Goal: Transaction & Acquisition: Purchase product/service

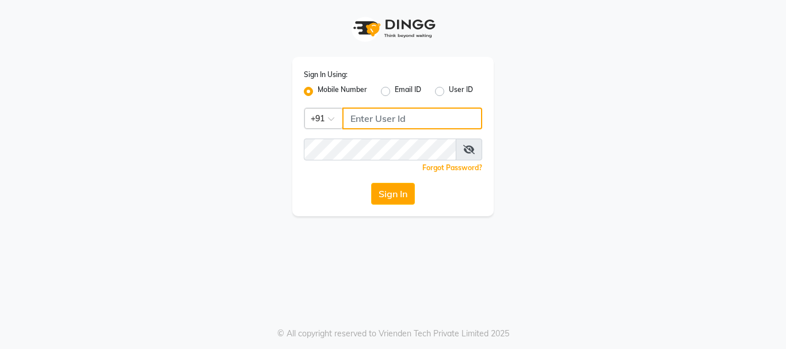
type input "8010114233"
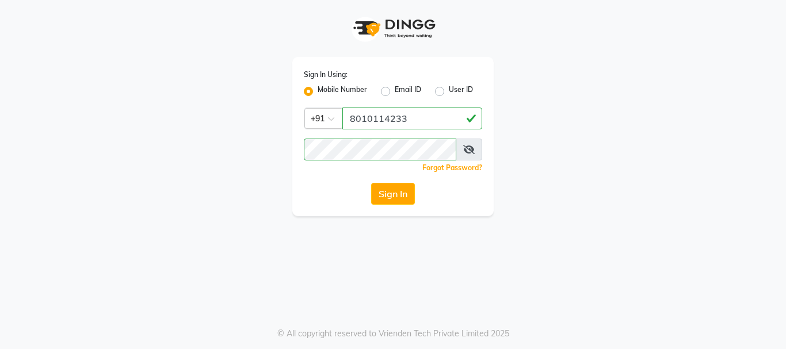
click at [395, 92] on label "Email ID" at bounding box center [408, 92] width 26 height 14
click at [395, 92] on input "Email ID" at bounding box center [398, 88] width 7 height 7
radio input "true"
radio input "false"
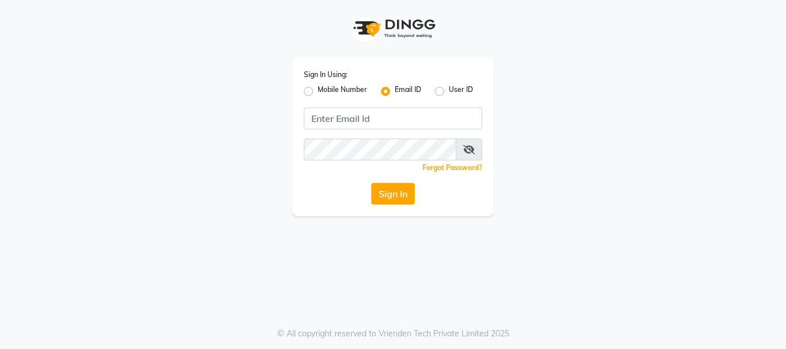
click at [314, 91] on div "Mobile Number" at bounding box center [335, 92] width 63 height 14
click at [318, 91] on label "Mobile Number" at bounding box center [342, 92] width 49 height 14
click at [318, 91] on input "Mobile Number" at bounding box center [321, 88] width 7 height 7
radio input "true"
radio input "false"
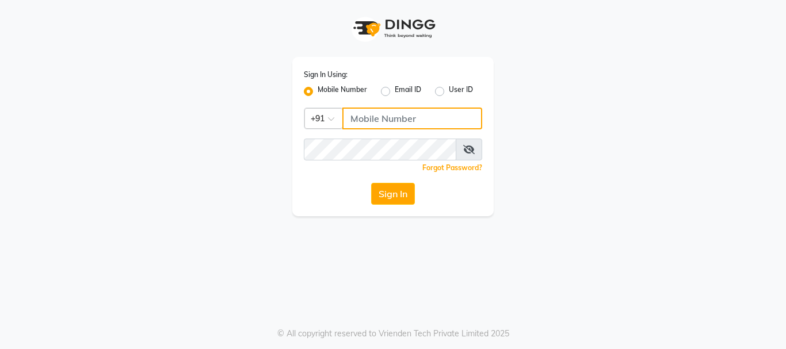
click at [352, 118] on input "Username" at bounding box center [412, 119] width 140 height 22
type input "7085184593"
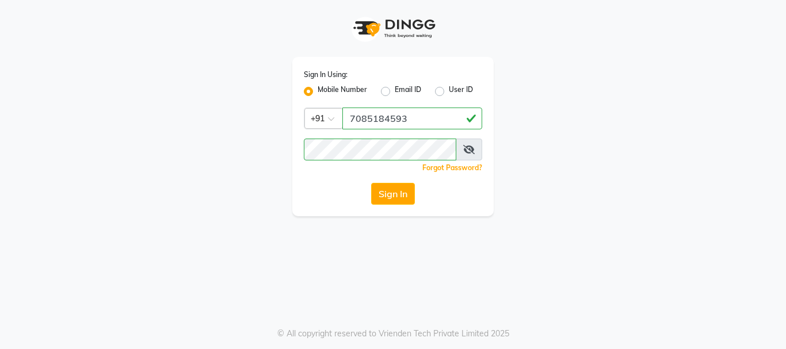
click at [335, 180] on div "Sign In Using: Mobile Number Email ID User ID Country Code × [PHONE_NUMBER] Rem…" at bounding box center [392, 136] width 201 height 159
click at [401, 193] on button "Sign In" at bounding box center [393, 194] width 44 height 22
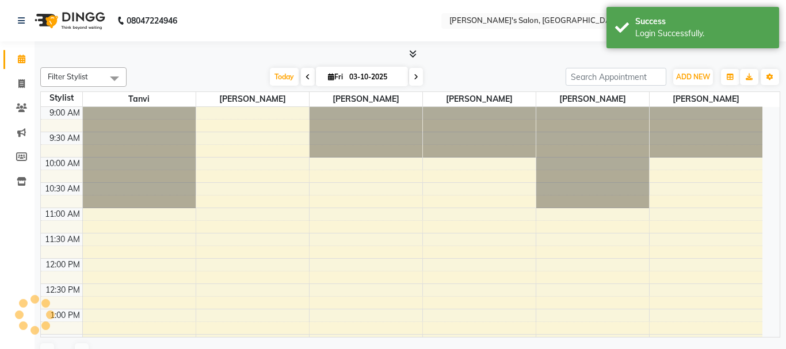
select select "en"
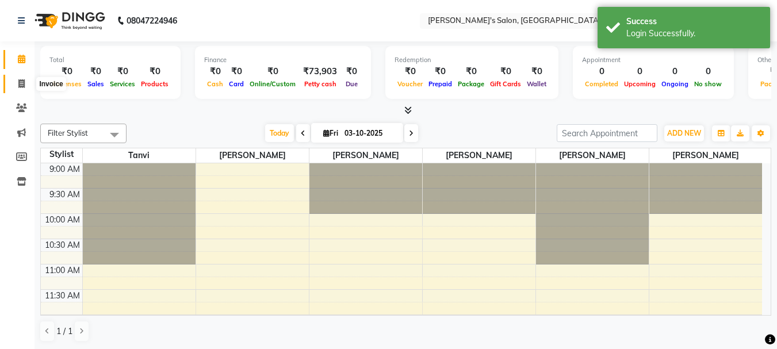
click at [18, 81] on icon at bounding box center [21, 83] width 6 height 9
select select "service"
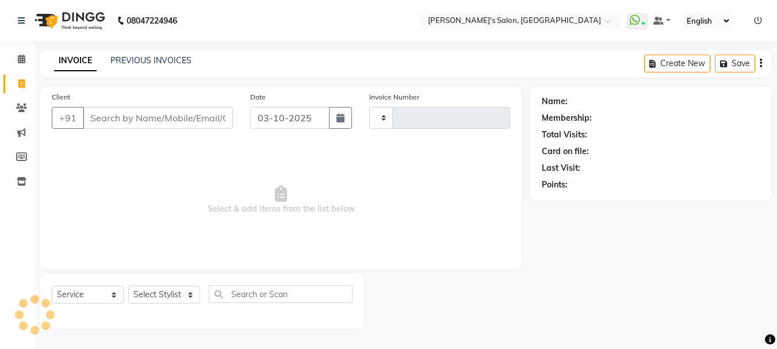
type input "0664"
select select "716"
click at [129, 122] on input "Client" at bounding box center [159, 118] width 152 height 22
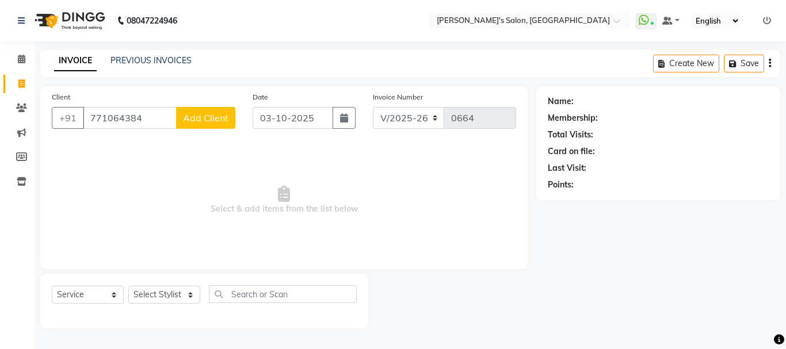
click at [112, 119] on input "771064384" at bounding box center [130, 118] width 94 height 22
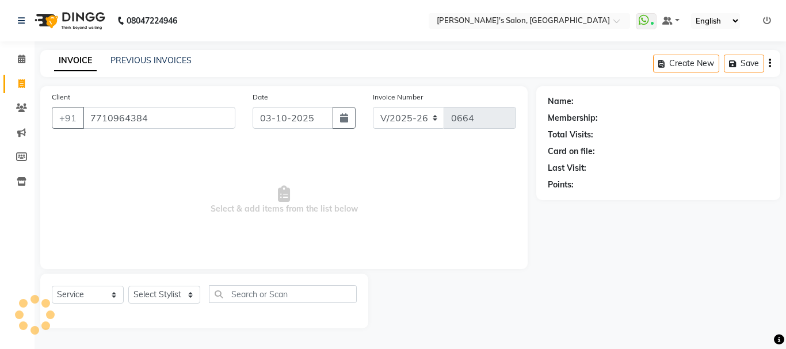
type input "7710964384"
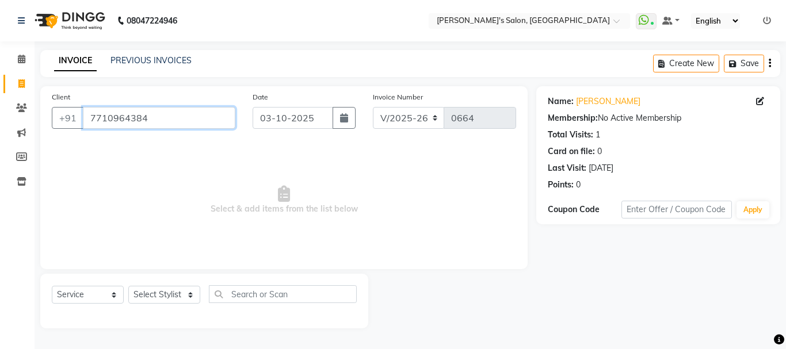
click at [148, 119] on input "7710964384" at bounding box center [159, 118] width 152 height 22
click at [189, 121] on input "7710964384" at bounding box center [159, 118] width 152 height 22
click at [155, 298] on select "Select Stylist [PERSON_NAME] [PERSON_NAME] [PERSON_NAME] [PERSON_NAME] [PERSON_…" at bounding box center [164, 295] width 72 height 18
select select "85925"
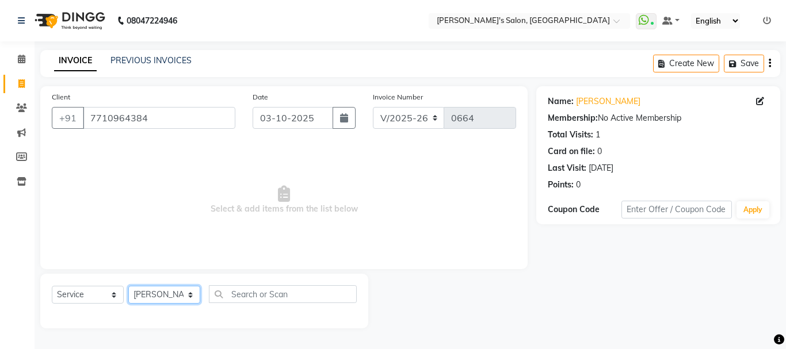
click at [128, 286] on select "Select Stylist [PERSON_NAME] [PERSON_NAME] [PERSON_NAME] [PERSON_NAME] [PERSON_…" at bounding box center [164, 295] width 72 height 18
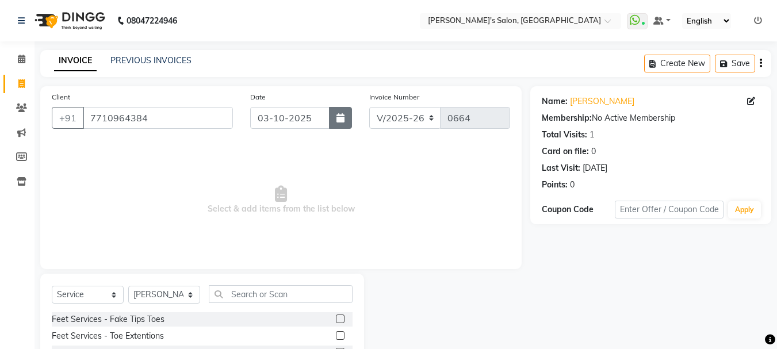
click at [330, 122] on button "button" at bounding box center [340, 118] width 23 height 22
select select "10"
select select "2025"
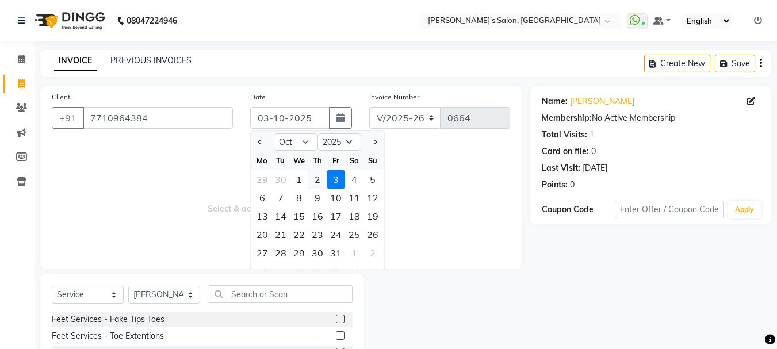
click at [319, 180] on div "2" at bounding box center [317, 179] width 18 height 18
type input "02-10-2025"
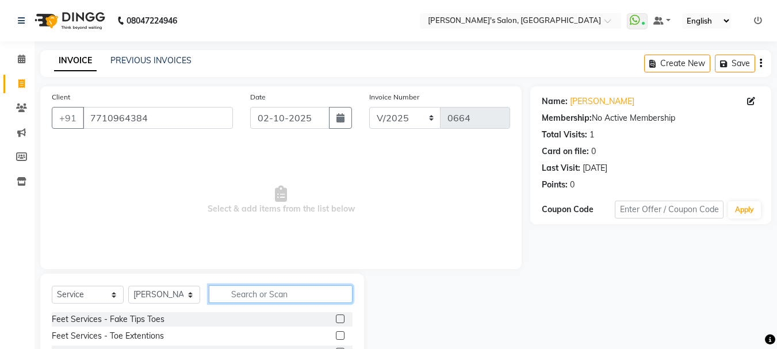
click at [252, 294] on input "text" at bounding box center [281, 294] width 144 height 18
type input "ey"
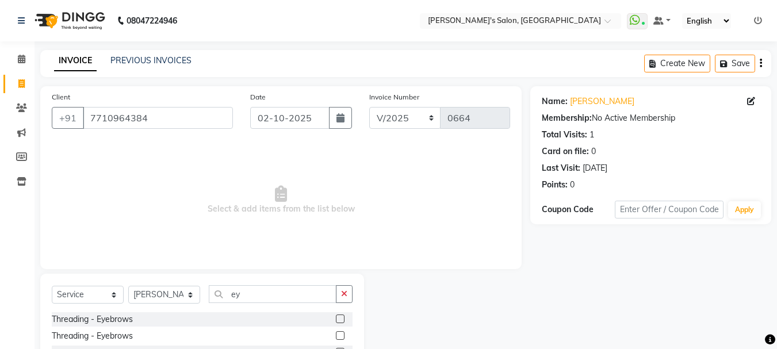
click at [326, 318] on div "Threading - Eyebrows" at bounding box center [202, 319] width 301 height 14
click at [336, 317] on label at bounding box center [340, 319] width 9 height 9
click at [336, 317] on input "checkbox" at bounding box center [339, 319] width 7 height 7
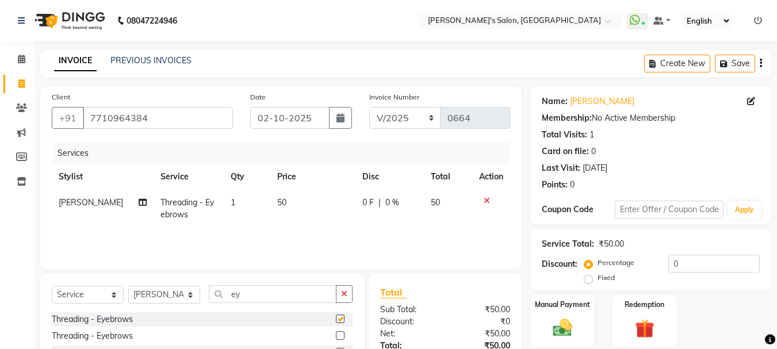
checkbox input "false"
click at [346, 288] on button "button" at bounding box center [344, 294] width 17 height 18
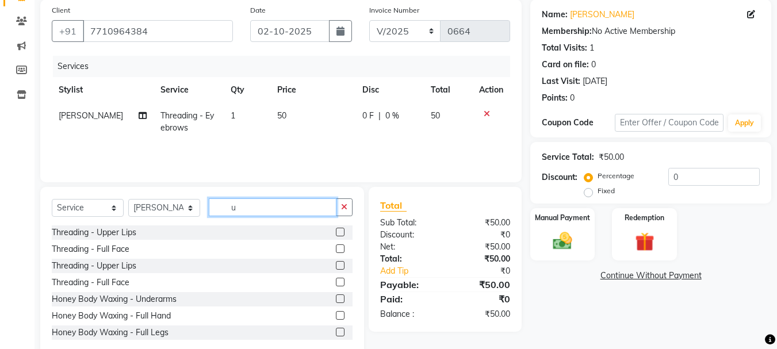
scroll to position [112, 0]
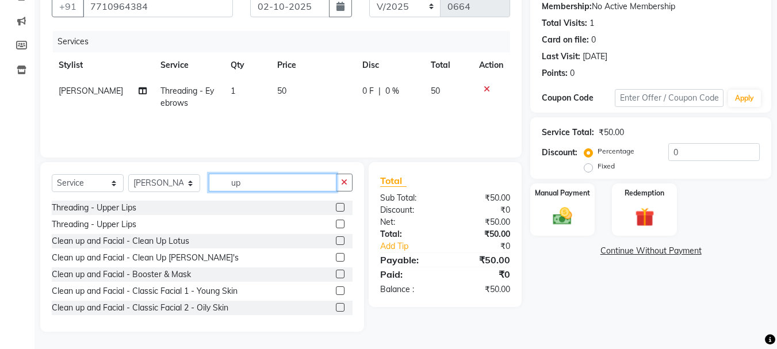
type input "up"
click at [336, 207] on label at bounding box center [340, 207] width 9 height 9
click at [336, 207] on input "checkbox" at bounding box center [339, 207] width 7 height 7
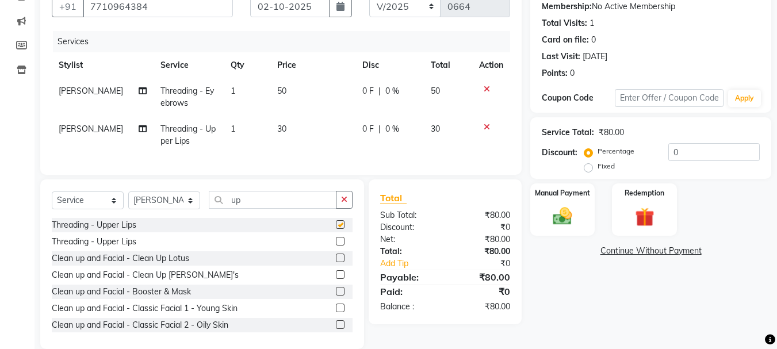
checkbox input "false"
click at [341, 209] on button "button" at bounding box center [344, 200] width 17 height 18
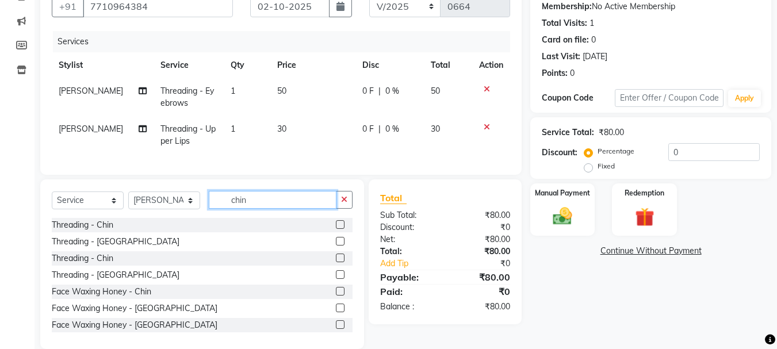
type input "chin"
click at [336, 229] on label at bounding box center [340, 224] width 9 height 9
click at [336, 229] on input "checkbox" at bounding box center [339, 225] width 7 height 7
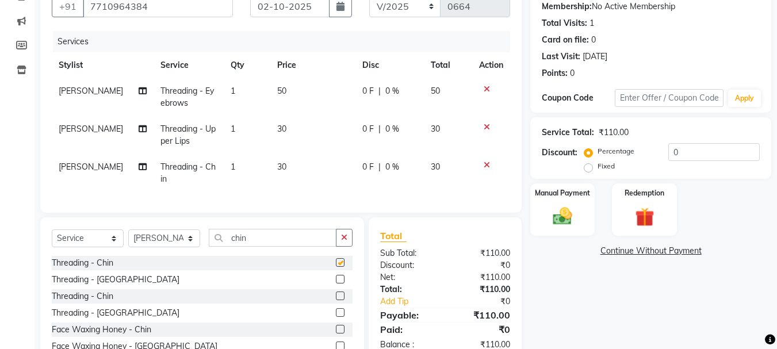
checkbox input "false"
click at [277, 91] on span "50" at bounding box center [281, 91] width 9 height 10
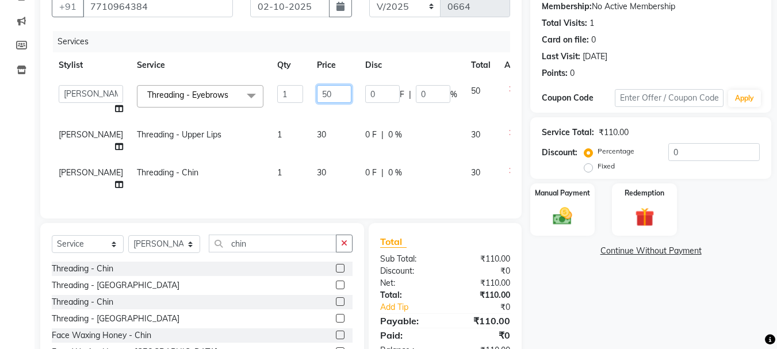
click at [317, 96] on input "50" at bounding box center [334, 94] width 35 height 18
type input "70"
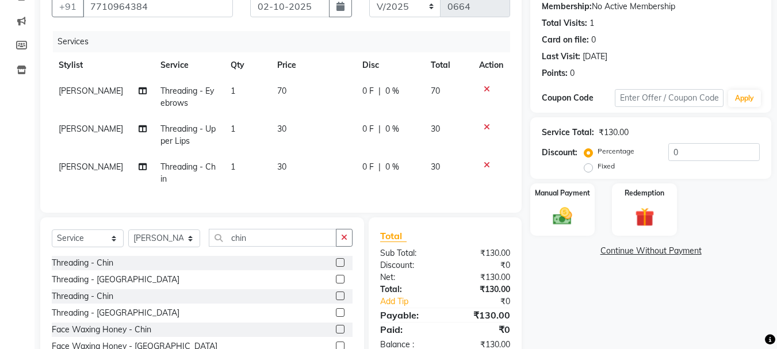
click at [286, 134] on td "30" at bounding box center [312, 135] width 85 height 38
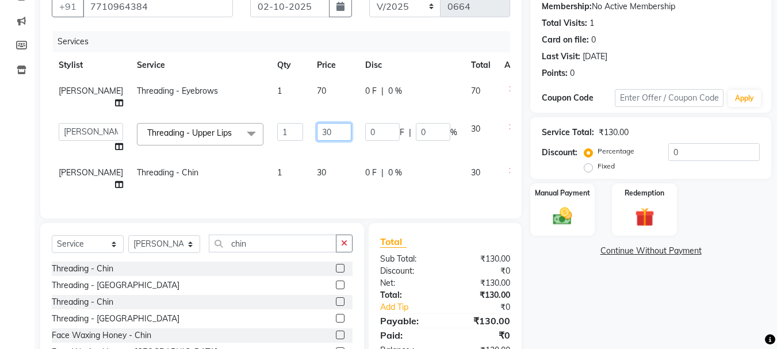
click at [317, 132] on input "30" at bounding box center [334, 132] width 35 height 18
type input "40"
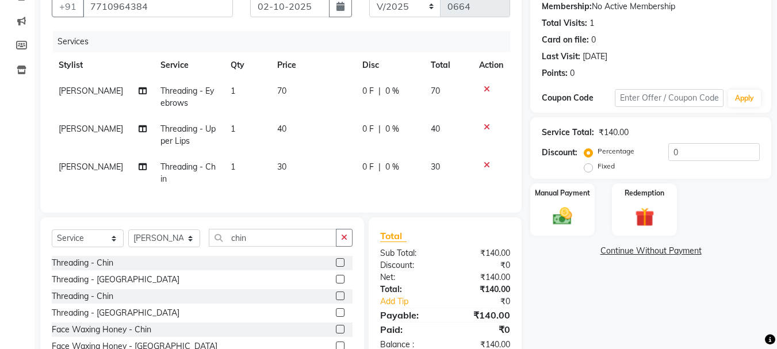
click at [287, 179] on td "30" at bounding box center [312, 173] width 85 height 38
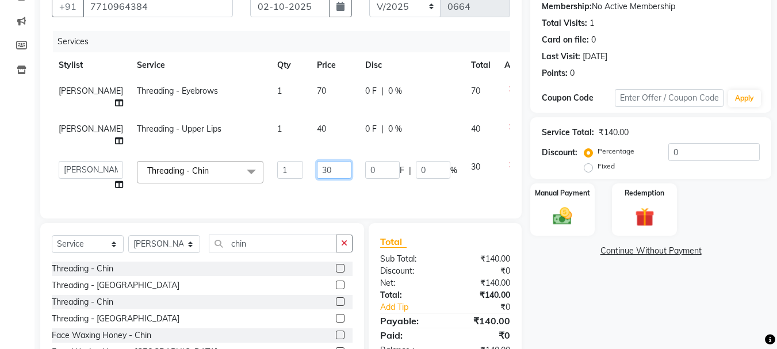
click at [317, 171] on input "30" at bounding box center [334, 170] width 35 height 18
type input "40"
click at [310, 190] on td "40" at bounding box center [334, 176] width 48 height 44
click at [553, 223] on img at bounding box center [563, 216] width 32 height 23
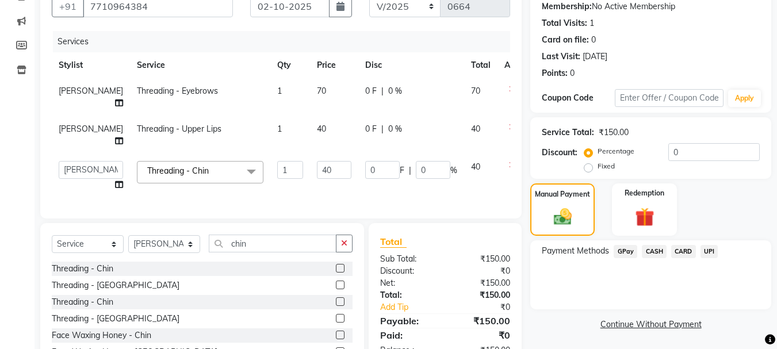
click at [657, 253] on span "CASH" at bounding box center [654, 251] width 25 height 13
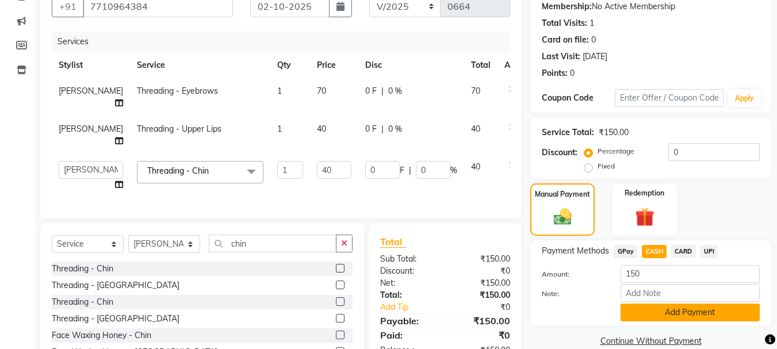
click at [659, 310] on button "Add Payment" at bounding box center [690, 313] width 139 height 18
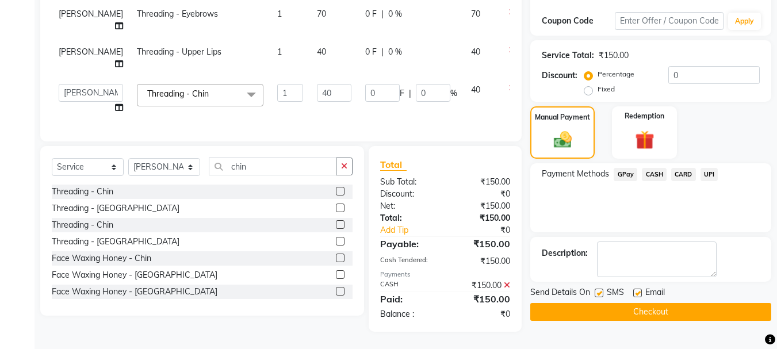
scroll to position [197, 0]
click at [665, 306] on button "Checkout" at bounding box center [651, 312] width 241 height 18
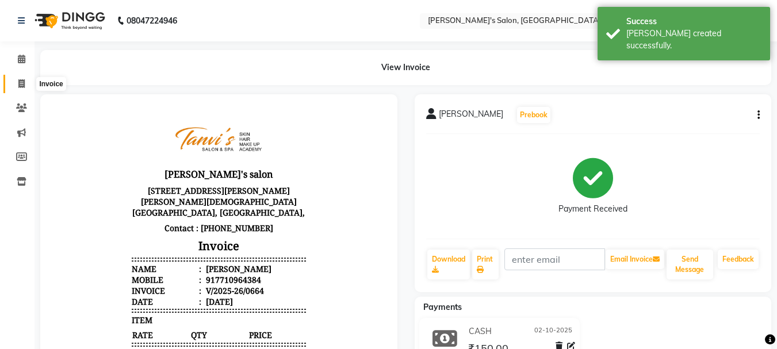
click at [26, 83] on span at bounding box center [22, 84] width 20 height 13
select select "service"
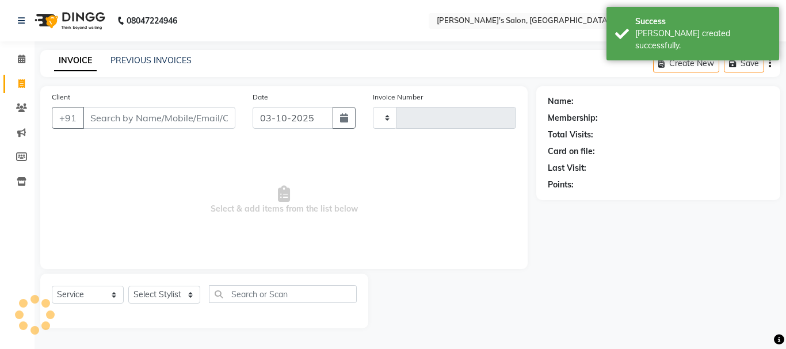
type input "0665"
select select "716"
click at [347, 118] on icon "button" at bounding box center [344, 117] width 8 height 9
select select "10"
select select "2025"
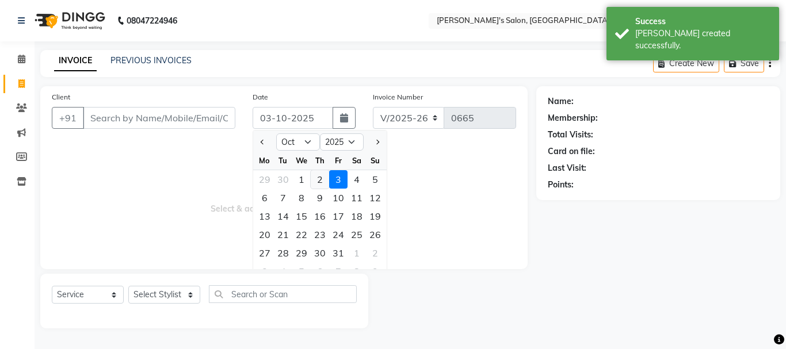
click at [316, 174] on div "2" at bounding box center [320, 179] width 18 height 18
type input "02-10-2025"
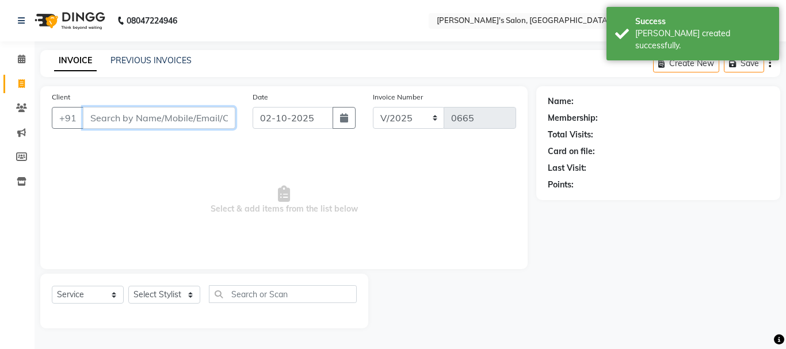
click at [218, 120] on input "Client" at bounding box center [159, 118] width 152 height 22
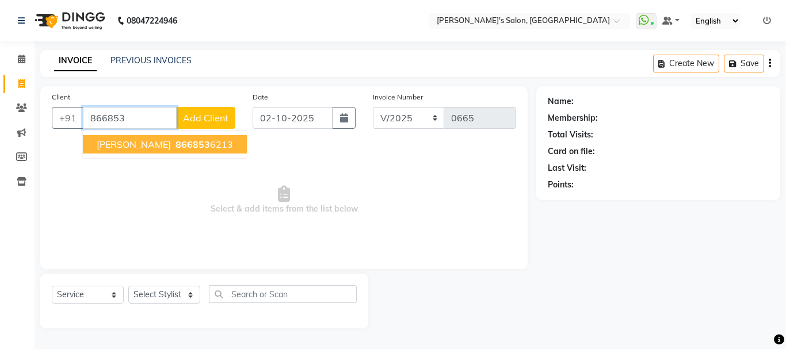
click at [176, 150] on ngb-highlight "866853 6213" at bounding box center [203, 145] width 60 height 12
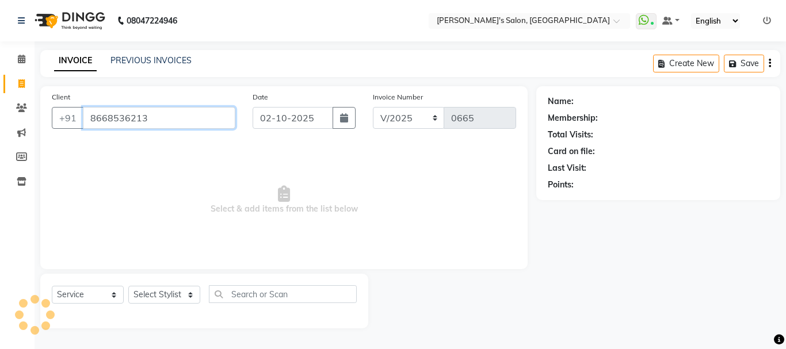
type input "8668536213"
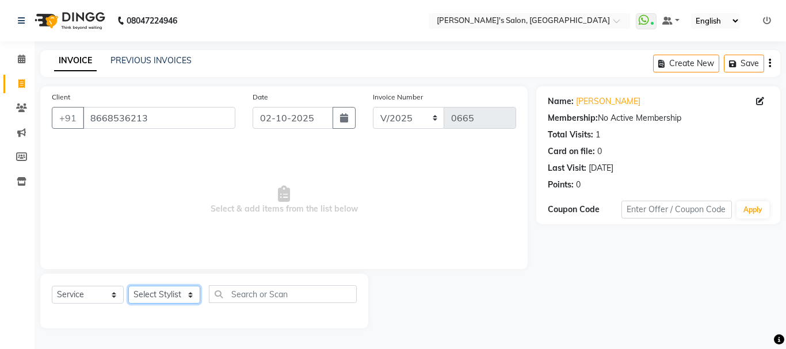
click at [171, 291] on select "Select Stylist [PERSON_NAME] [PERSON_NAME] [PERSON_NAME] [PERSON_NAME] [PERSON_…" at bounding box center [164, 295] width 72 height 18
select select "78839"
click at [128, 286] on select "Select Stylist [PERSON_NAME] [PERSON_NAME] [PERSON_NAME] [PERSON_NAME] [PERSON_…" at bounding box center [164, 295] width 72 height 18
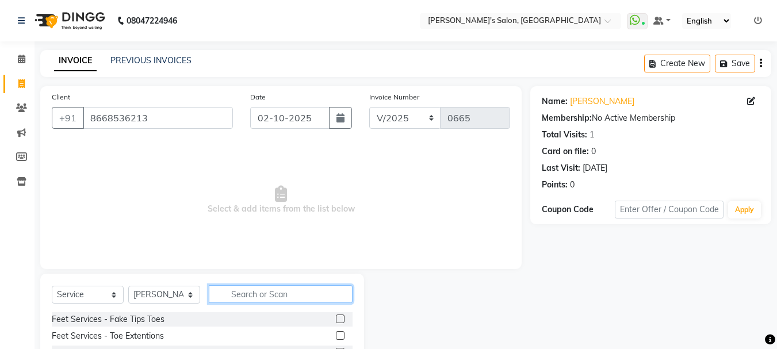
click at [239, 293] on input "text" at bounding box center [281, 294] width 144 height 18
type input "eye"
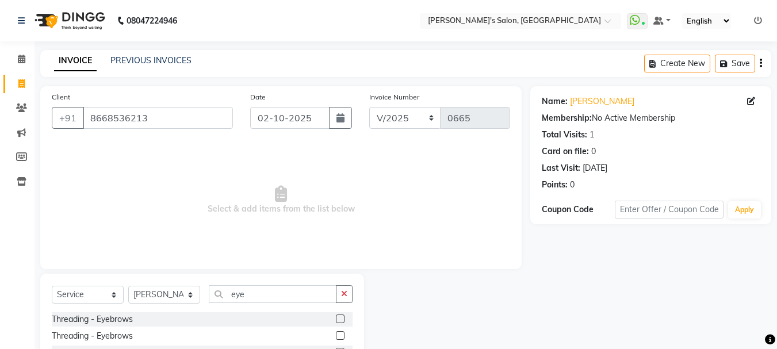
click at [340, 320] on label at bounding box center [340, 319] width 9 height 9
click at [340, 320] on input "checkbox" at bounding box center [339, 319] width 7 height 7
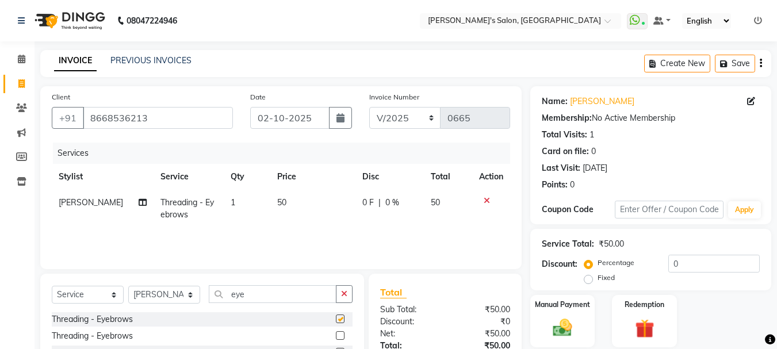
checkbox input "false"
click at [277, 204] on span "50" at bounding box center [281, 202] width 9 height 10
select select "78839"
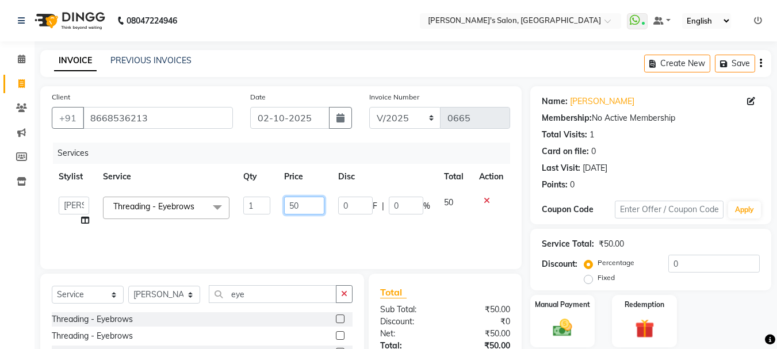
click at [292, 204] on input "50" at bounding box center [304, 206] width 40 height 18
click at [293, 207] on input "50" at bounding box center [304, 206] width 40 height 18
type input "70"
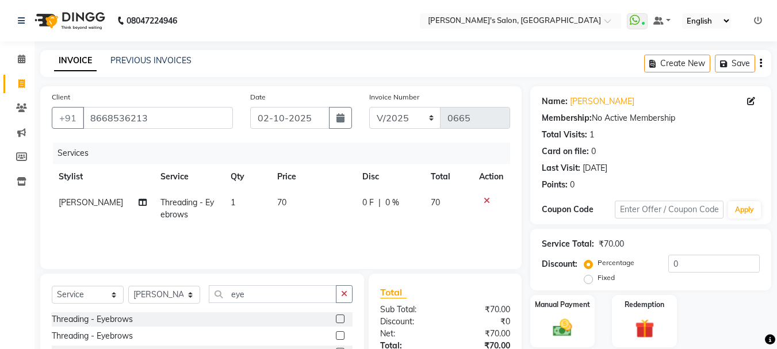
click at [298, 224] on td "70" at bounding box center [312, 209] width 85 height 38
select select "78839"
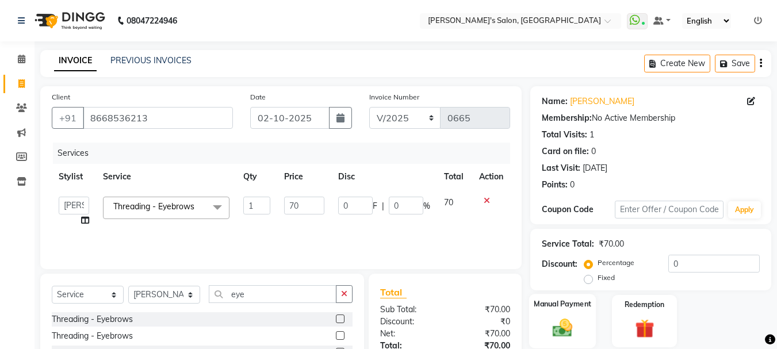
click at [558, 312] on div "Manual Payment" at bounding box center [562, 321] width 67 height 55
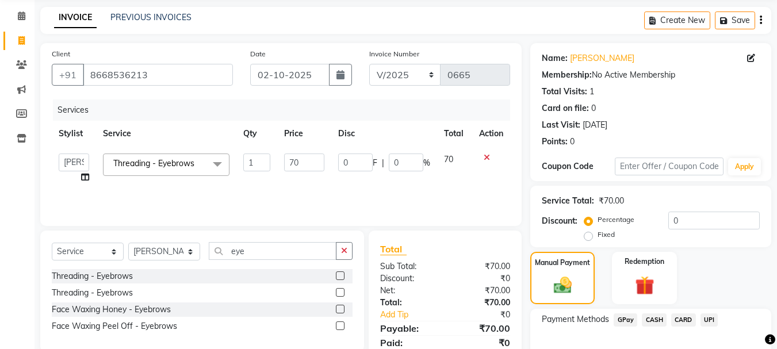
scroll to position [113, 0]
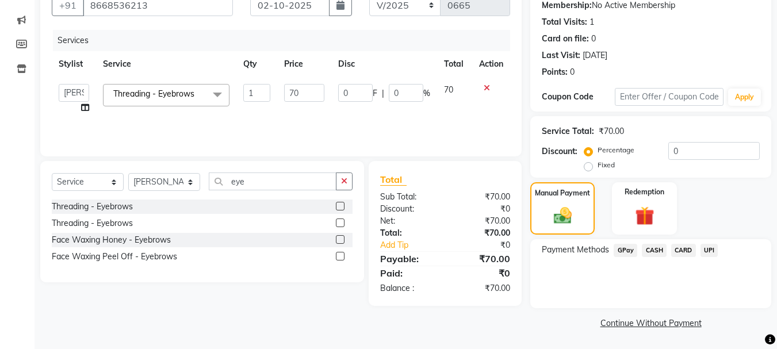
click at [653, 247] on span "CASH" at bounding box center [654, 250] width 25 height 13
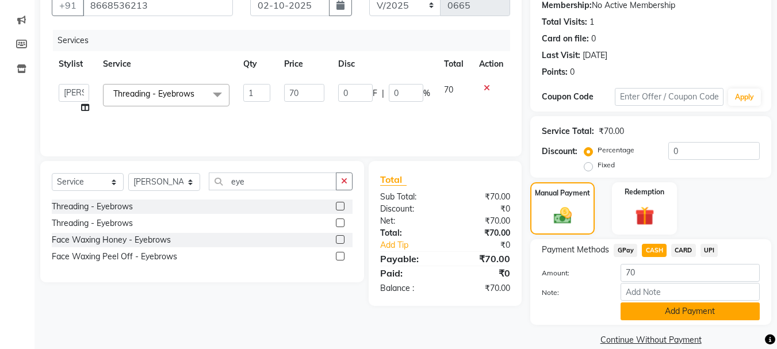
click at [692, 304] on button "Add Payment" at bounding box center [690, 312] width 139 height 18
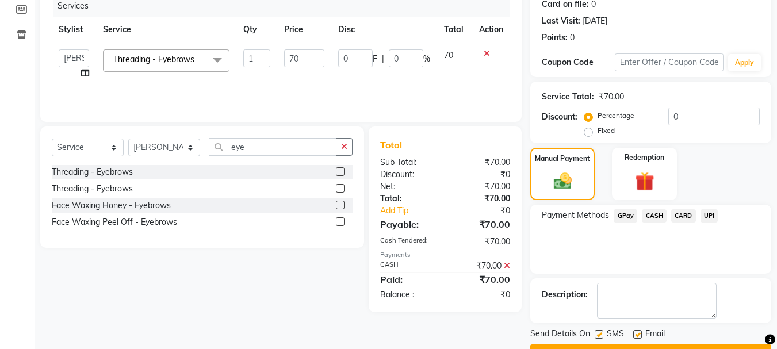
scroll to position [178, 0]
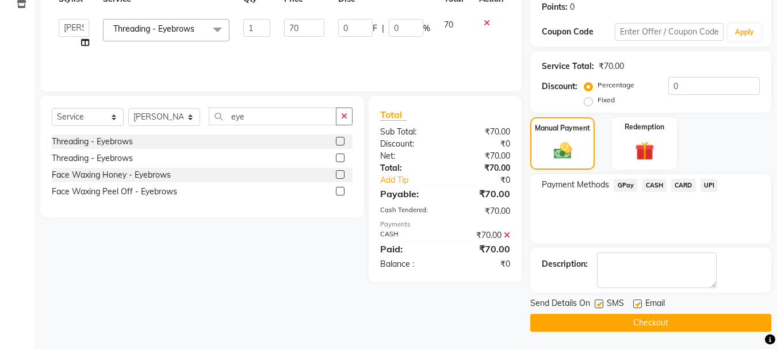
click at [669, 324] on button "Checkout" at bounding box center [651, 323] width 241 height 18
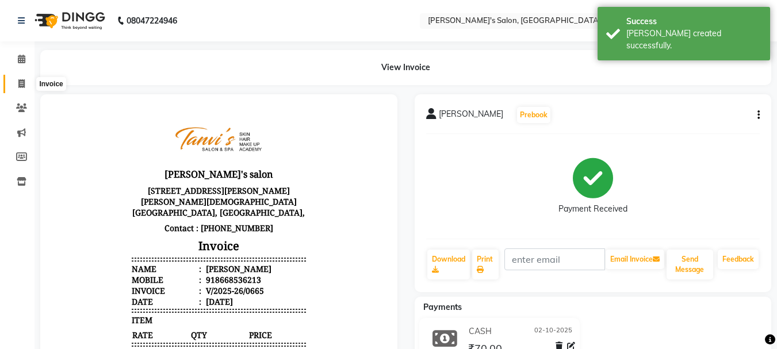
click at [18, 84] on icon at bounding box center [21, 83] width 6 height 9
select select "service"
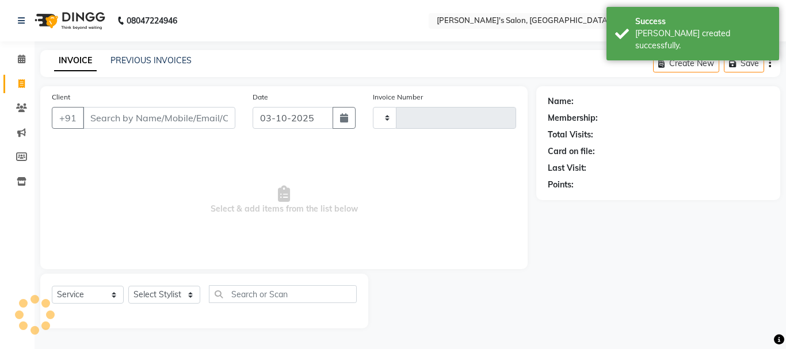
type input "0666"
select select "716"
click at [353, 113] on button "button" at bounding box center [344, 118] width 23 height 22
select select "10"
select select "2025"
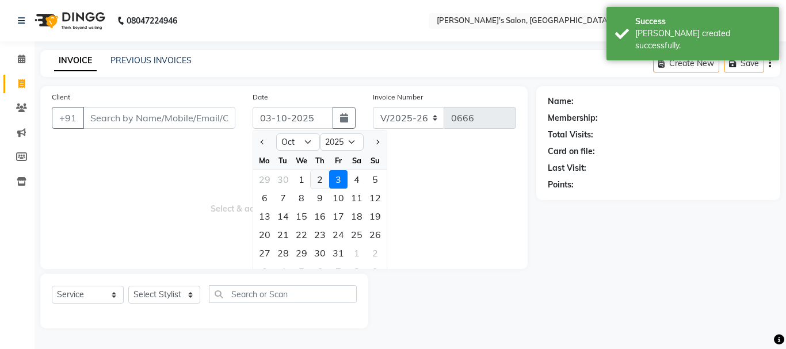
click at [318, 177] on div "2" at bounding box center [320, 179] width 18 height 18
type input "02-10-2025"
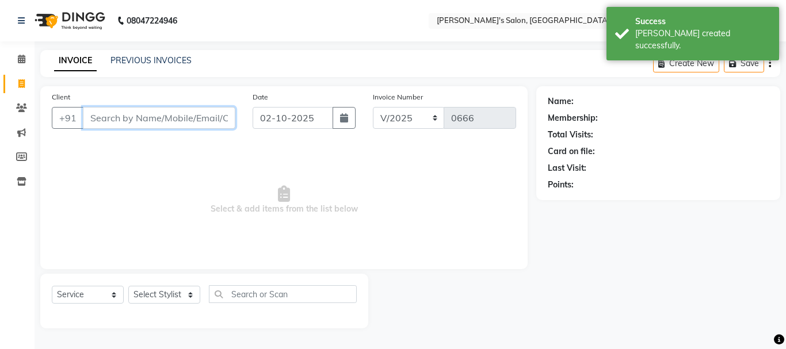
click at [218, 122] on input "Client" at bounding box center [159, 118] width 152 height 22
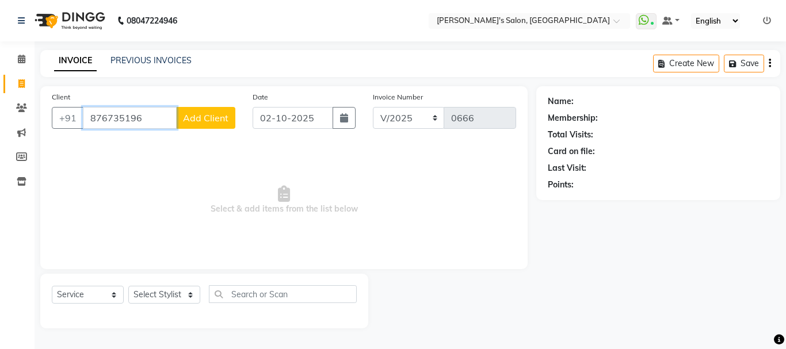
type input "876735196"
click at [213, 120] on span "Add Client" at bounding box center [205, 118] width 45 height 12
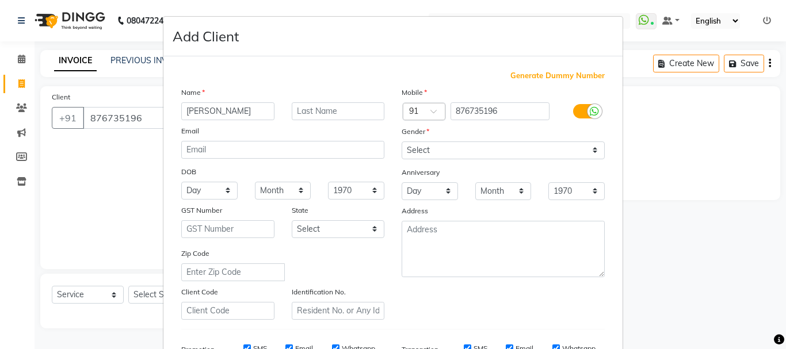
type input "[PERSON_NAME]"
click at [467, 151] on select "Select [DEMOGRAPHIC_DATA] [DEMOGRAPHIC_DATA] Other Prefer Not To Say" at bounding box center [503, 151] width 203 height 18
select select "[DEMOGRAPHIC_DATA]"
click at [402, 142] on select "Select [DEMOGRAPHIC_DATA] [DEMOGRAPHIC_DATA] Other Prefer Not To Say" at bounding box center [503, 151] width 203 height 18
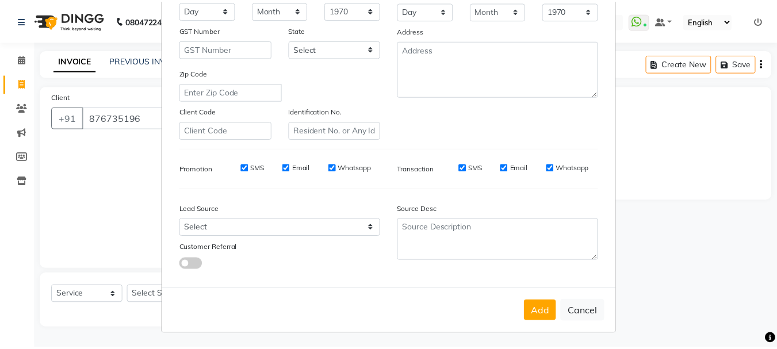
scroll to position [182, 0]
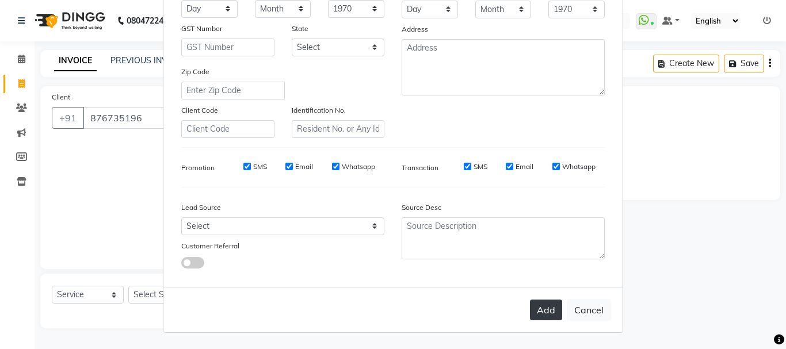
click at [543, 309] on button "Add" at bounding box center [546, 310] width 32 height 21
select select
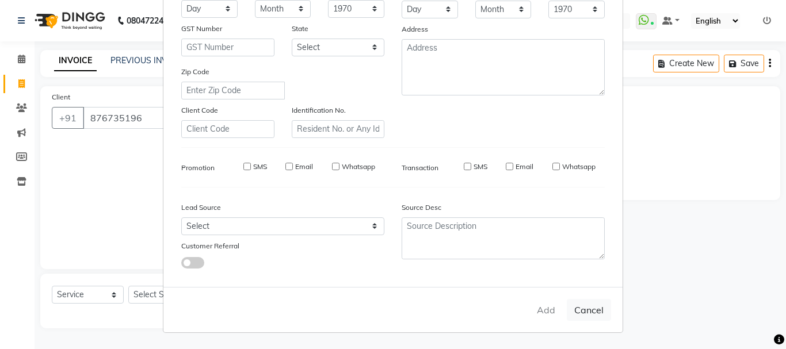
select select
checkbox input "false"
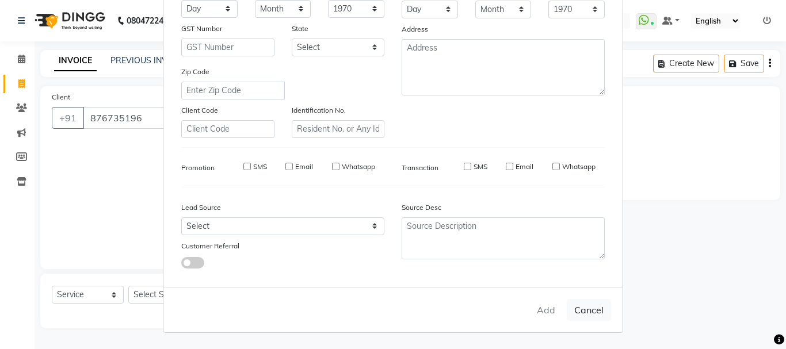
checkbox input "false"
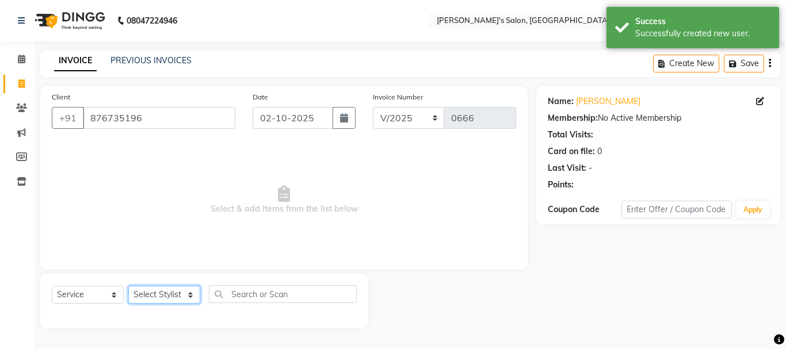
click at [151, 291] on select "Select Stylist [PERSON_NAME] [PERSON_NAME] [PERSON_NAME] [PERSON_NAME] [PERSON_…" at bounding box center [164, 295] width 72 height 18
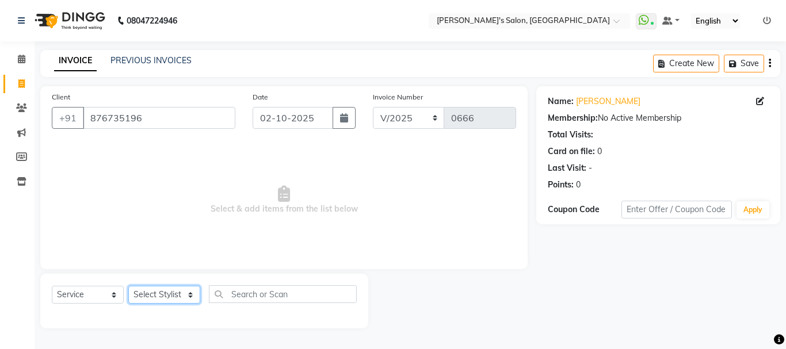
select select "85925"
click at [128, 286] on select "Select Stylist [PERSON_NAME] [PERSON_NAME] [PERSON_NAME] [PERSON_NAME] [PERSON_…" at bounding box center [164, 295] width 72 height 18
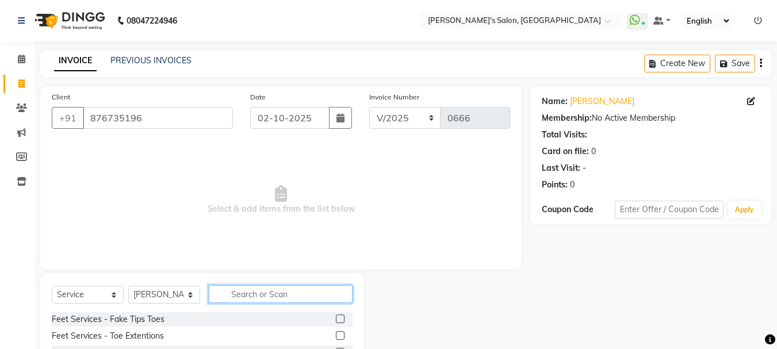
click at [232, 293] on input "text" at bounding box center [281, 294] width 144 height 18
type input "eye"
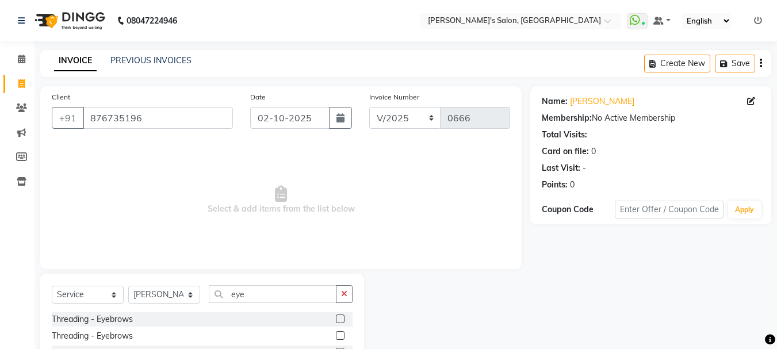
click at [341, 318] on label at bounding box center [340, 319] width 9 height 9
click at [341, 318] on input "checkbox" at bounding box center [339, 319] width 7 height 7
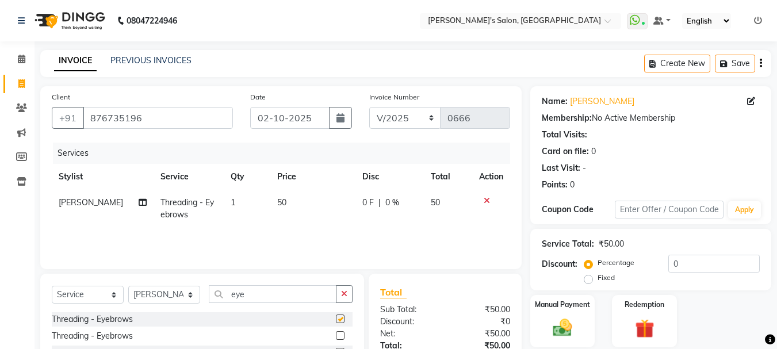
checkbox input "false"
click at [571, 306] on label "Manual Payment" at bounding box center [563, 304] width 58 height 11
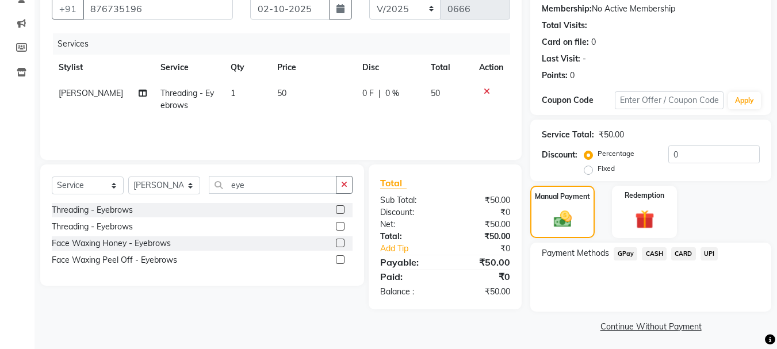
scroll to position [113, 0]
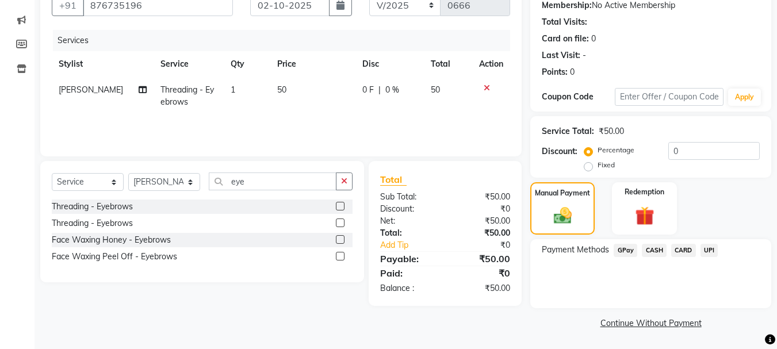
click at [628, 249] on span "GPay" at bounding box center [626, 250] width 24 height 13
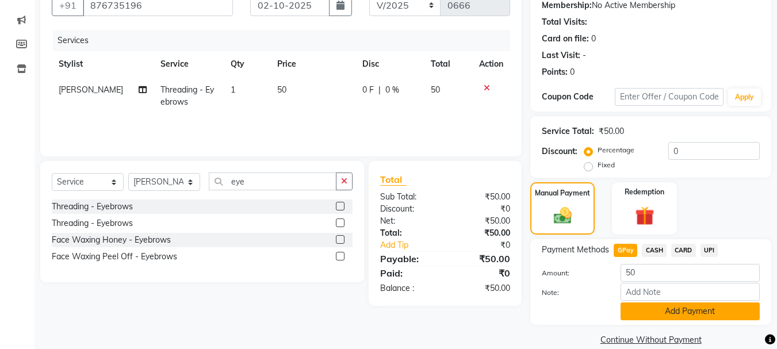
click at [657, 316] on button "Add Payment" at bounding box center [690, 312] width 139 height 18
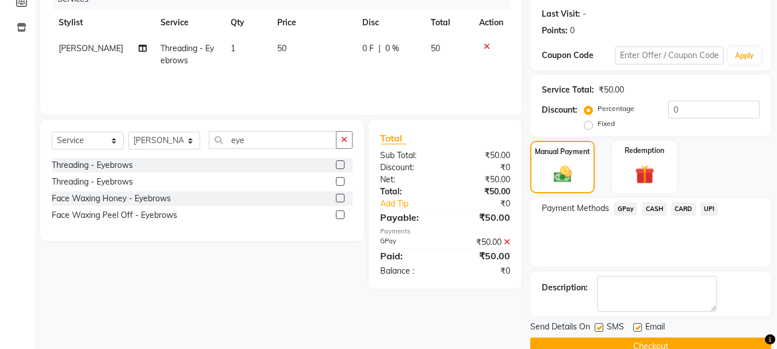
scroll to position [178, 0]
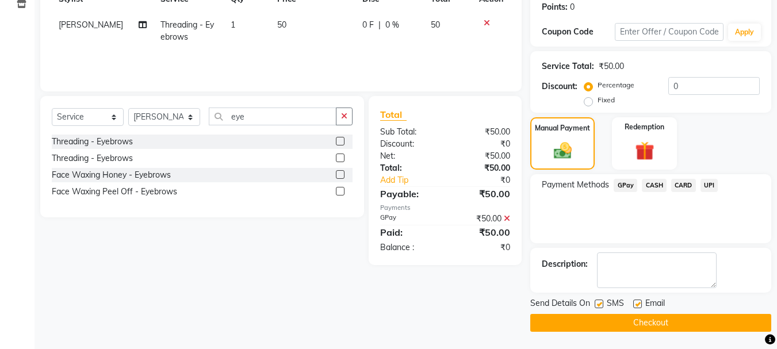
click at [654, 320] on button "Checkout" at bounding box center [651, 323] width 241 height 18
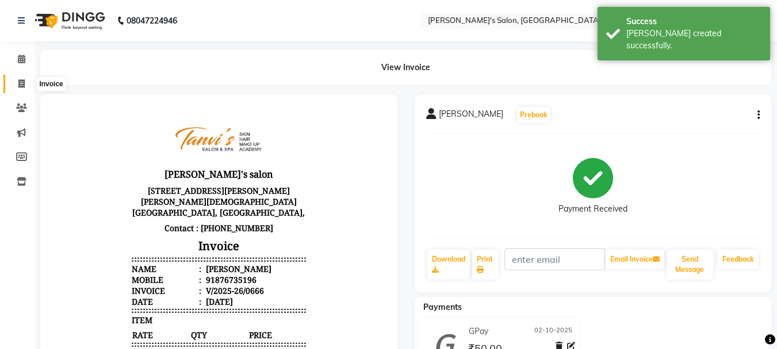
click at [17, 86] on span at bounding box center [22, 84] width 20 height 13
select select "service"
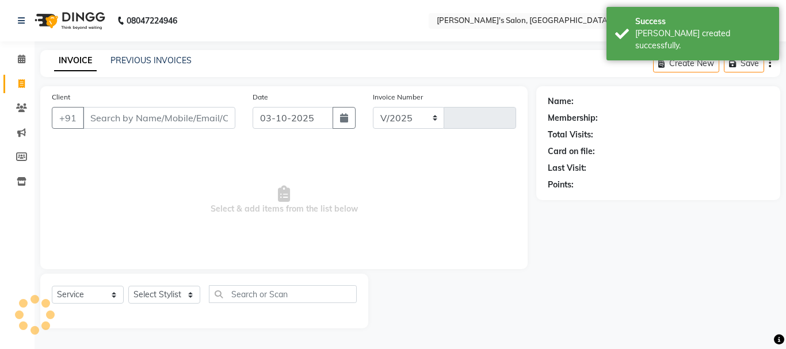
select select "716"
type input "0667"
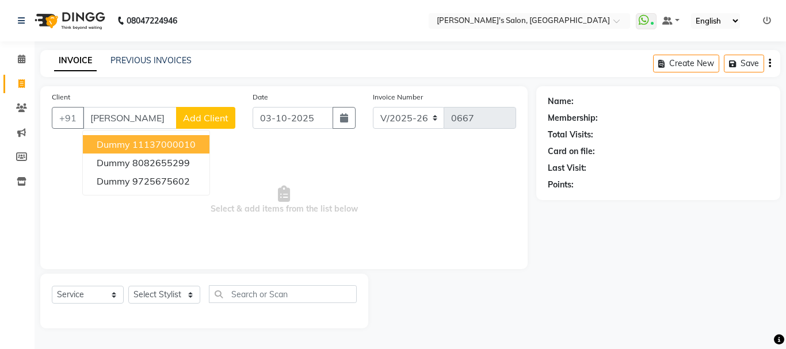
click at [109, 140] on span "dummy" at bounding box center [113, 145] width 33 height 12
type input "11137000010"
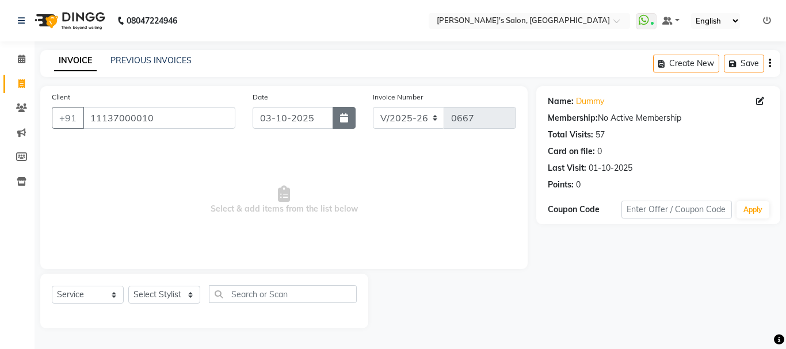
click at [352, 117] on button "button" at bounding box center [344, 118] width 23 height 22
select select "10"
select select "2025"
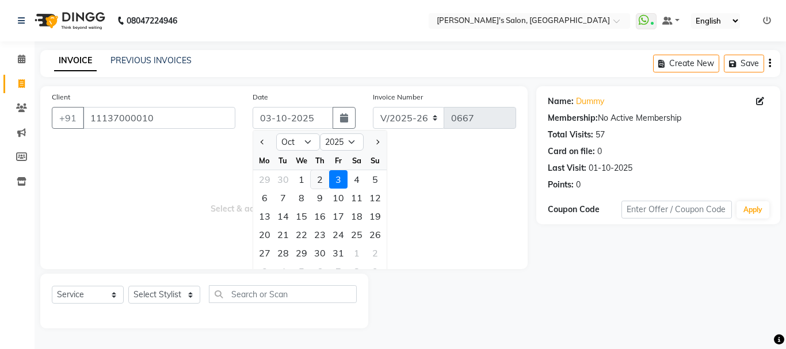
click at [321, 176] on div "2" at bounding box center [320, 179] width 18 height 18
type input "02-10-2025"
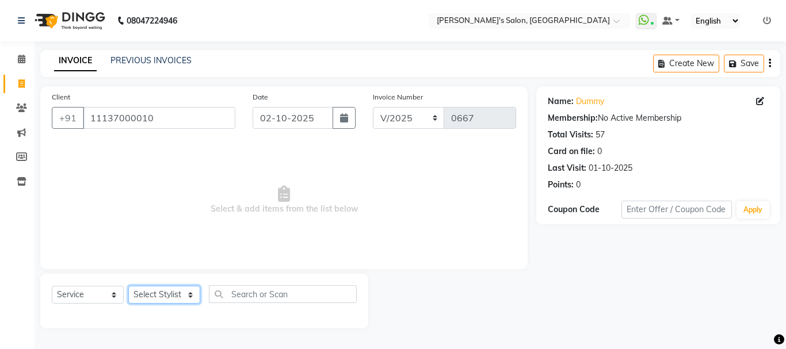
click at [171, 295] on select "Select Stylist [PERSON_NAME] [PERSON_NAME] [PERSON_NAME] [PERSON_NAME] [PERSON_…" at bounding box center [164, 295] width 72 height 18
select select "85925"
click at [128, 286] on select "Select Stylist [PERSON_NAME] [PERSON_NAME] [PERSON_NAME] [PERSON_NAME] [PERSON_…" at bounding box center [164, 295] width 72 height 18
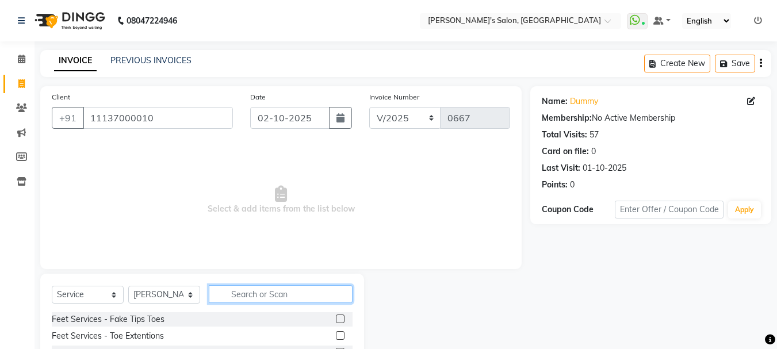
click at [239, 298] on input "text" at bounding box center [281, 294] width 144 height 18
type input "eye"
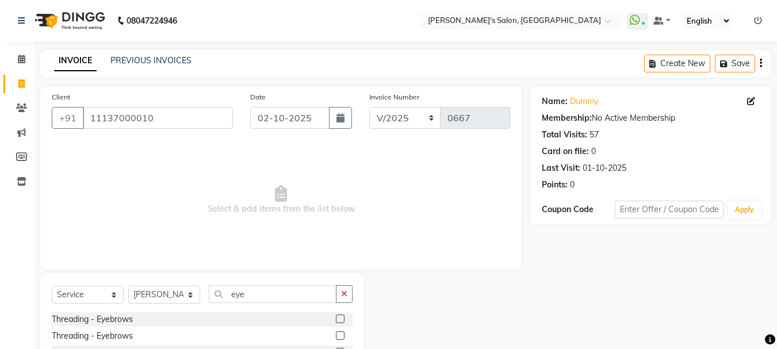
click at [340, 316] on label at bounding box center [340, 319] width 9 height 9
click at [340, 316] on input "checkbox" at bounding box center [339, 319] width 7 height 7
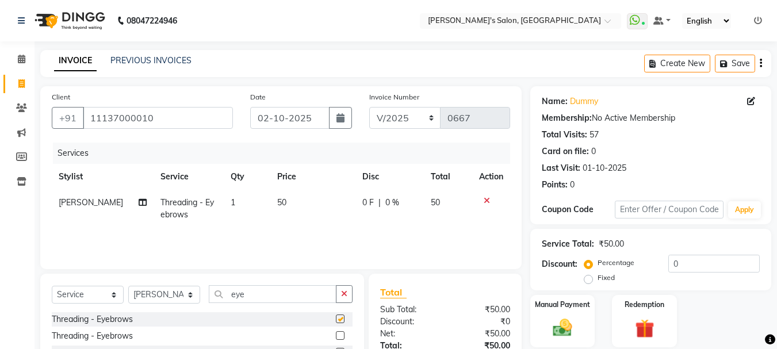
checkbox input "false"
click at [343, 295] on icon "button" at bounding box center [344, 294] width 6 height 8
type input "upp"
click at [338, 320] on label at bounding box center [340, 319] width 9 height 9
click at [338, 320] on input "checkbox" at bounding box center [339, 319] width 7 height 7
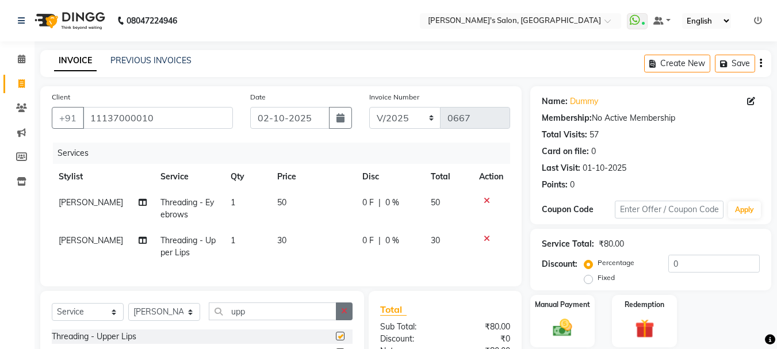
checkbox input "false"
click at [338, 317] on button "button" at bounding box center [344, 312] width 17 height 18
type input "chi"
click at [336, 341] on label at bounding box center [340, 336] width 9 height 9
click at [336, 341] on input "checkbox" at bounding box center [339, 336] width 7 height 7
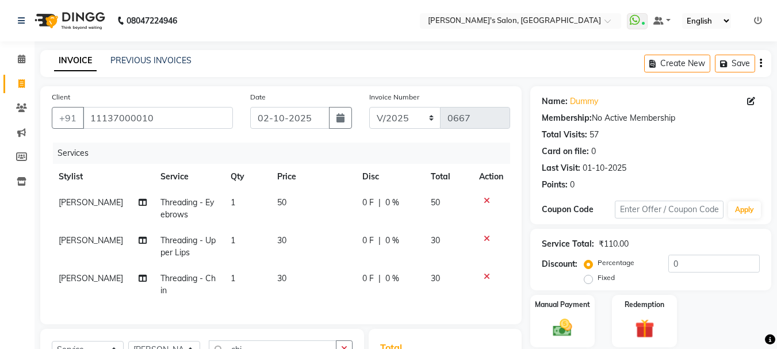
checkbox input "false"
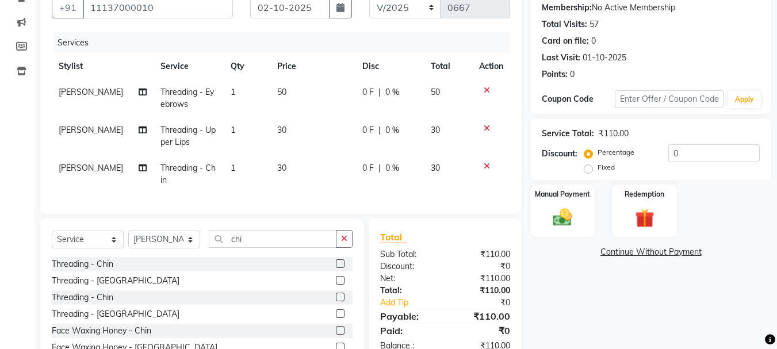
scroll to position [115, 0]
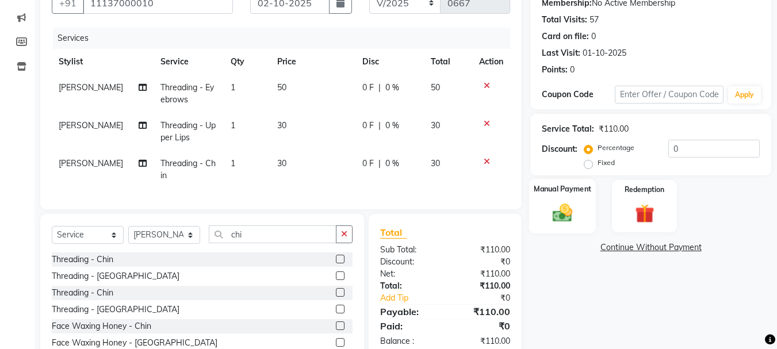
click at [554, 197] on div "Manual Payment" at bounding box center [562, 206] width 67 height 55
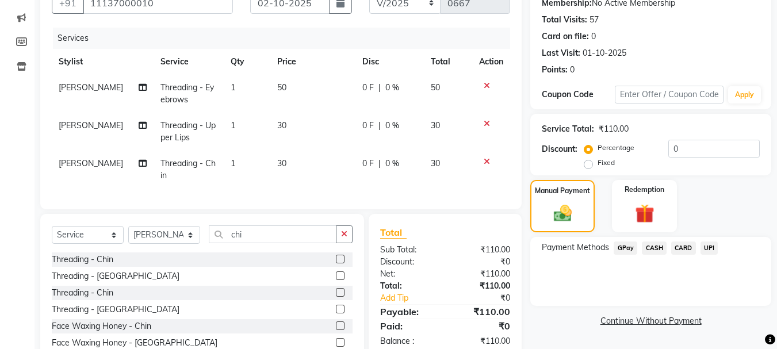
click at [279, 127] on span "30" at bounding box center [281, 125] width 9 height 10
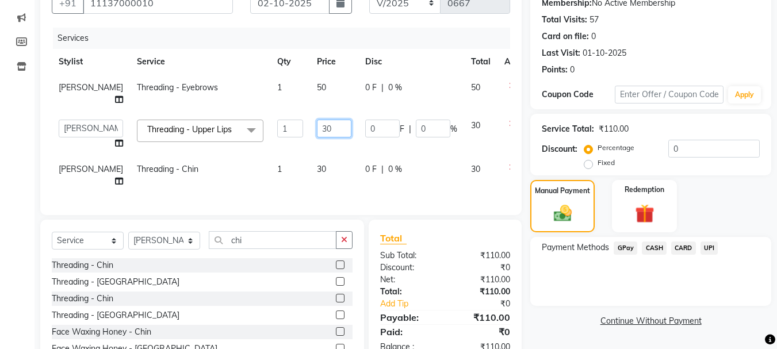
drag, startPoint x: 292, startPoint y: 124, endPoint x: 295, endPoint y: 133, distance: 9.5
click at [317, 127] on input "30" at bounding box center [334, 129] width 35 height 18
type input "40"
click at [310, 170] on td "30" at bounding box center [334, 176] width 48 height 38
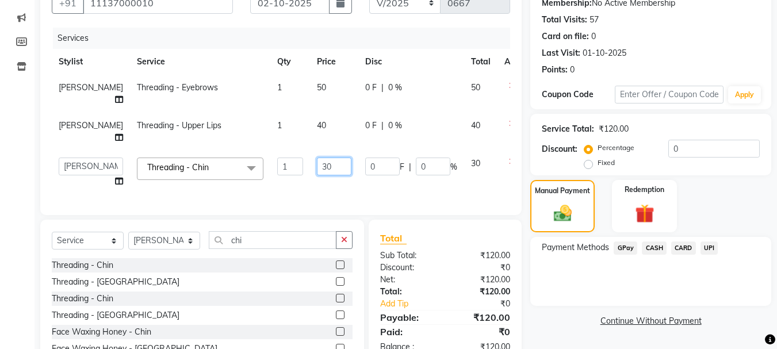
click at [317, 167] on input "30" at bounding box center [334, 167] width 35 height 18
type input "40"
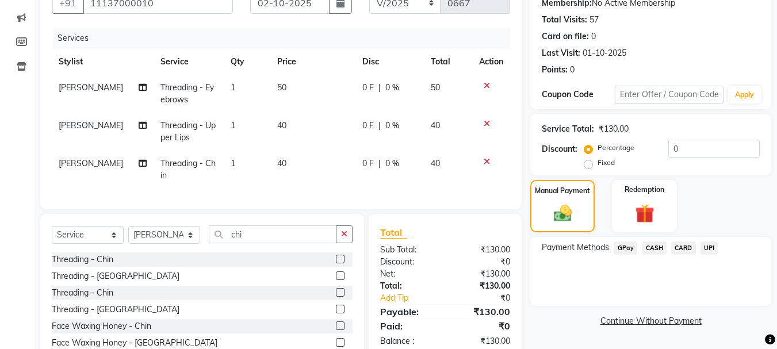
click at [289, 89] on td "50" at bounding box center [312, 94] width 85 height 38
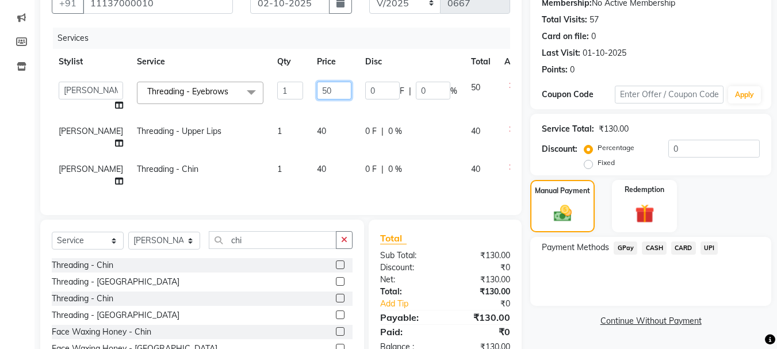
click at [317, 90] on input "50" at bounding box center [334, 91] width 35 height 18
type input "70"
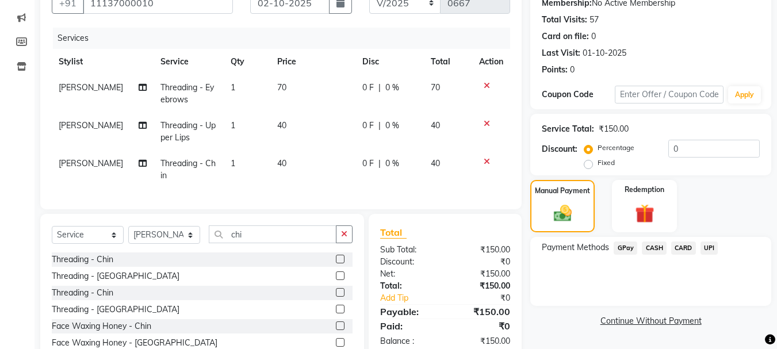
click at [287, 114] on tbody "[PERSON_NAME] Threading - Eyebrows 1 70 0 F | 0 % 70 [PERSON_NAME] Threading - …" at bounding box center [281, 132] width 459 height 114
click at [654, 252] on span "CASH" at bounding box center [654, 248] width 25 height 13
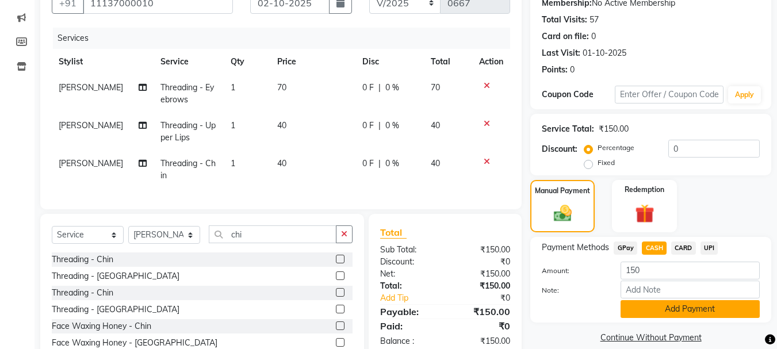
click at [684, 312] on button "Add Payment" at bounding box center [690, 309] width 139 height 18
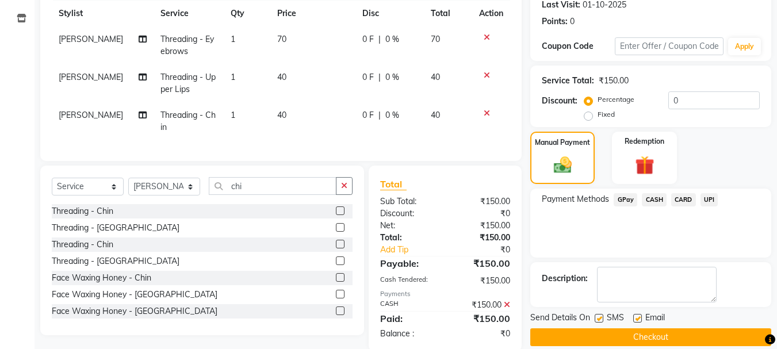
scroll to position [192, 0]
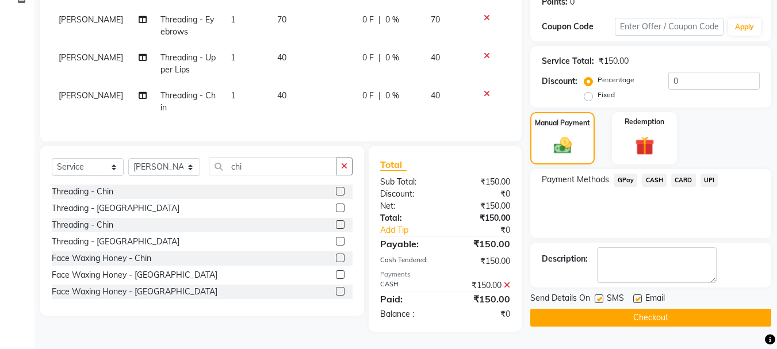
click at [655, 314] on button "Checkout" at bounding box center [651, 318] width 241 height 18
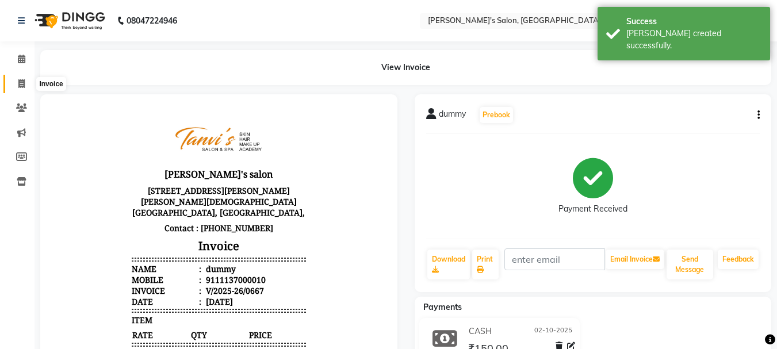
drag, startPoint x: 14, startPoint y: 82, endPoint x: 20, endPoint y: 85, distance: 6.4
click at [15, 82] on span at bounding box center [22, 84] width 20 height 13
select select "service"
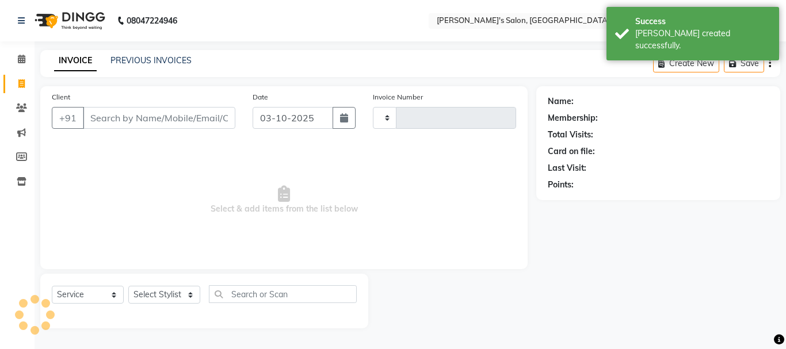
type input "0668"
select select "716"
click at [334, 120] on button "button" at bounding box center [344, 118] width 23 height 22
select select "10"
select select "2025"
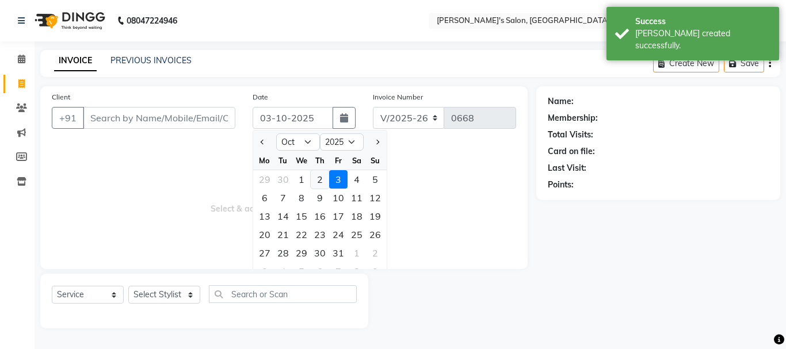
click at [316, 176] on div "2" at bounding box center [320, 179] width 18 height 18
type input "02-10-2025"
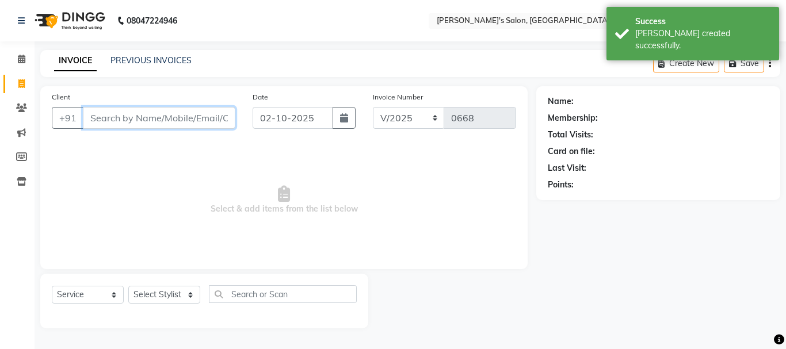
click at [177, 115] on input "Client" at bounding box center [159, 118] width 152 height 22
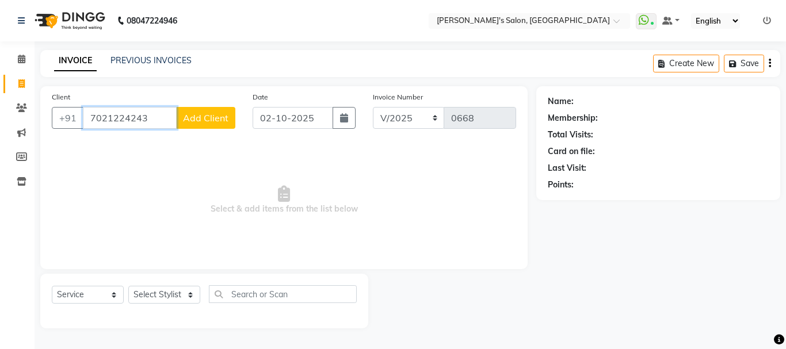
type input "7021224243"
click at [195, 121] on span "Add Client" at bounding box center [205, 118] width 45 height 12
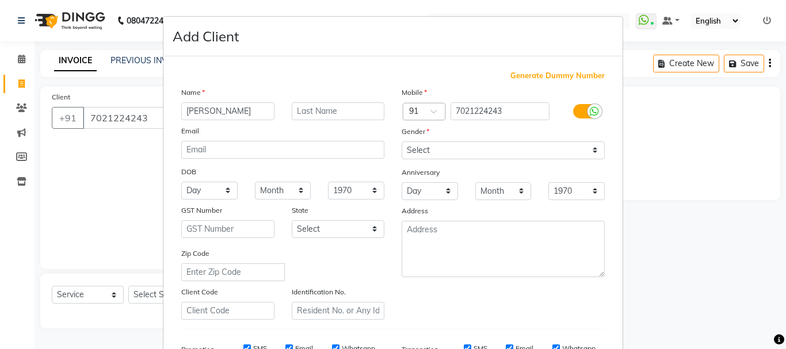
type input "[PERSON_NAME]"
click at [422, 155] on select "Select [DEMOGRAPHIC_DATA] [DEMOGRAPHIC_DATA] Other Prefer Not To Say" at bounding box center [503, 151] width 203 height 18
select select "[DEMOGRAPHIC_DATA]"
click at [402, 142] on select "Select [DEMOGRAPHIC_DATA] [DEMOGRAPHIC_DATA] Other Prefer Not To Say" at bounding box center [503, 151] width 203 height 18
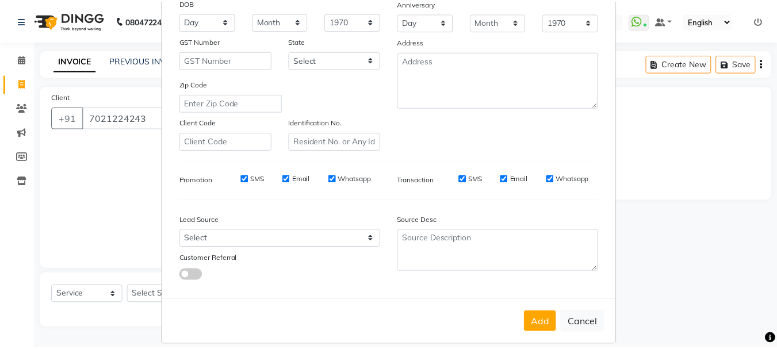
scroll to position [173, 0]
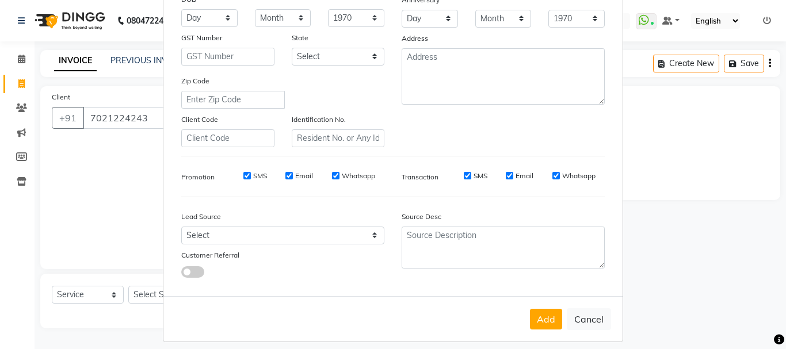
drag, startPoint x: 557, startPoint y: 321, endPoint x: 550, endPoint y: 321, distance: 6.9
click at [554, 321] on button "Add" at bounding box center [546, 319] width 32 height 21
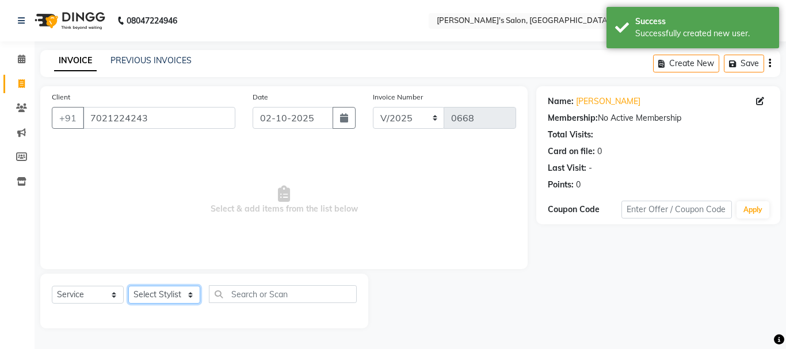
click at [182, 297] on select "Select Stylist [PERSON_NAME] [PERSON_NAME] [PERSON_NAME] [PERSON_NAME] [PERSON_…" at bounding box center [164, 295] width 72 height 18
select select "78839"
click at [128, 286] on select "Select Stylist [PERSON_NAME] [PERSON_NAME] [PERSON_NAME] [PERSON_NAME] [PERSON_…" at bounding box center [164, 295] width 72 height 18
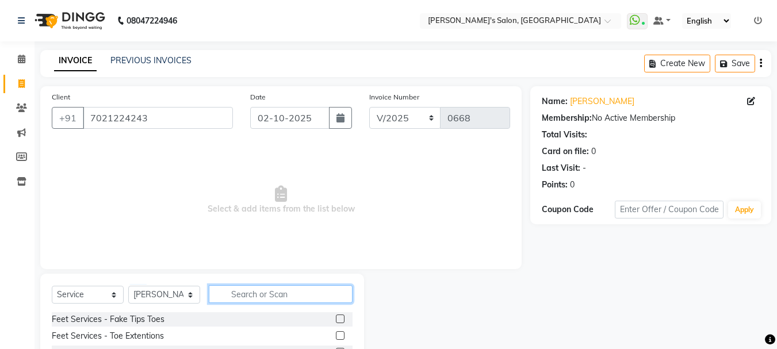
click at [230, 293] on input "text" at bounding box center [281, 294] width 144 height 18
type input "full h"
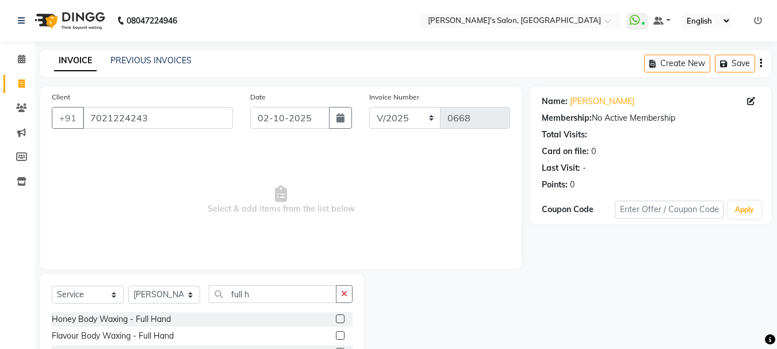
click at [341, 334] on label at bounding box center [340, 335] width 9 height 9
click at [341, 334] on input "checkbox" at bounding box center [339, 336] width 7 height 7
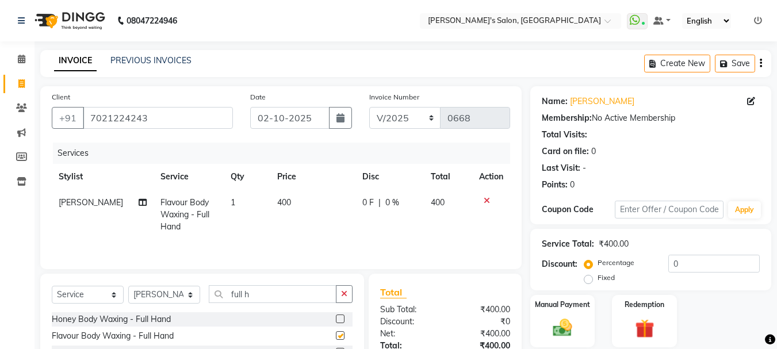
checkbox input "false"
click at [345, 295] on icon "button" at bounding box center [344, 294] width 6 height 8
type input "un"
click at [339, 337] on label at bounding box center [340, 335] width 9 height 9
click at [339, 337] on input "checkbox" at bounding box center [339, 336] width 7 height 7
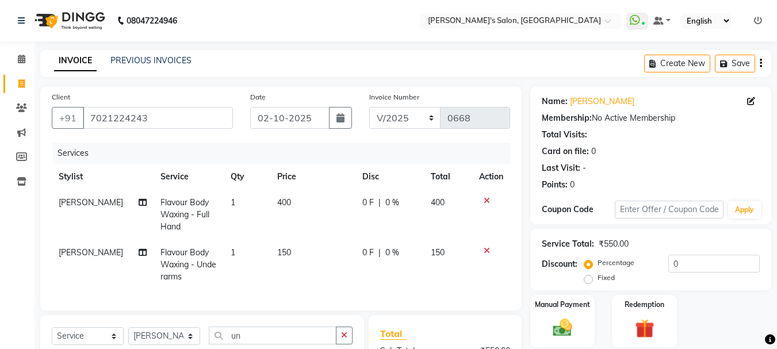
checkbox input "false"
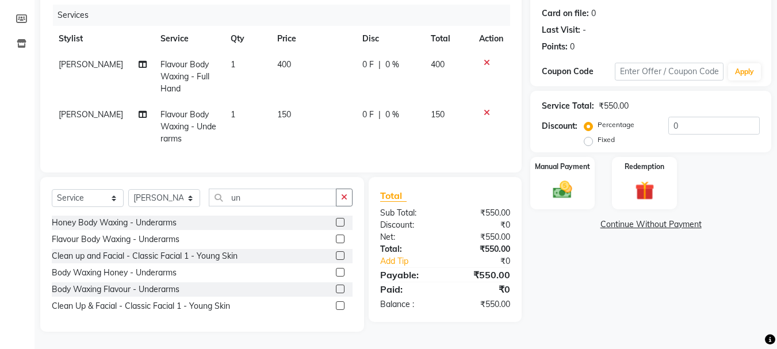
scroll to position [147, 0]
click at [344, 192] on button "button" at bounding box center [344, 198] width 17 height 18
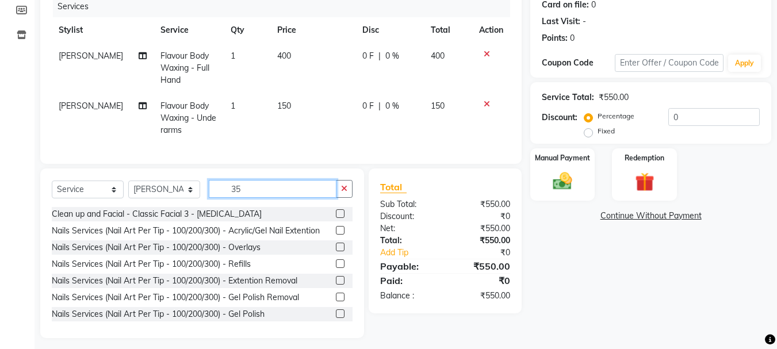
scroll to position [137, 0]
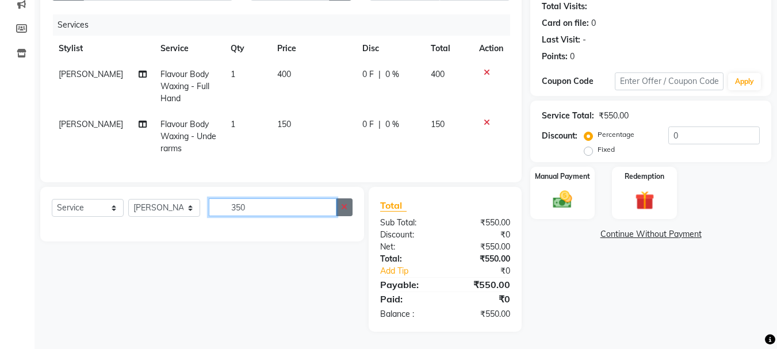
type input "350"
click at [346, 201] on button "button" at bounding box center [344, 208] width 17 height 18
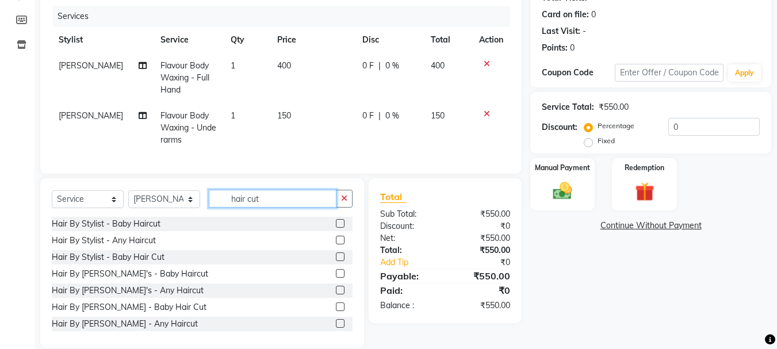
type input "hair cut"
click at [336, 245] on label at bounding box center [340, 240] width 9 height 9
click at [336, 245] on input "checkbox" at bounding box center [339, 240] width 7 height 7
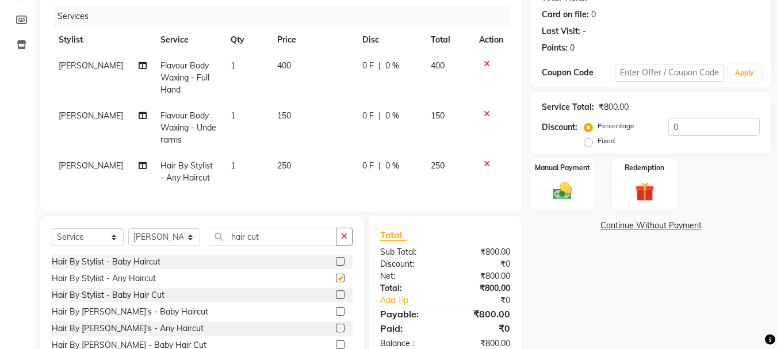
checkbox input "false"
click at [278, 170] on span "250" at bounding box center [284, 166] width 14 height 10
select select "78839"
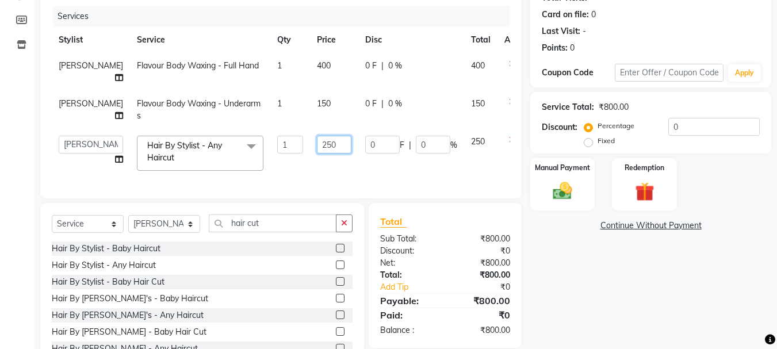
click at [317, 154] on input "250" at bounding box center [334, 145] width 35 height 18
type input "350"
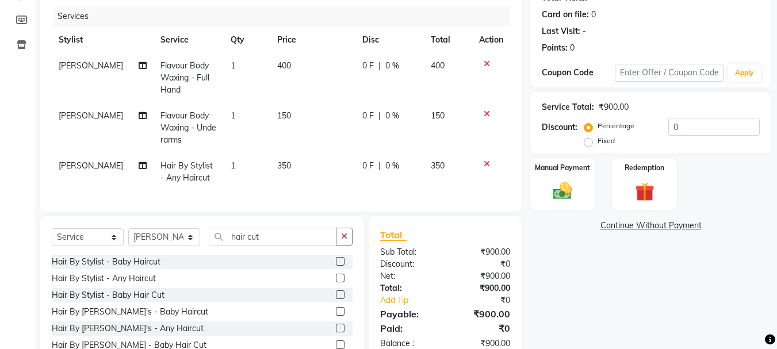
click at [303, 193] on div "Services Stylist Service Qty Price Disc Total Action [PERSON_NAME] Flavour Body…" at bounding box center [281, 103] width 459 height 195
click at [573, 168] on label "Manual Payment" at bounding box center [563, 167] width 58 height 11
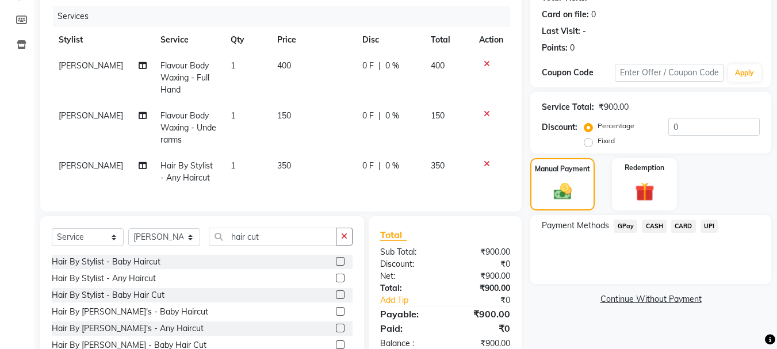
click at [623, 227] on span "GPay" at bounding box center [626, 226] width 24 height 13
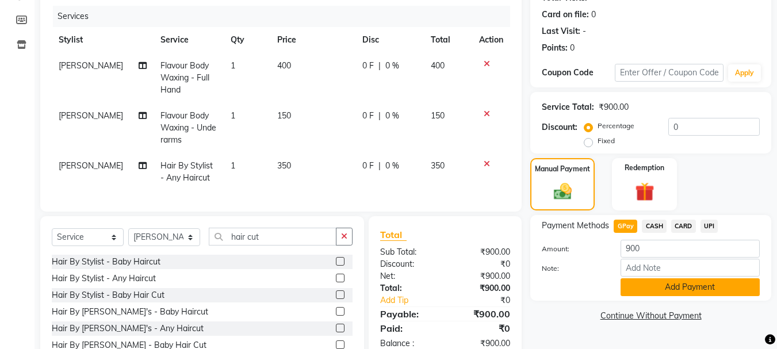
click at [641, 281] on button "Add Payment" at bounding box center [690, 288] width 139 height 18
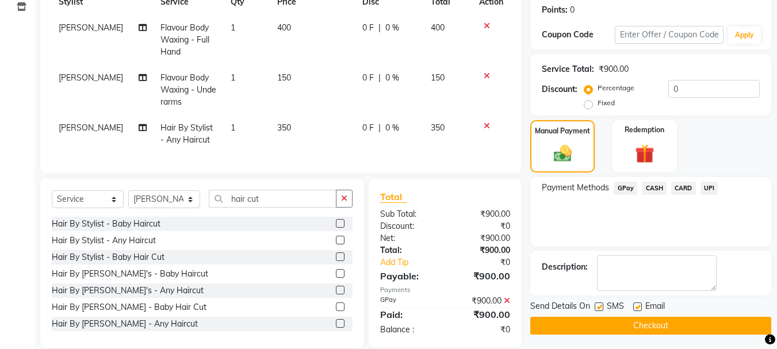
scroll to position [195, 0]
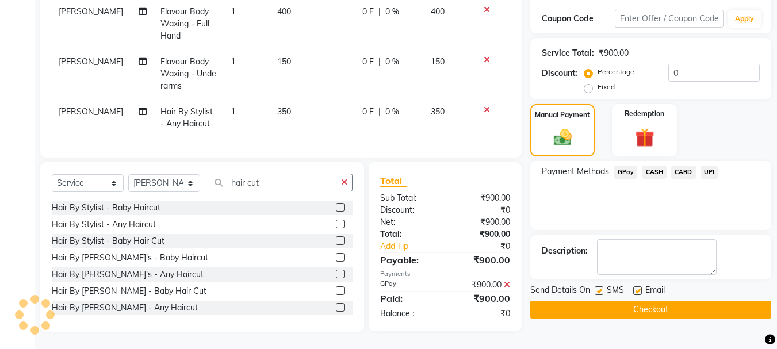
click at [688, 308] on button "Checkout" at bounding box center [651, 310] width 241 height 18
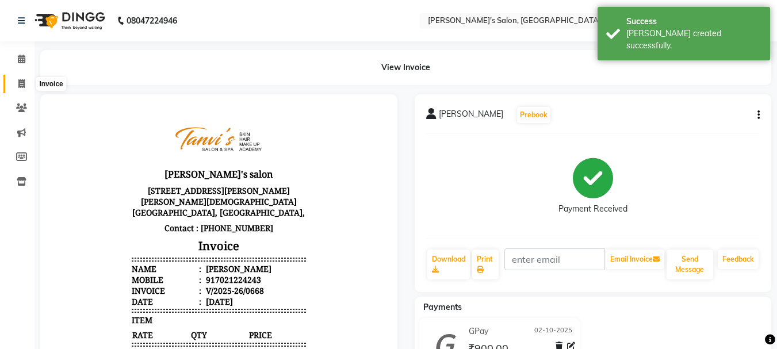
click at [18, 81] on icon at bounding box center [21, 83] width 6 height 9
select select "service"
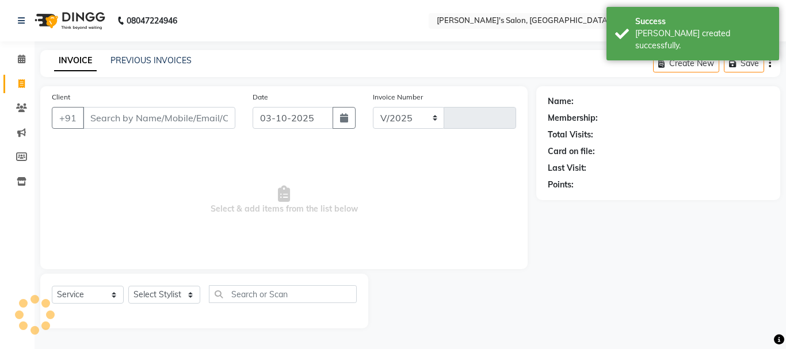
select select "716"
type input "0669"
click at [116, 116] on input "Client" at bounding box center [159, 118] width 152 height 22
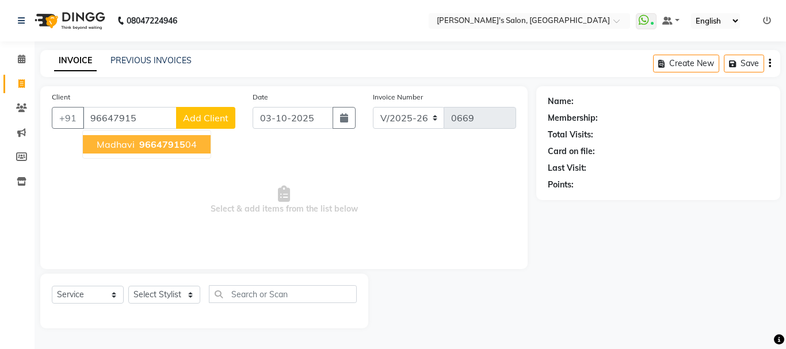
click at [119, 143] on span "madhavi" at bounding box center [116, 145] width 38 height 12
type input "9664791504"
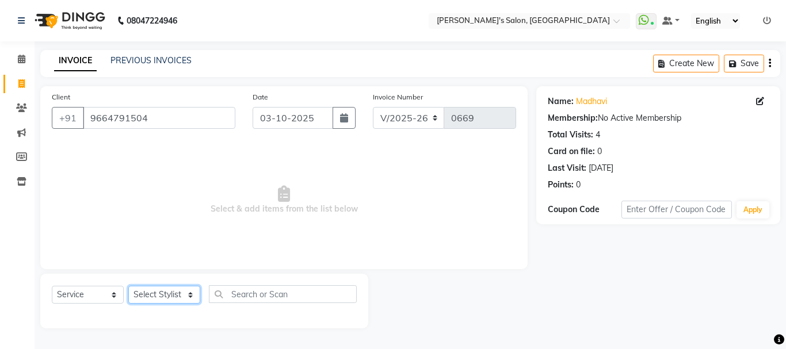
click at [181, 299] on select "Select Stylist [PERSON_NAME] [PERSON_NAME] [PERSON_NAME] [PERSON_NAME] [PERSON_…" at bounding box center [164, 295] width 72 height 18
click at [336, 123] on button "button" at bounding box center [344, 118] width 23 height 22
select select "10"
select select "2025"
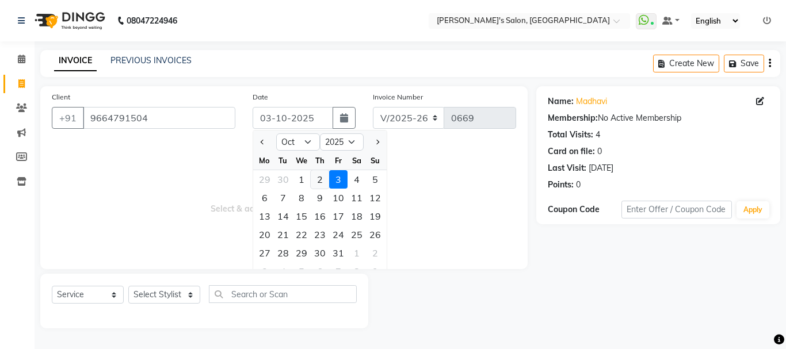
click at [320, 178] on div "2" at bounding box center [320, 179] width 18 height 18
type input "02-10-2025"
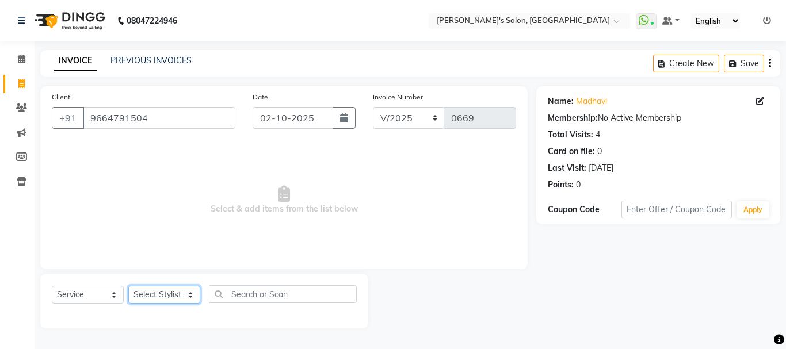
click at [186, 294] on select "Select Stylist [PERSON_NAME] [PERSON_NAME] [PERSON_NAME] [PERSON_NAME] [PERSON_…" at bounding box center [164, 295] width 72 height 18
select select "85925"
click at [128, 286] on select "Select Stylist [PERSON_NAME] [PERSON_NAME] [PERSON_NAME] [PERSON_NAME] [PERSON_…" at bounding box center [164, 295] width 72 height 18
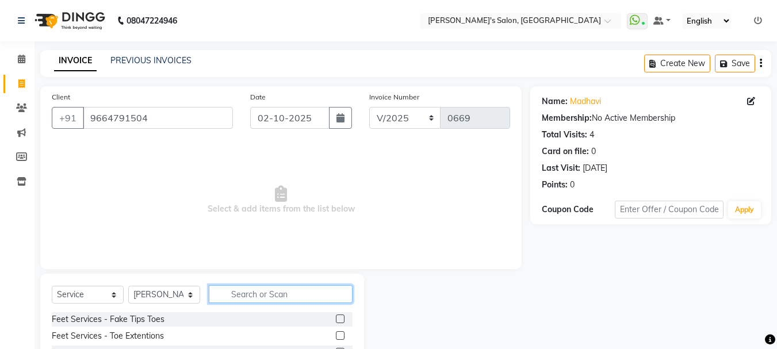
click at [230, 288] on input "text" at bounding box center [281, 294] width 144 height 18
type input "eye"
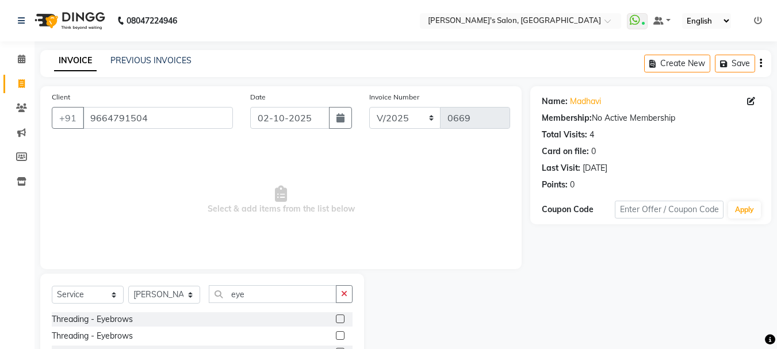
click at [340, 315] on label at bounding box center [340, 319] width 9 height 9
click at [340, 316] on input "checkbox" at bounding box center [339, 319] width 7 height 7
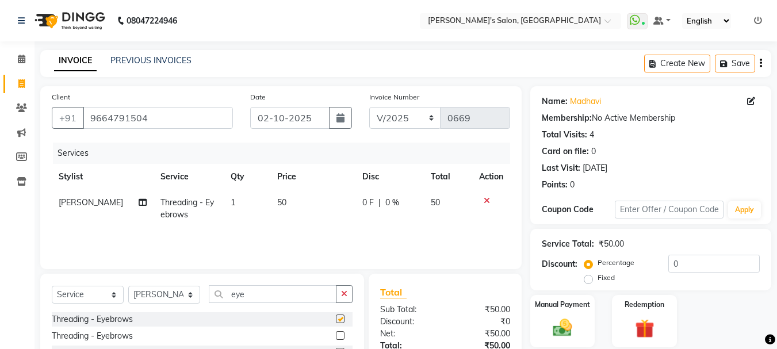
checkbox input "false"
click at [346, 292] on icon "button" at bounding box center [344, 294] width 6 height 8
type input "for"
click at [339, 319] on label at bounding box center [340, 319] width 9 height 9
click at [339, 319] on input "checkbox" at bounding box center [339, 319] width 7 height 7
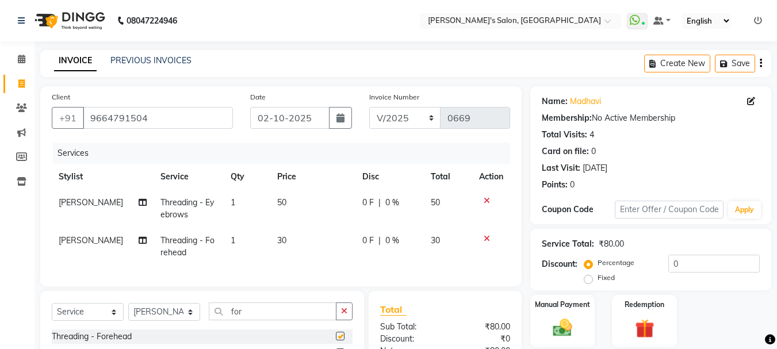
checkbox input "false"
click at [339, 319] on button "button" at bounding box center [344, 312] width 17 height 18
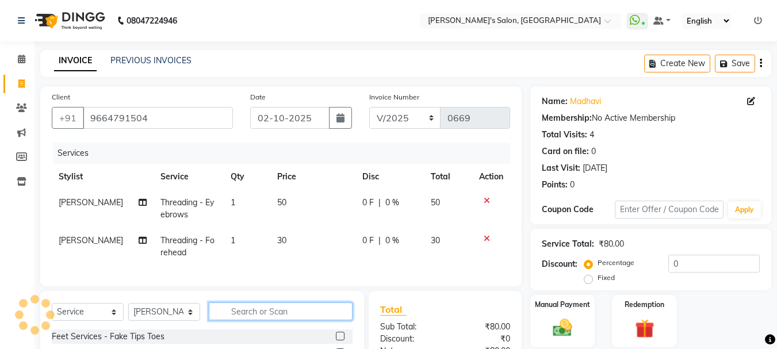
click at [339, 319] on input "text" at bounding box center [281, 312] width 144 height 18
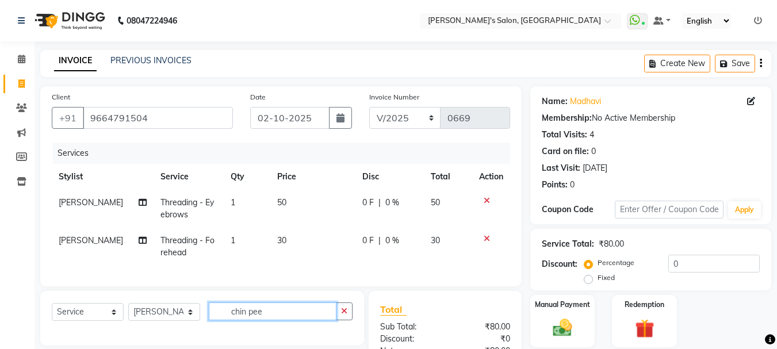
type input "chin pee"
click at [338, 321] on button "button" at bounding box center [344, 312] width 17 height 18
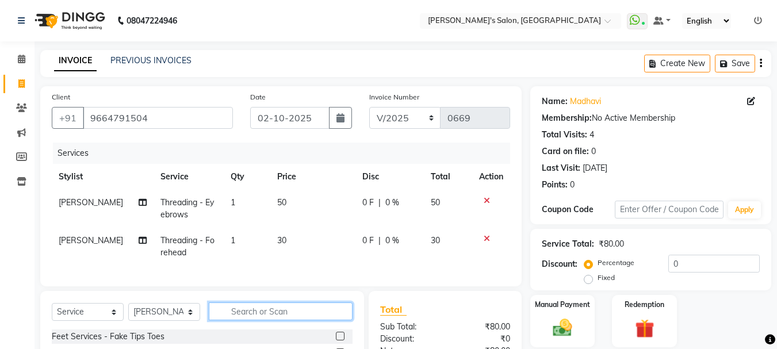
scroll to position [138, 0]
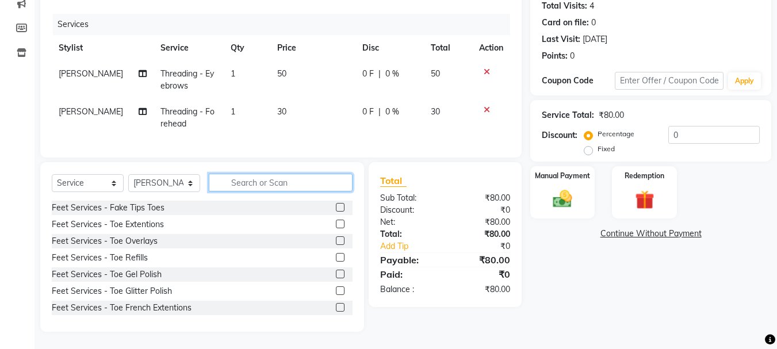
click at [293, 185] on input "text" at bounding box center [281, 183] width 144 height 18
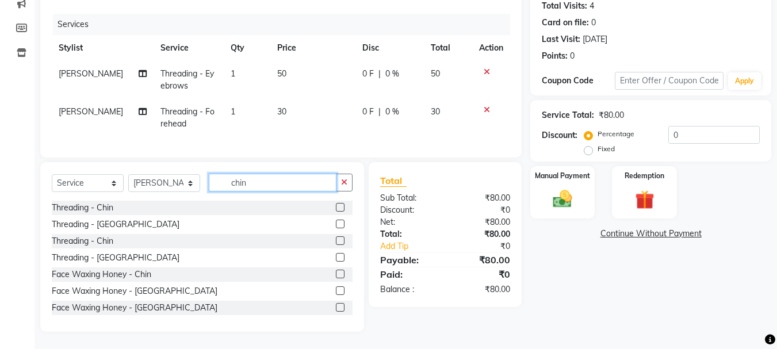
click at [251, 189] on input "chin" at bounding box center [273, 183] width 128 height 18
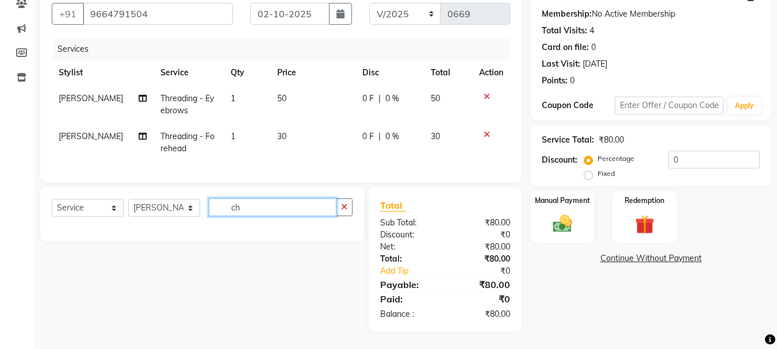
type input "c"
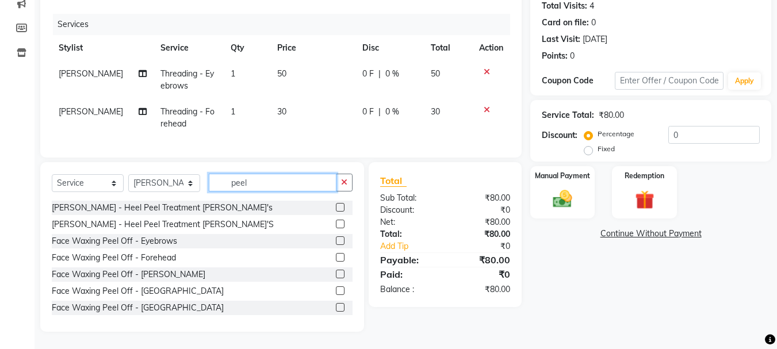
type input "peel"
click at [336, 276] on label at bounding box center [340, 274] width 9 height 9
click at [336, 276] on input "checkbox" at bounding box center [339, 274] width 7 height 7
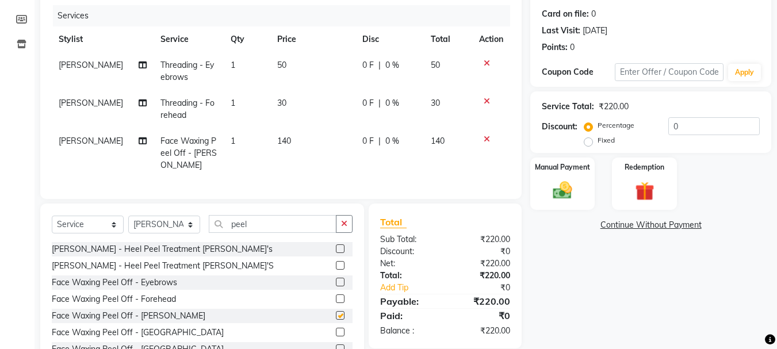
checkbox input "false"
click at [277, 65] on span "50" at bounding box center [281, 65] width 9 height 10
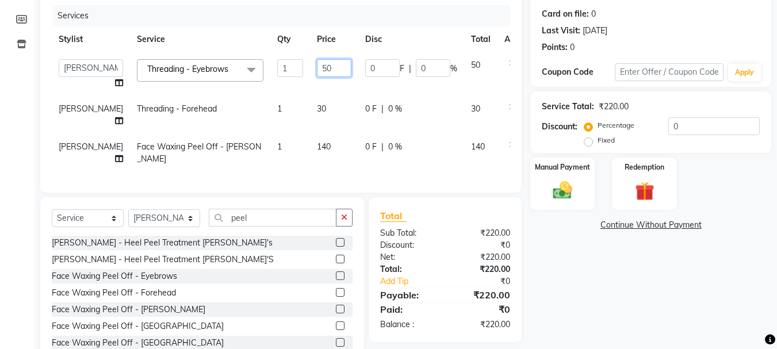
click at [317, 67] on input "50" at bounding box center [334, 68] width 35 height 18
type input "70"
click at [310, 102] on td "30" at bounding box center [334, 115] width 48 height 38
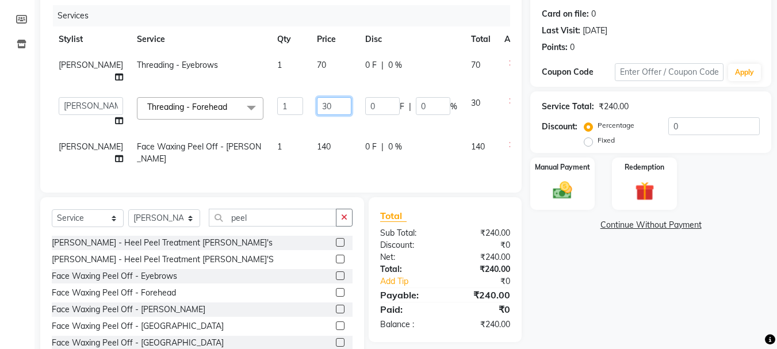
click at [317, 107] on input "30" at bounding box center [334, 106] width 35 height 18
type input "40"
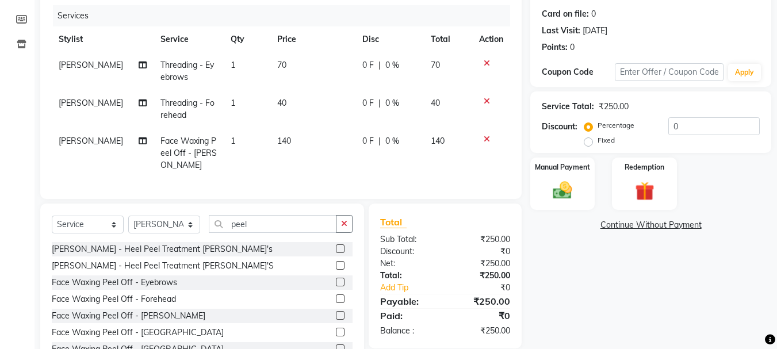
click at [302, 125] on td "40" at bounding box center [312, 109] width 85 height 38
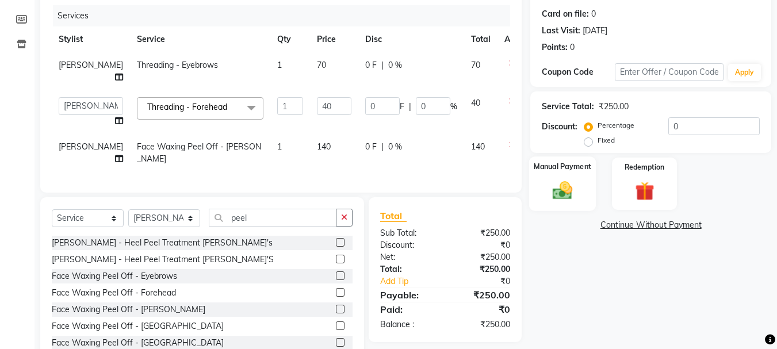
click at [559, 199] on img at bounding box center [563, 190] width 32 height 23
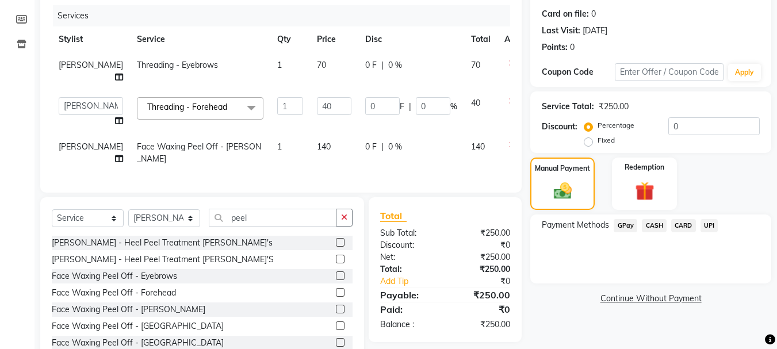
click at [623, 227] on span "GPay" at bounding box center [626, 225] width 24 height 13
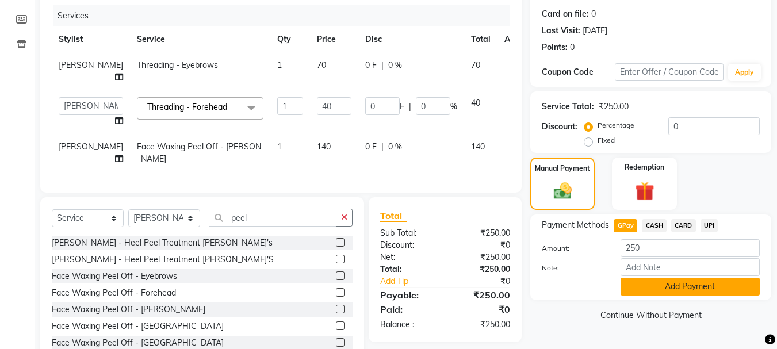
click at [651, 284] on button "Add Payment" at bounding box center [690, 287] width 139 height 18
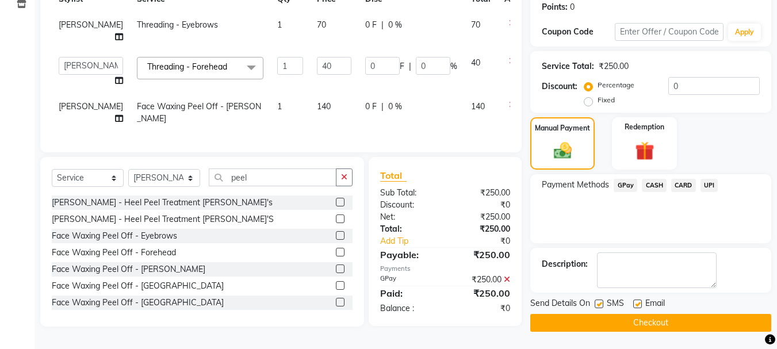
scroll to position [181, 0]
click at [654, 320] on button "Checkout" at bounding box center [651, 323] width 241 height 18
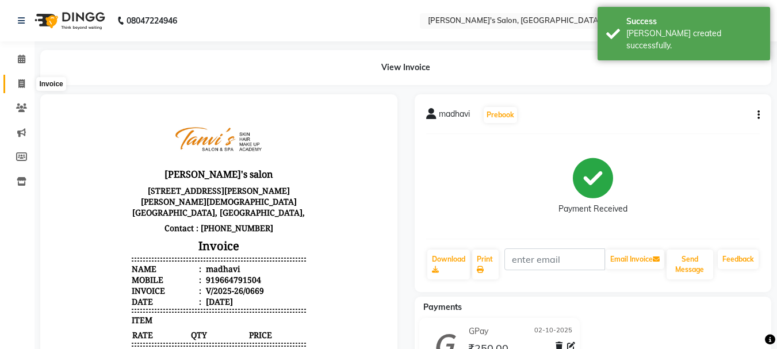
click at [18, 83] on icon at bounding box center [21, 83] width 6 height 9
select select "service"
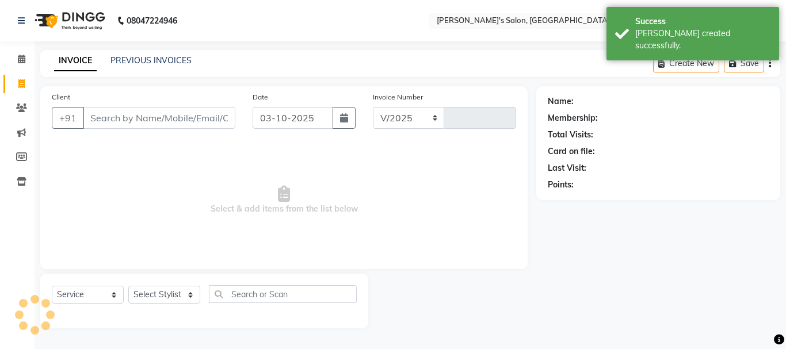
select select "716"
type input "0670"
click at [123, 119] on input "Client" at bounding box center [159, 118] width 152 height 22
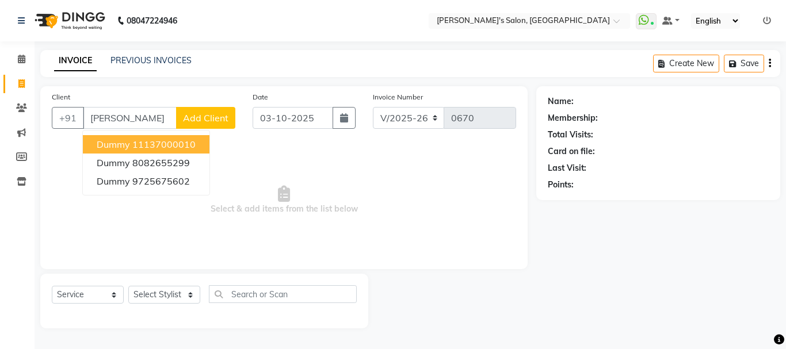
click at [120, 145] on span "dummy" at bounding box center [113, 145] width 33 height 12
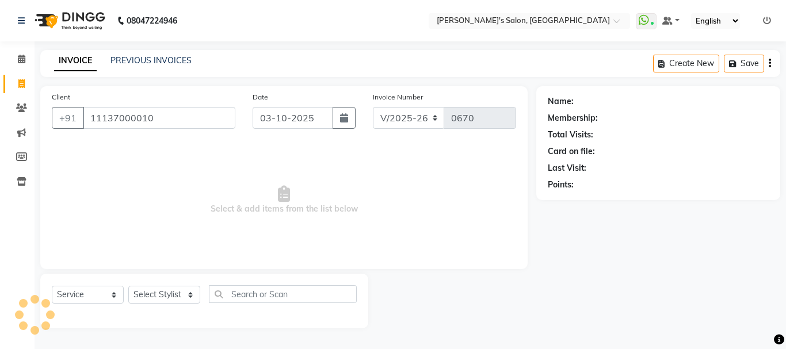
type input "11137000010"
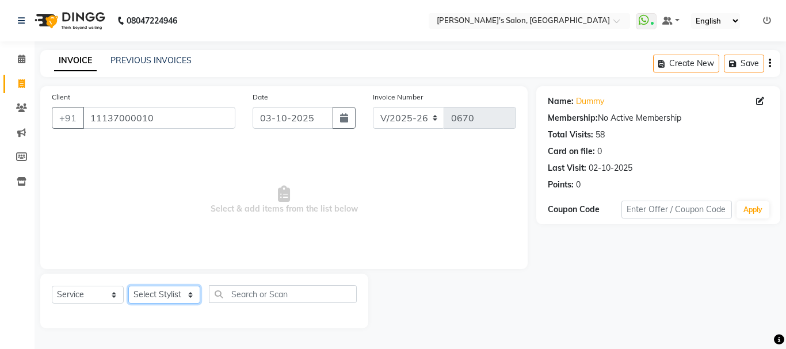
click at [168, 298] on select "Select Stylist [PERSON_NAME] [PERSON_NAME] [PERSON_NAME] [PERSON_NAME] [PERSON_…" at bounding box center [164, 295] width 72 height 18
select select "85925"
click at [128, 286] on select "Select Stylist [PERSON_NAME] [PERSON_NAME] [PERSON_NAME] [PERSON_NAME] [PERSON_…" at bounding box center [164, 295] width 72 height 18
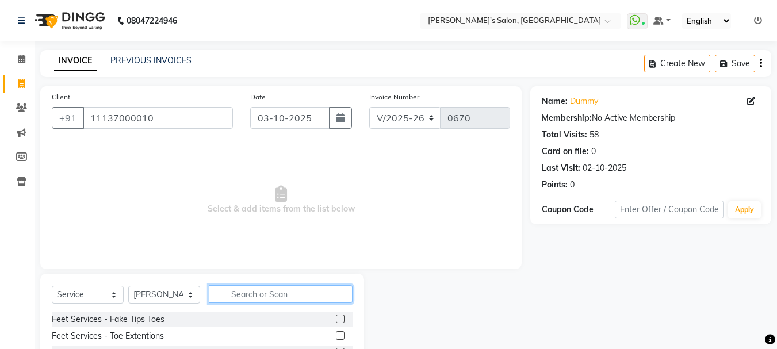
click at [245, 294] on input "text" at bounding box center [281, 294] width 144 height 18
type input "eye"
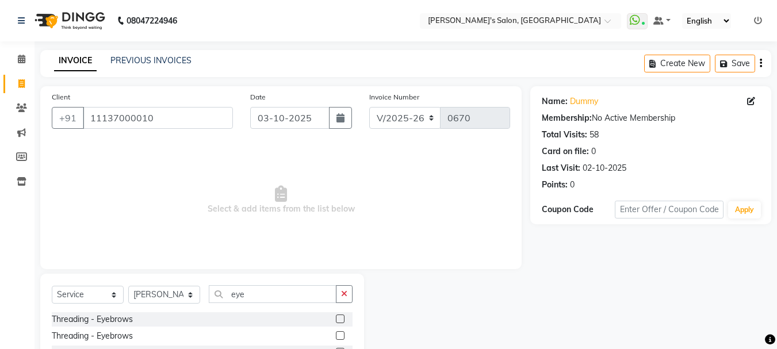
click at [342, 319] on label at bounding box center [340, 319] width 9 height 9
click at [342, 319] on input "checkbox" at bounding box center [339, 319] width 7 height 7
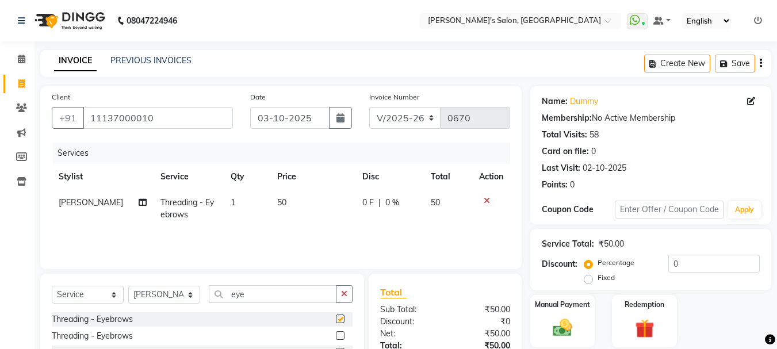
checkbox input "false"
click at [277, 200] on span "50" at bounding box center [281, 202] width 9 height 10
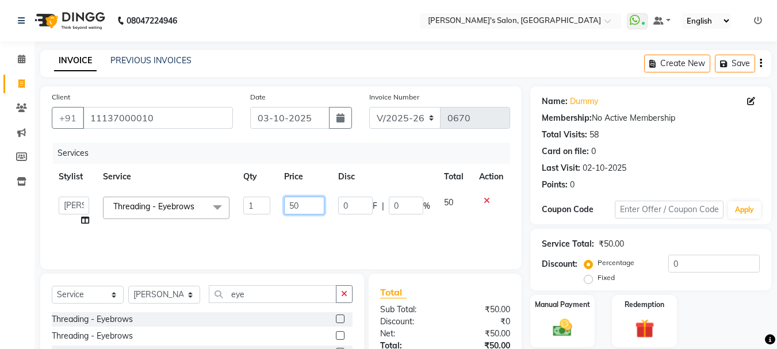
click at [293, 206] on input "50" at bounding box center [304, 206] width 40 height 18
type input "70"
click at [308, 216] on td "70" at bounding box center [304, 212] width 54 height 44
click at [302, 205] on input "70" at bounding box center [304, 206] width 40 height 18
type input "7"
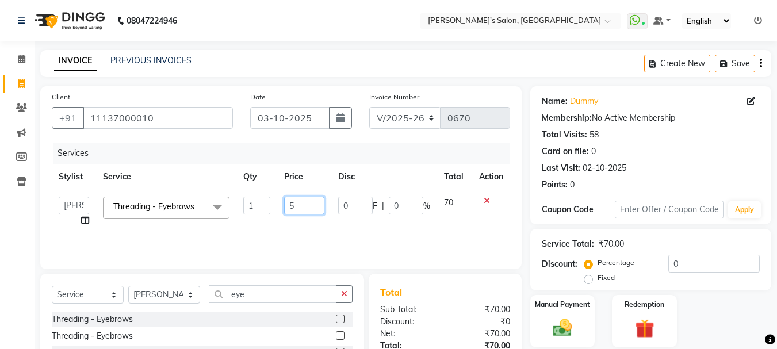
type input "50"
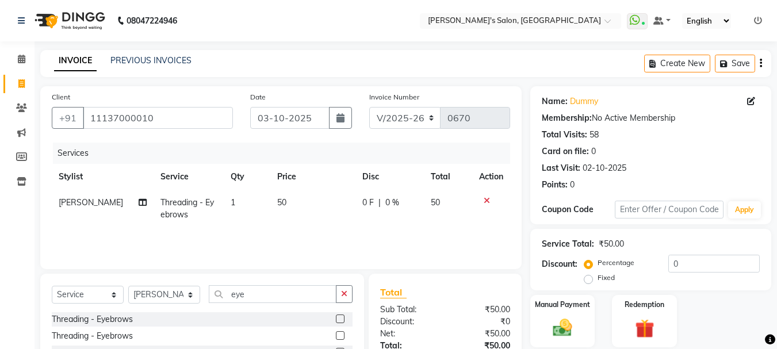
click at [302, 235] on div "Services Stylist Service Qty Price Disc Total Action [PERSON_NAME] Threading - …" at bounding box center [281, 200] width 459 height 115
click at [556, 326] on img at bounding box center [563, 327] width 32 height 23
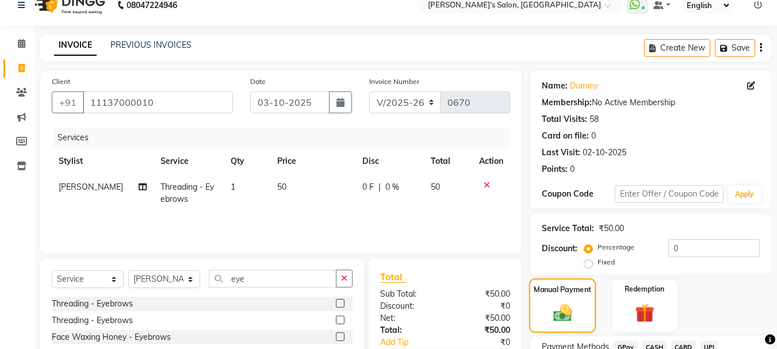
scroll to position [58, 0]
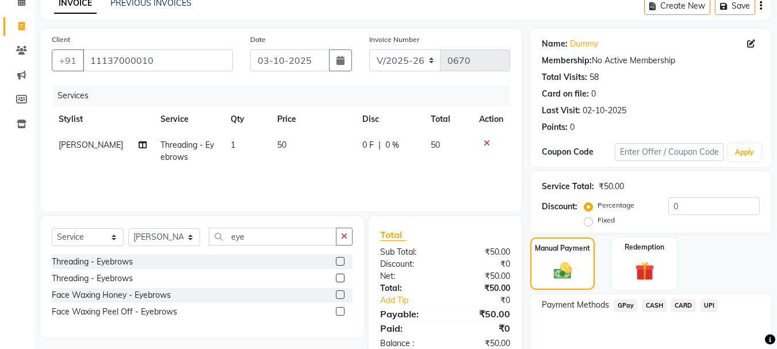
click at [630, 305] on span "GPay" at bounding box center [626, 305] width 24 height 13
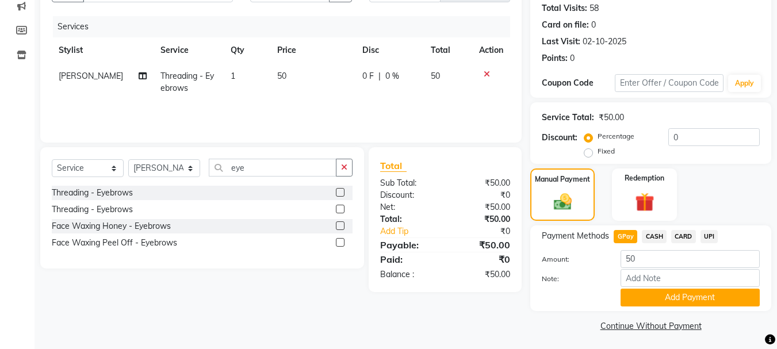
scroll to position [129, 0]
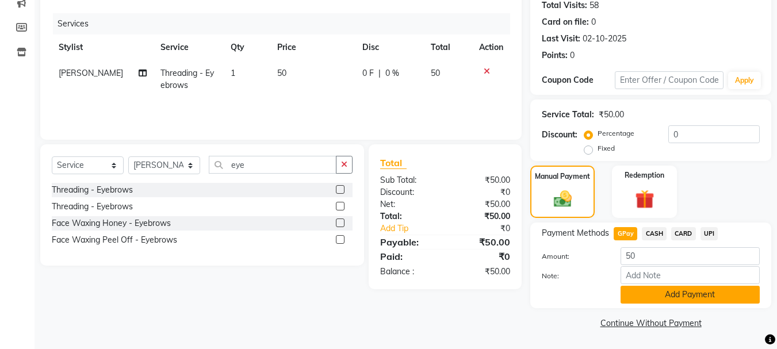
click at [643, 300] on button "Add Payment" at bounding box center [690, 295] width 139 height 18
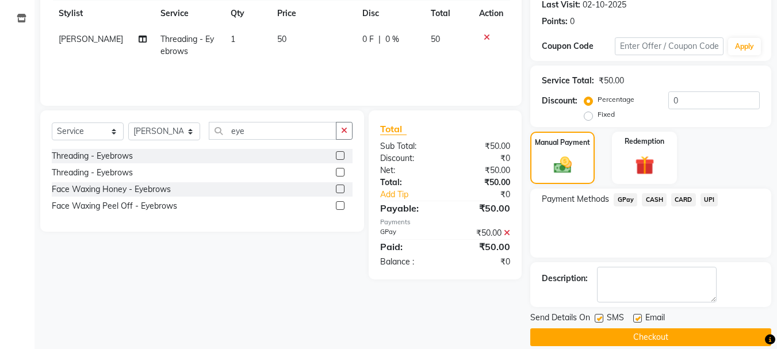
scroll to position [178, 0]
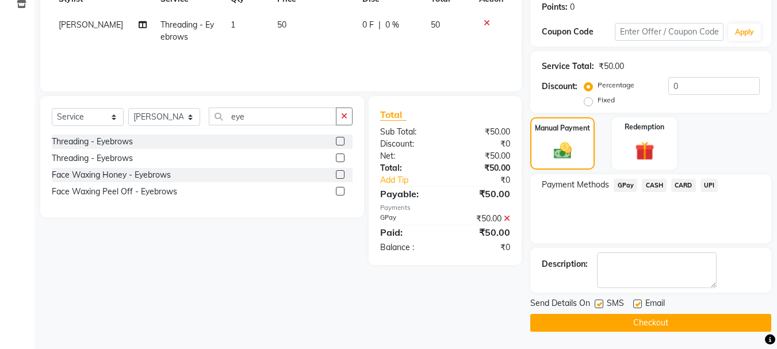
click at [630, 326] on button "Checkout" at bounding box center [651, 323] width 241 height 18
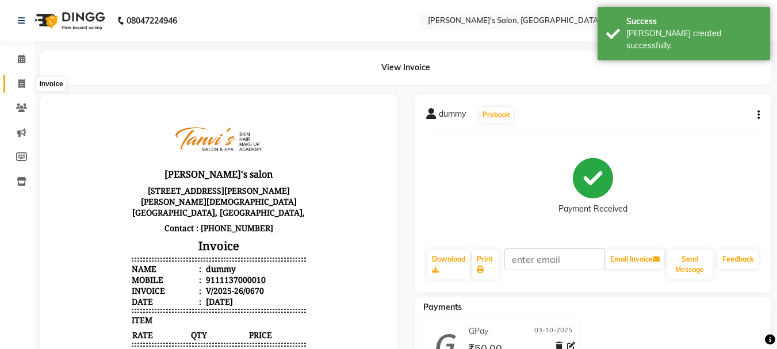
click at [26, 82] on span at bounding box center [22, 84] width 20 height 13
select select "service"
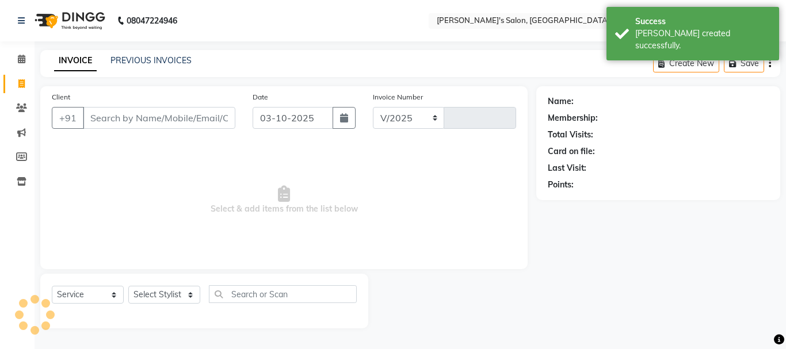
select select "716"
type input "0671"
click at [169, 125] on input "Client" at bounding box center [159, 118] width 152 height 22
click at [341, 120] on icon "button" at bounding box center [344, 117] width 8 height 9
select select "10"
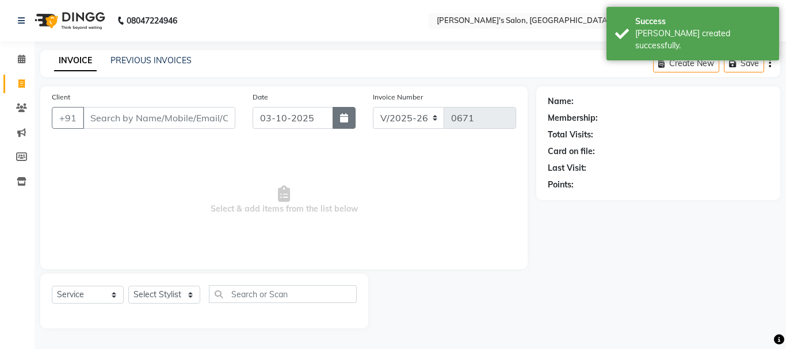
select select "2025"
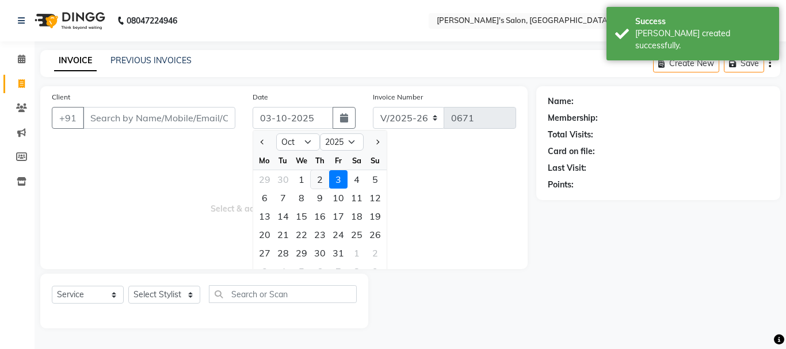
click at [321, 172] on div "2" at bounding box center [320, 179] width 18 height 18
type input "02-10-2025"
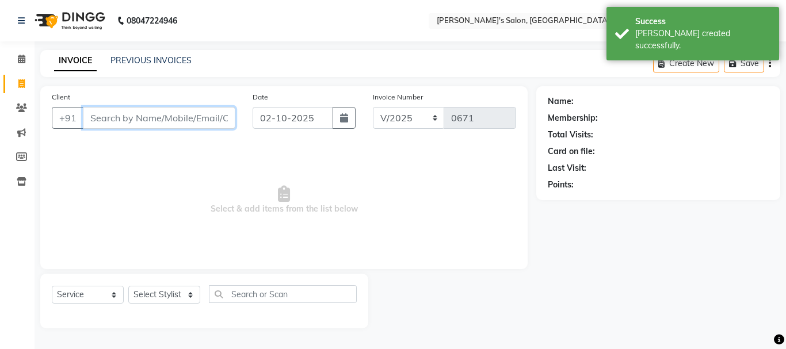
click at [196, 112] on input "Client" at bounding box center [159, 118] width 152 height 22
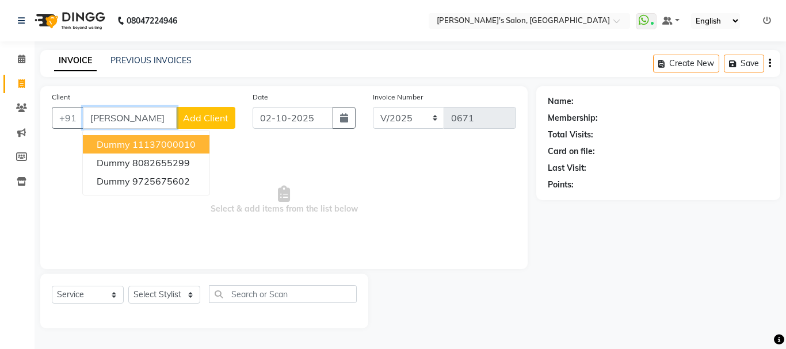
click at [164, 138] on button "dummy 11137000010" at bounding box center [146, 144] width 127 height 18
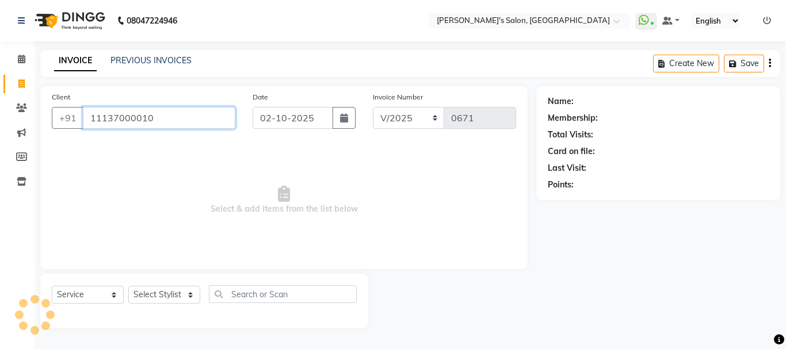
type input "11137000010"
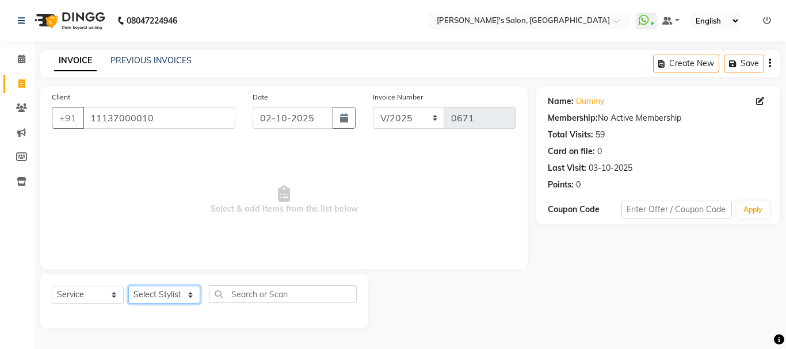
click at [158, 295] on select "Select Stylist [PERSON_NAME] [PERSON_NAME] [PERSON_NAME] [PERSON_NAME] [PERSON_…" at bounding box center [164, 295] width 72 height 18
select select "85925"
click at [128, 286] on select "Select Stylist [PERSON_NAME] [PERSON_NAME] [PERSON_NAME] [PERSON_NAME] [PERSON_…" at bounding box center [164, 295] width 72 height 18
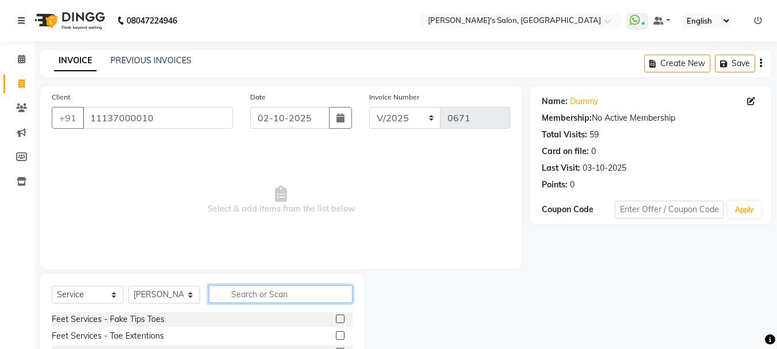
click at [238, 288] on input "text" at bounding box center [281, 294] width 144 height 18
type input "roo"
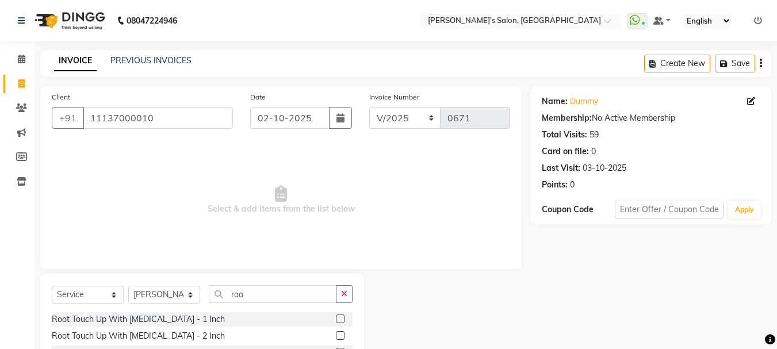
click at [336, 319] on label at bounding box center [340, 319] width 9 height 9
click at [336, 319] on input "checkbox" at bounding box center [339, 319] width 7 height 7
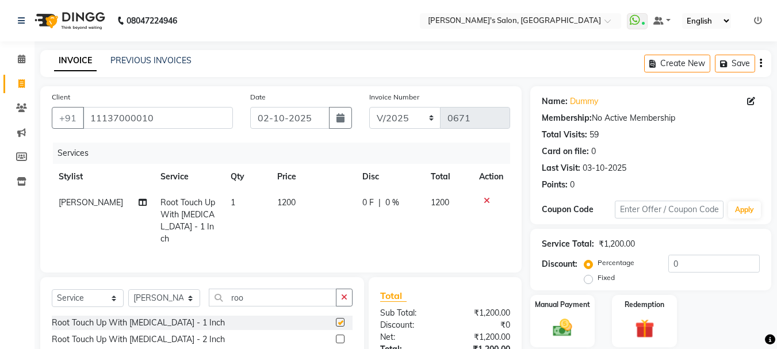
checkbox input "false"
click at [287, 196] on td "1200" at bounding box center [312, 221] width 85 height 62
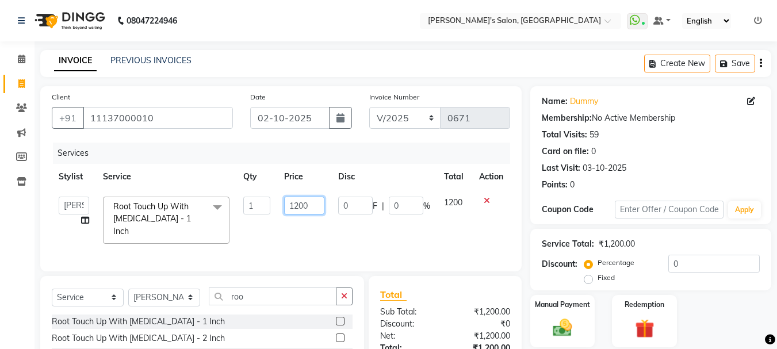
click at [312, 202] on input "1200" at bounding box center [304, 206] width 40 height 18
type input "1600"
click at [312, 224] on td "1600" at bounding box center [304, 220] width 54 height 61
click at [341, 292] on icon "button" at bounding box center [344, 296] width 6 height 8
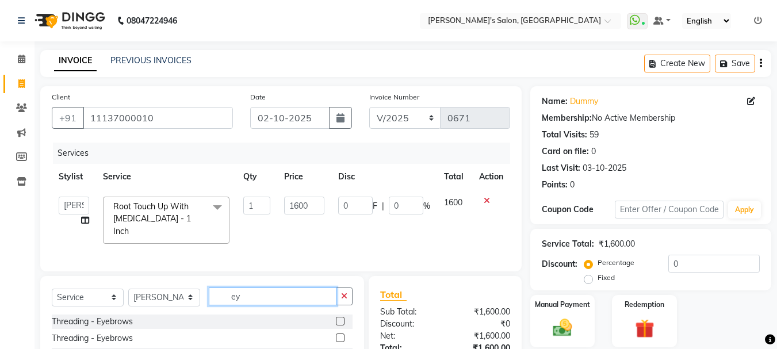
type input "ey"
click at [336, 321] on label at bounding box center [340, 321] width 9 height 9
click at [336, 321] on input "checkbox" at bounding box center [339, 321] width 7 height 7
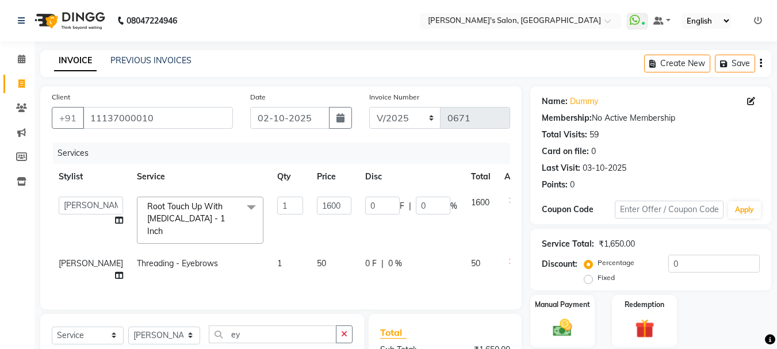
checkbox input "false"
click at [317, 258] on span "50" at bounding box center [321, 263] width 9 height 10
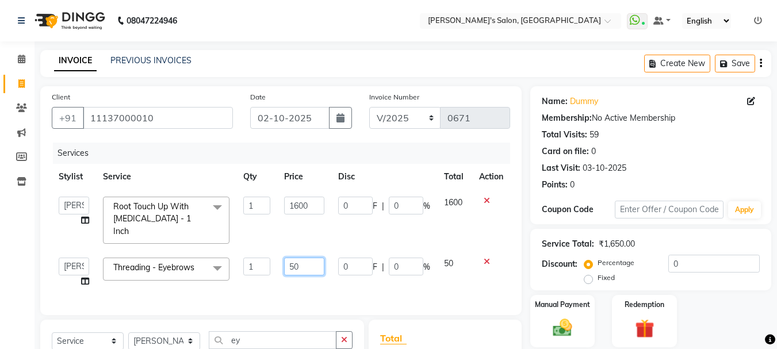
click at [294, 258] on input "50" at bounding box center [304, 267] width 40 height 18
type input "70"
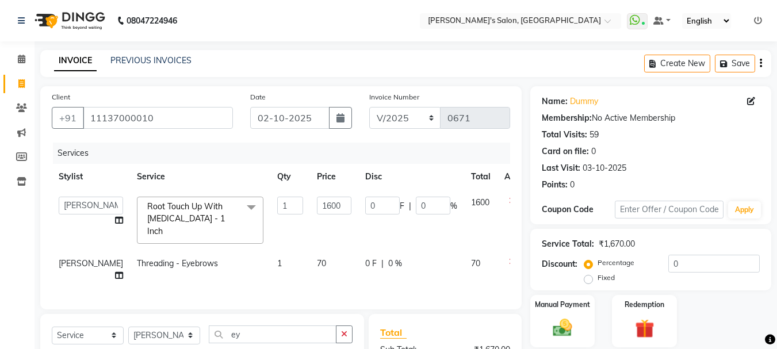
click at [71, 258] on span "[PERSON_NAME]" at bounding box center [91, 263] width 64 height 10
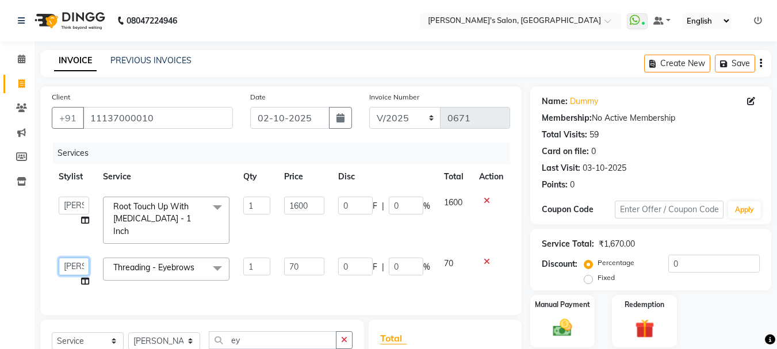
click at [71, 258] on select "[PERSON_NAME] [PERSON_NAME] [PERSON_NAME] [PERSON_NAME] [PERSON_NAME]" at bounding box center [74, 267] width 30 height 18
select select "78839"
click at [556, 325] on img at bounding box center [563, 327] width 32 height 23
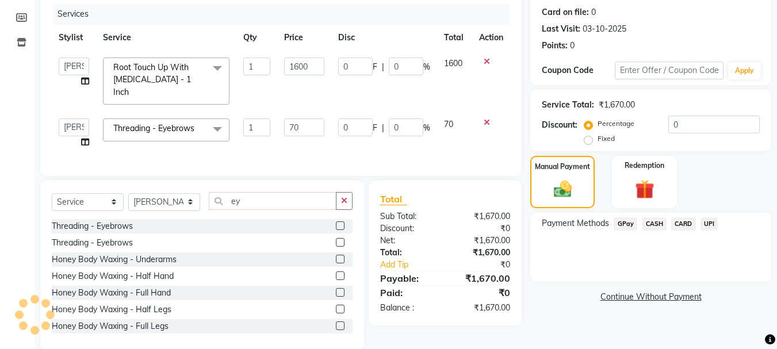
scroll to position [154, 0]
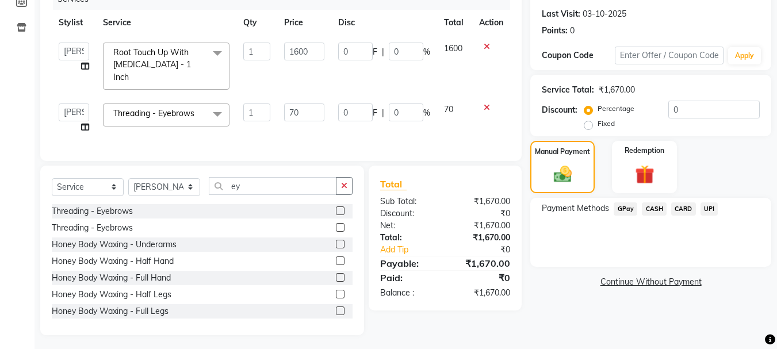
click at [624, 211] on span "GPay" at bounding box center [626, 209] width 24 height 13
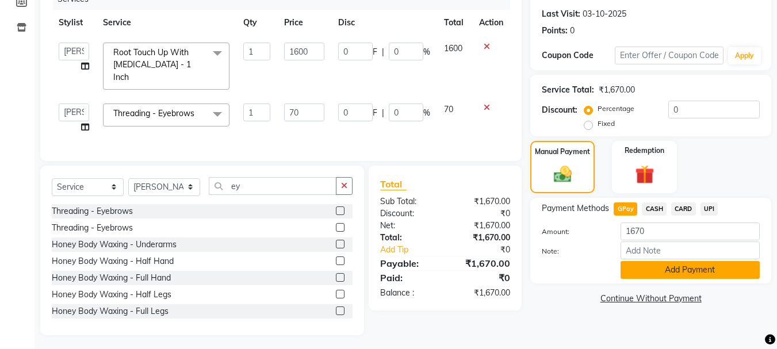
click at [662, 271] on button "Add Payment" at bounding box center [690, 270] width 139 height 18
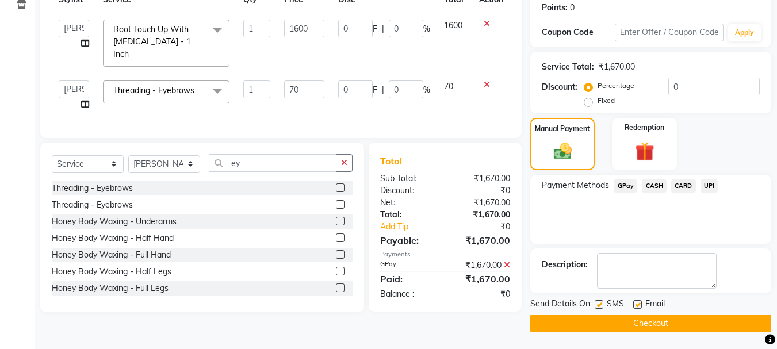
scroll to position [178, 0]
click at [674, 321] on button "Checkout" at bounding box center [651, 323] width 241 height 18
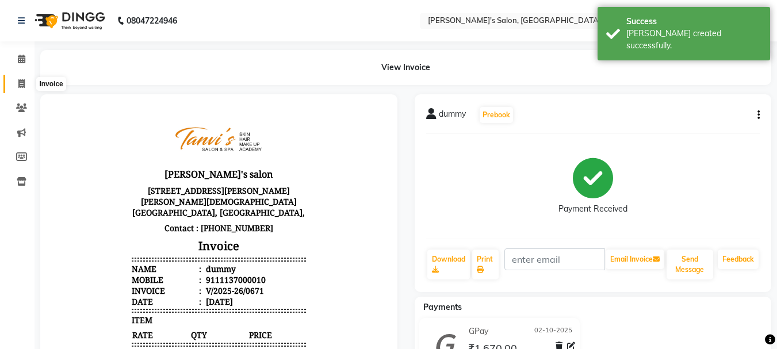
click at [25, 86] on span at bounding box center [22, 84] width 20 height 13
select select "service"
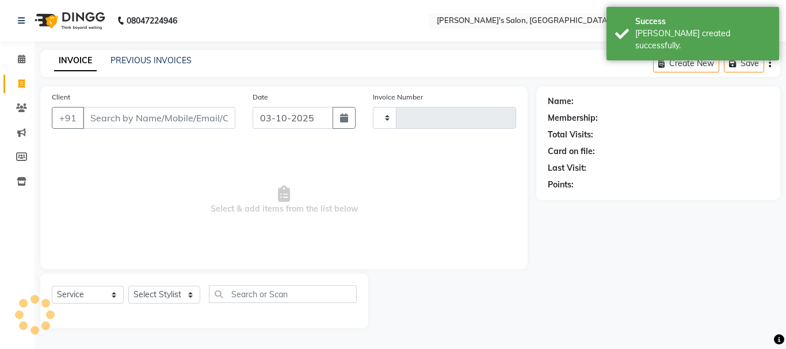
type input "0672"
select select "716"
click at [166, 124] on input "Client" at bounding box center [159, 118] width 152 height 22
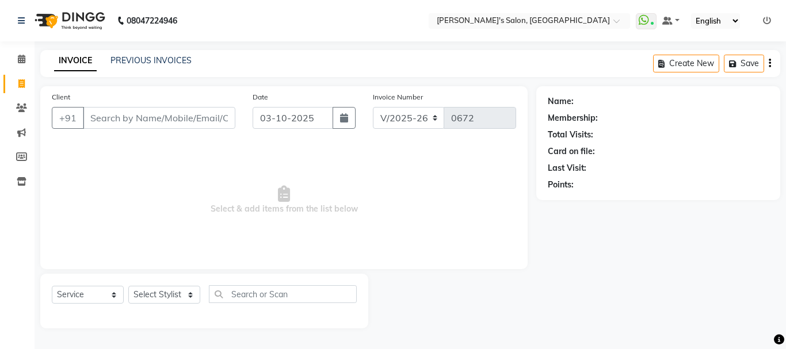
click at [132, 124] on input "Client" at bounding box center [159, 118] width 152 height 22
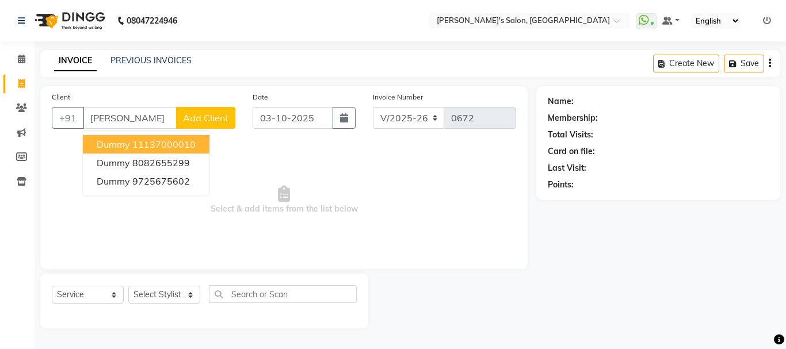
click at [133, 144] on ngb-highlight "11137000010" at bounding box center [163, 145] width 63 height 12
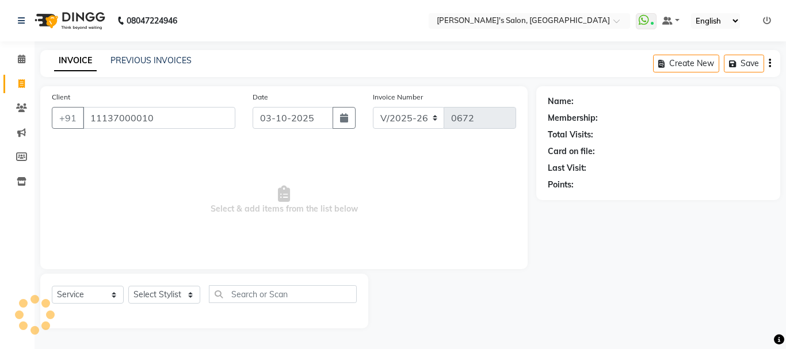
type input "11137000010"
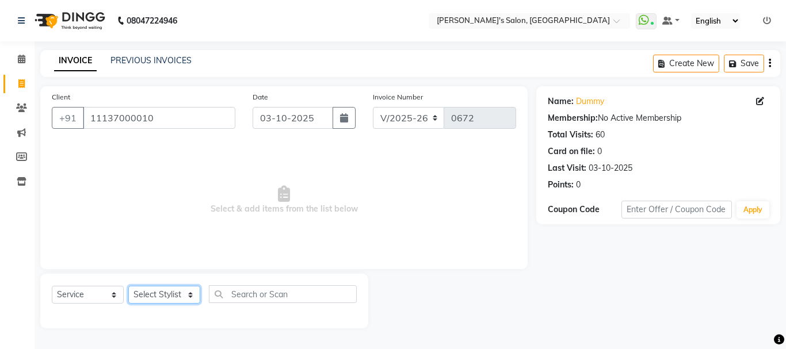
click at [160, 293] on select "Select Stylist [PERSON_NAME] [PERSON_NAME] [PERSON_NAME] [PERSON_NAME] [PERSON_…" at bounding box center [164, 295] width 72 height 18
select select "78839"
click at [128, 286] on select "Select Stylist [PERSON_NAME] [PERSON_NAME] [PERSON_NAME] [PERSON_NAME] [PERSON_…" at bounding box center [164, 295] width 72 height 18
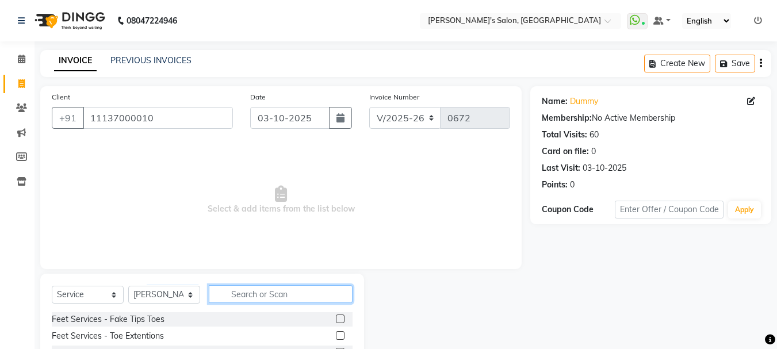
click at [224, 292] on input "text" at bounding box center [281, 294] width 144 height 18
type input "full h"
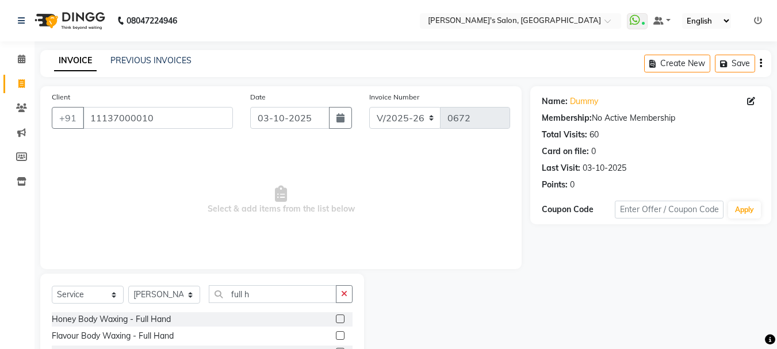
click at [339, 335] on label at bounding box center [340, 335] width 9 height 9
click at [339, 335] on input "checkbox" at bounding box center [339, 336] width 7 height 7
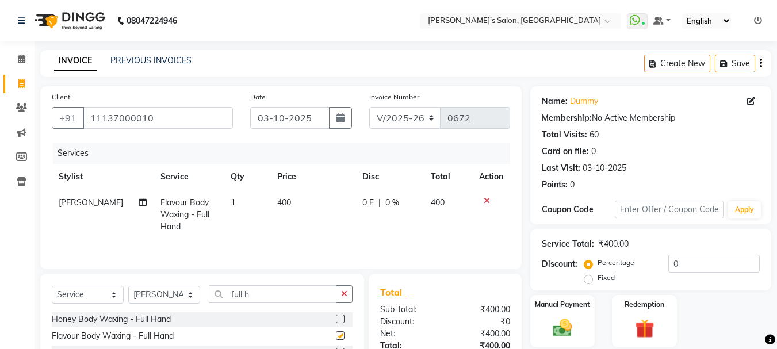
checkbox input "false"
click at [345, 295] on icon "button" at bounding box center [344, 294] width 6 height 8
type input "und"
click at [338, 333] on label at bounding box center [340, 335] width 9 height 9
click at [338, 333] on input "checkbox" at bounding box center [339, 336] width 7 height 7
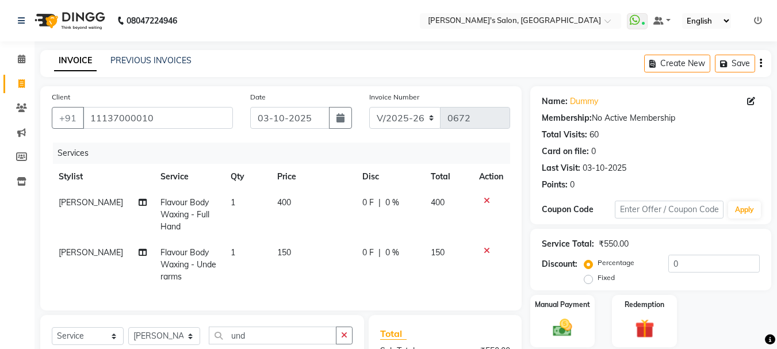
checkbox input "false"
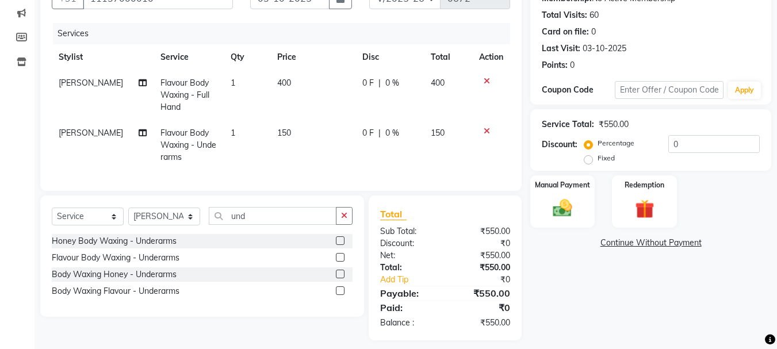
scroll to position [137, 0]
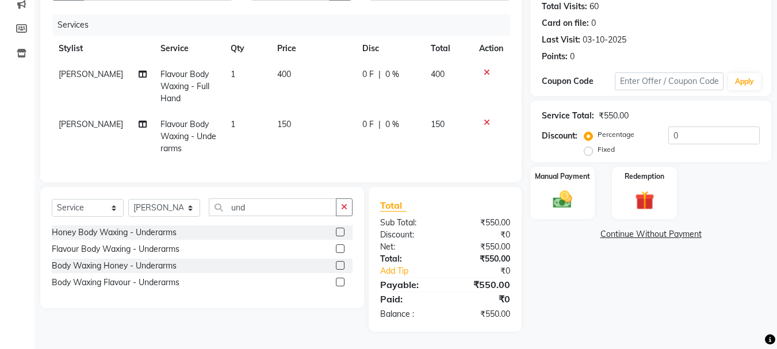
drag, startPoint x: 334, startPoint y: 209, endPoint x: 330, endPoint y: 215, distance: 7.4
click at [330, 215] on div "und" at bounding box center [280, 208] width 143 height 18
click at [342, 215] on button "button" at bounding box center [344, 208] width 17 height 18
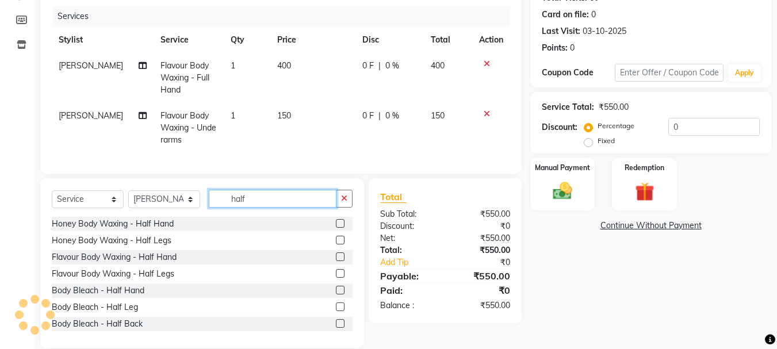
type input "half"
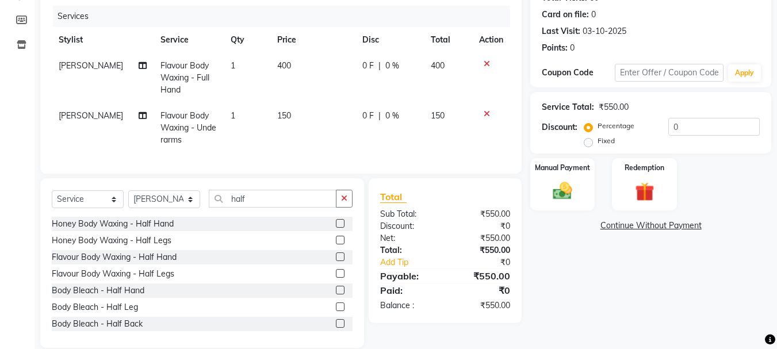
click at [336, 278] on label at bounding box center [340, 273] width 9 height 9
click at [336, 278] on input "checkbox" at bounding box center [339, 273] width 7 height 7
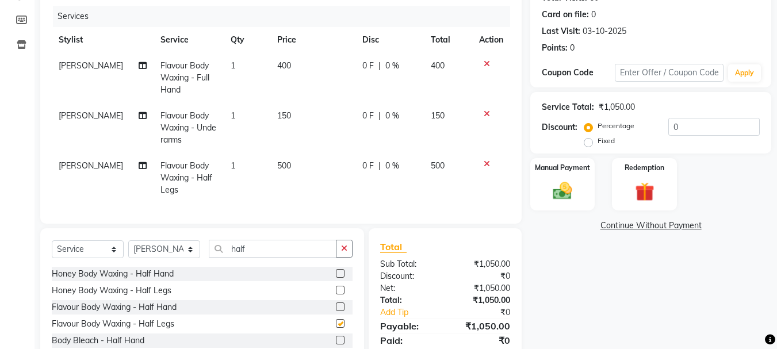
checkbox input "false"
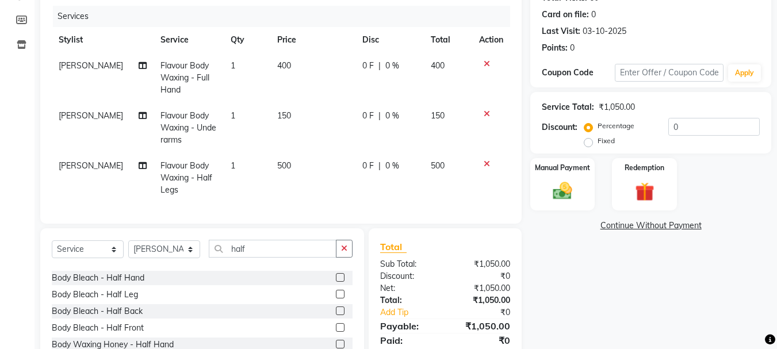
scroll to position [85, 0]
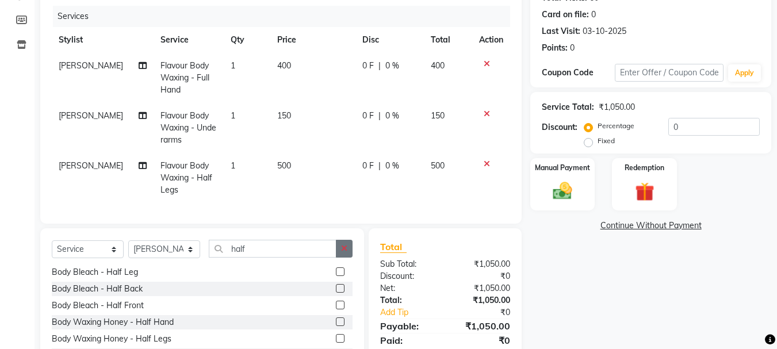
click at [345, 253] on icon "button" at bounding box center [344, 249] width 6 height 8
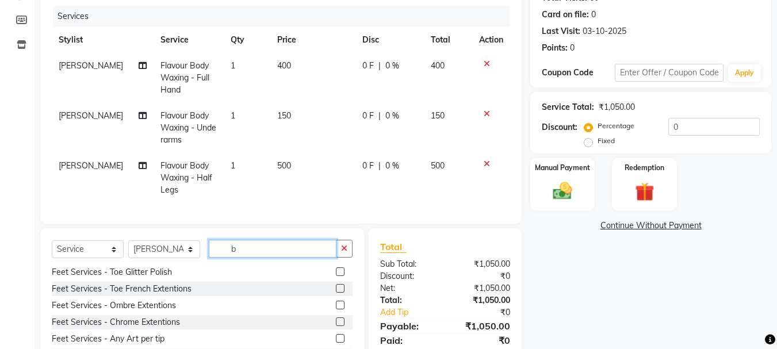
scroll to position [0, 0]
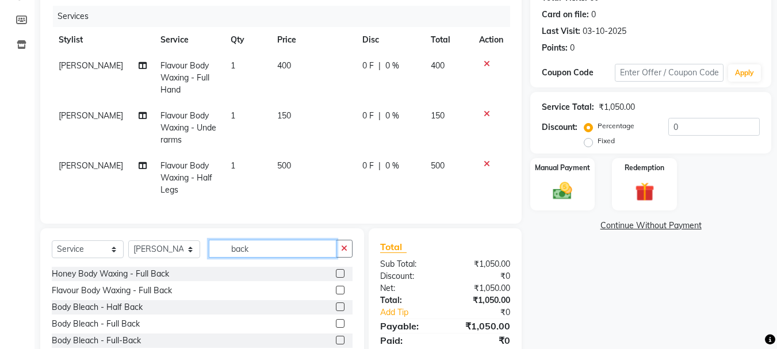
type input "back"
click at [336, 295] on label at bounding box center [340, 290] width 9 height 9
click at [336, 295] on input "checkbox" at bounding box center [339, 290] width 7 height 7
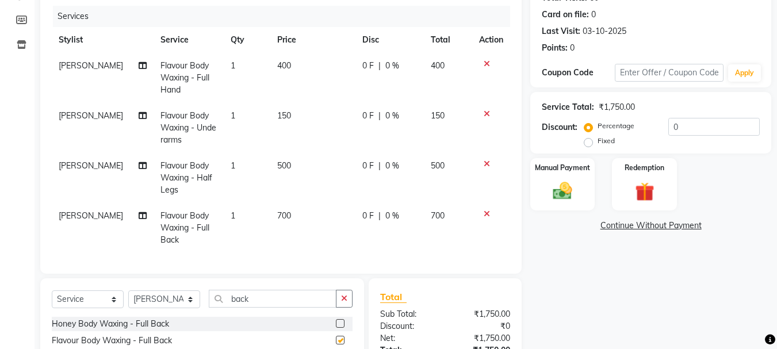
checkbox input "false"
click at [565, 173] on div "Manual Payment" at bounding box center [562, 184] width 67 height 55
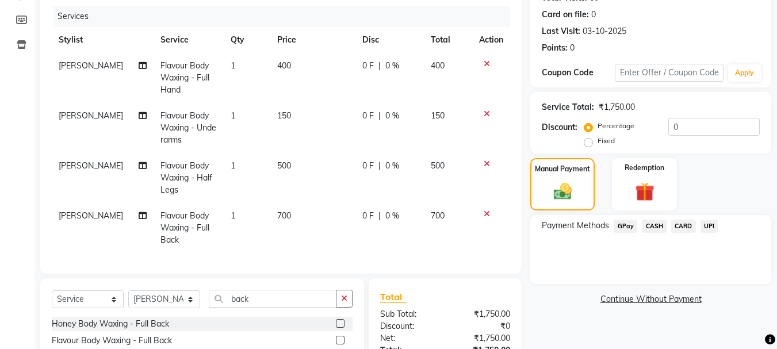
click at [622, 223] on span "GPay" at bounding box center [626, 226] width 24 height 13
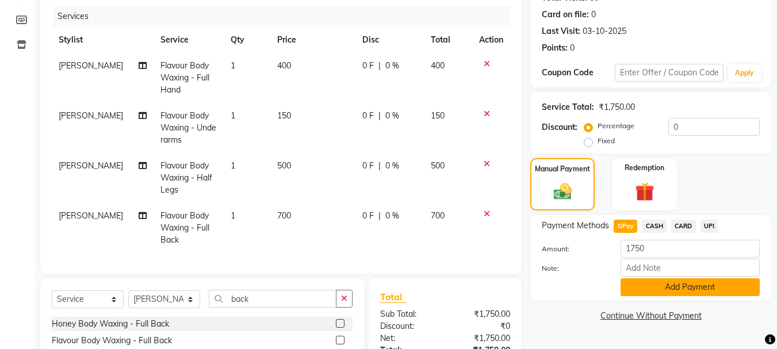
click at [639, 284] on button "Add Payment" at bounding box center [690, 288] width 139 height 18
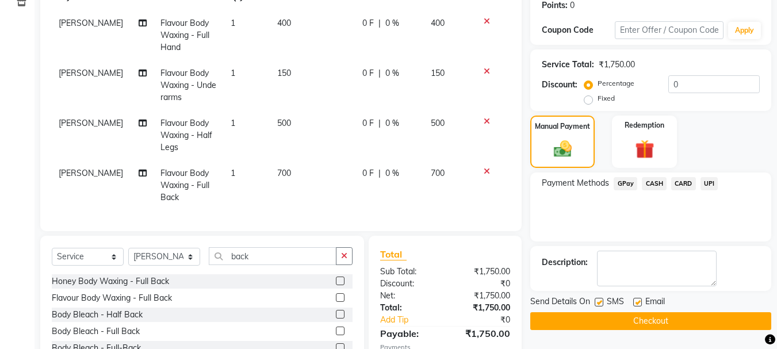
scroll to position [252, 0]
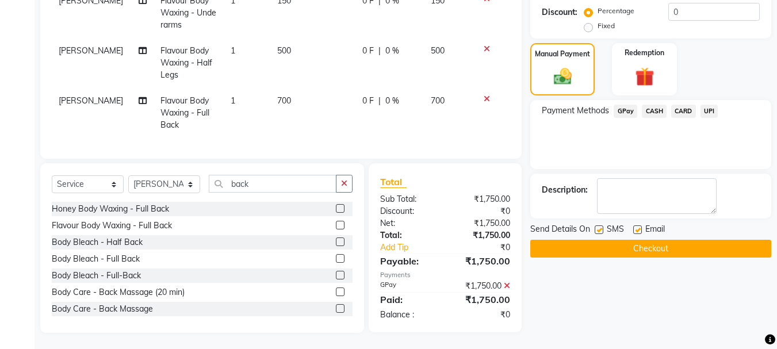
click at [632, 251] on button "Checkout" at bounding box center [651, 249] width 241 height 18
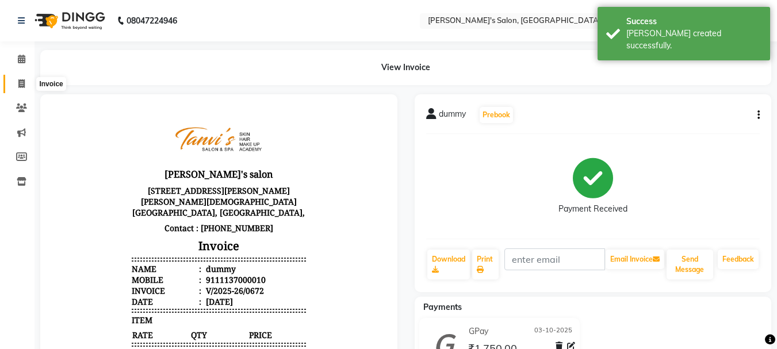
click at [18, 80] on icon at bounding box center [21, 83] width 6 height 9
select select "service"
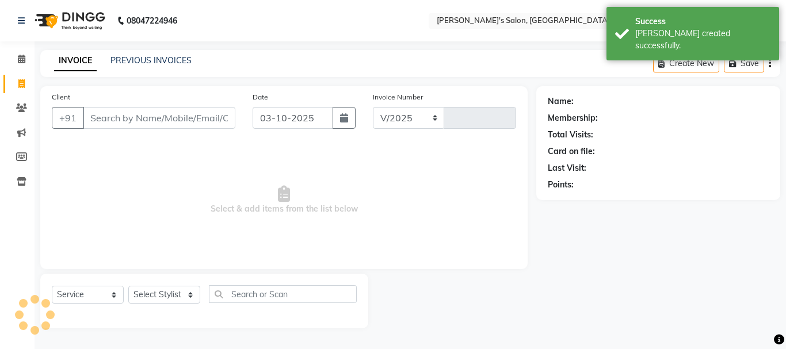
select select "716"
type input "0673"
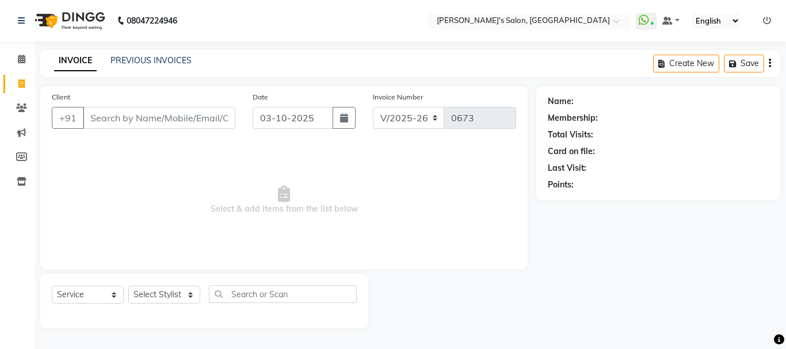
click at [132, 54] on div "INVOICE PREVIOUS INVOICES Create New Save" at bounding box center [410, 63] width 740 height 27
click at [154, 64] on link "PREVIOUS INVOICES" at bounding box center [150, 60] width 81 height 10
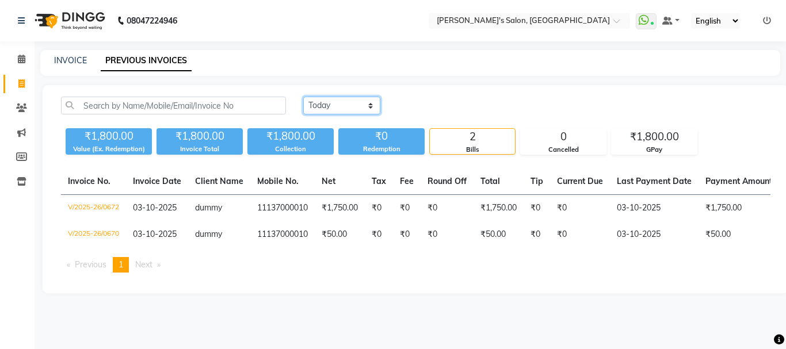
click at [350, 106] on select "[DATE] [DATE] Custom Range" at bounding box center [341, 106] width 77 height 18
click at [303, 97] on select "[DATE] [DATE] Custom Range" at bounding box center [341, 106] width 77 height 18
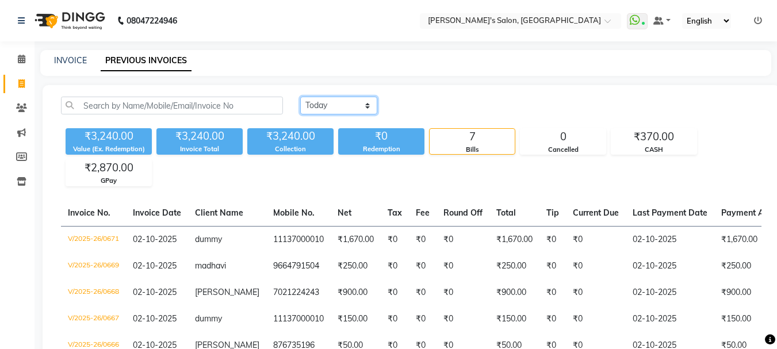
click at [348, 102] on select "[DATE] [DATE] Custom Range" at bounding box center [338, 106] width 77 height 18
select select "[DATE]"
click at [300, 97] on select "[DATE] [DATE] Custom Range" at bounding box center [338, 106] width 77 height 18
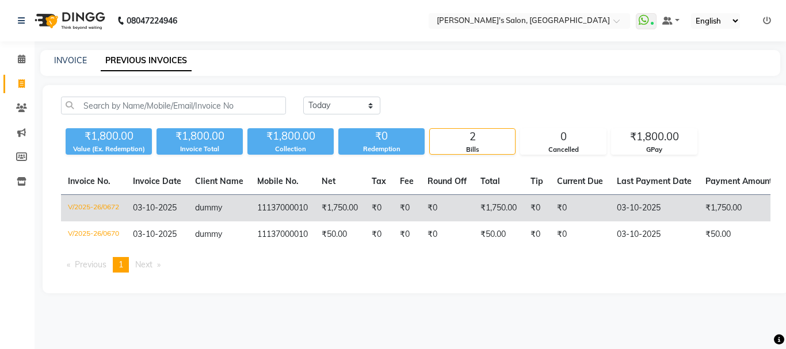
click at [411, 215] on td "₹0" at bounding box center [407, 208] width 28 height 27
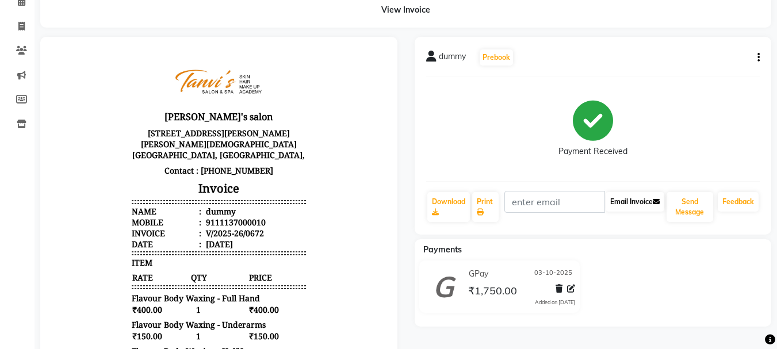
scroll to position [115, 0]
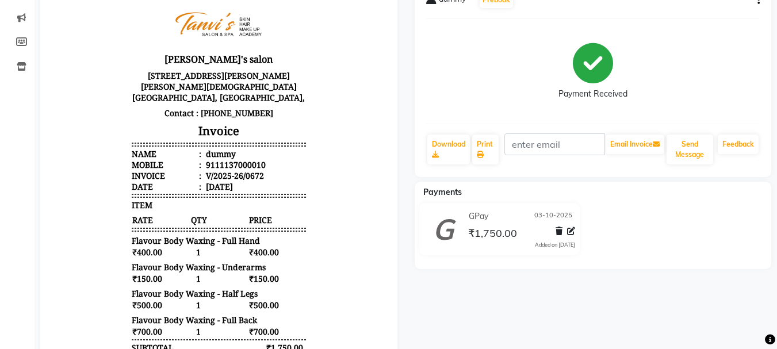
click at [213, 181] on div "[DATE]" at bounding box center [218, 186] width 29 height 11
click at [218, 181] on div "[DATE]" at bounding box center [218, 186] width 29 height 11
click at [216, 181] on div "[DATE]" at bounding box center [218, 186] width 29 height 11
click at [217, 181] on div "[DATE]" at bounding box center [218, 186] width 29 height 11
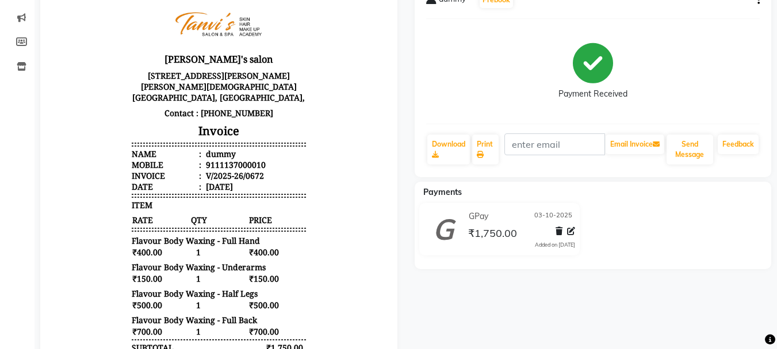
click at [214, 181] on div "[DATE]" at bounding box center [218, 186] width 29 height 11
click at [217, 181] on div "[DATE]" at bounding box center [218, 186] width 29 height 11
drag, startPoint x: 213, startPoint y: 176, endPoint x: 220, endPoint y: 176, distance: 6.3
click at [220, 181] on div "[DATE]" at bounding box center [218, 186] width 29 height 11
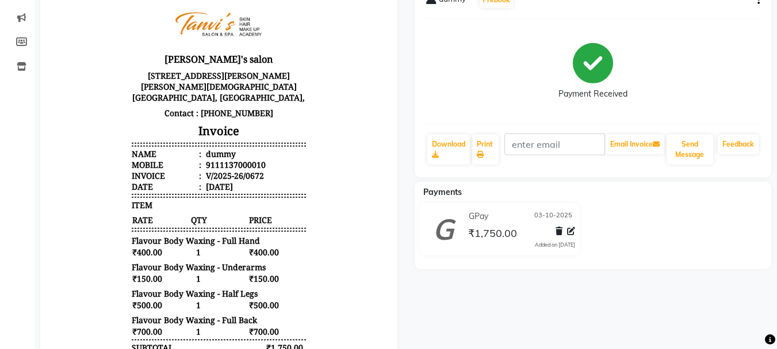
click at [216, 181] on div "[DATE]" at bounding box center [218, 186] width 29 height 11
click at [213, 181] on div "[DATE]" at bounding box center [218, 186] width 29 height 11
click at [216, 181] on div "[DATE]" at bounding box center [218, 186] width 29 height 11
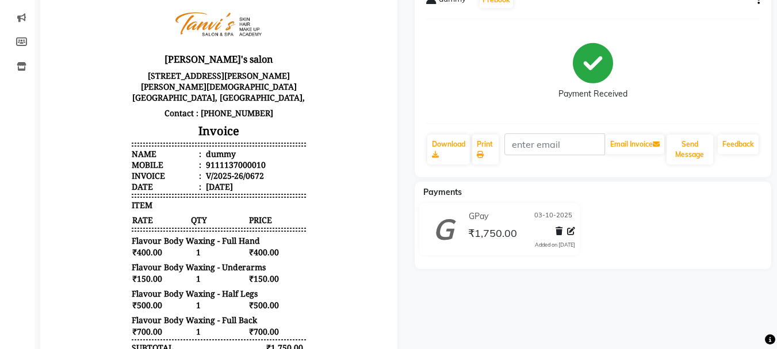
click at [213, 181] on div "[DATE]" at bounding box center [218, 186] width 29 height 11
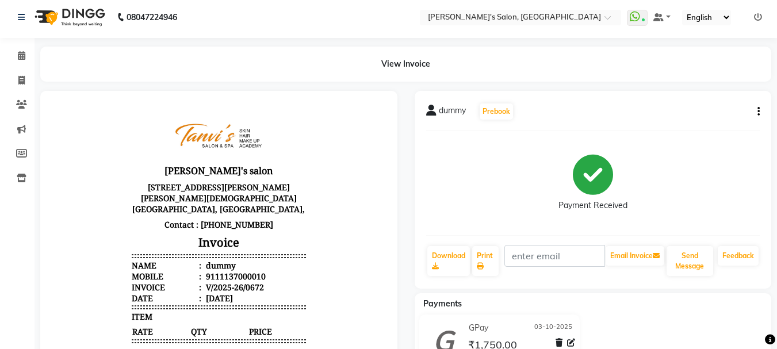
scroll to position [1, 0]
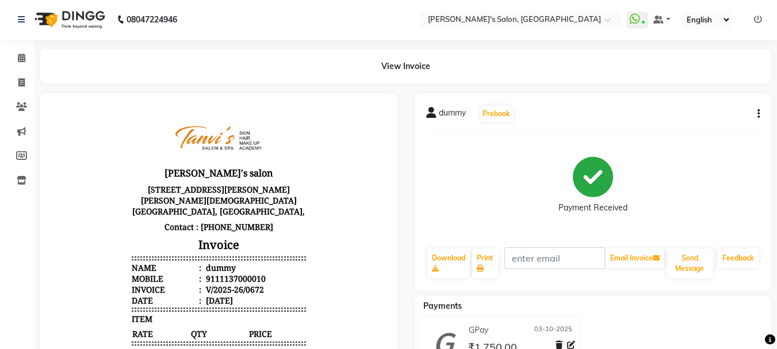
click at [761, 117] on div "dummy Prebook Payment Received Download Print Email Invoice Send Message Feedba…" at bounding box center [593, 192] width 357 height 198
click at [758, 114] on icon "button" at bounding box center [759, 114] width 2 height 1
click at [694, 139] on div "Edit Invoice" at bounding box center [701, 135] width 79 height 14
select select "service"
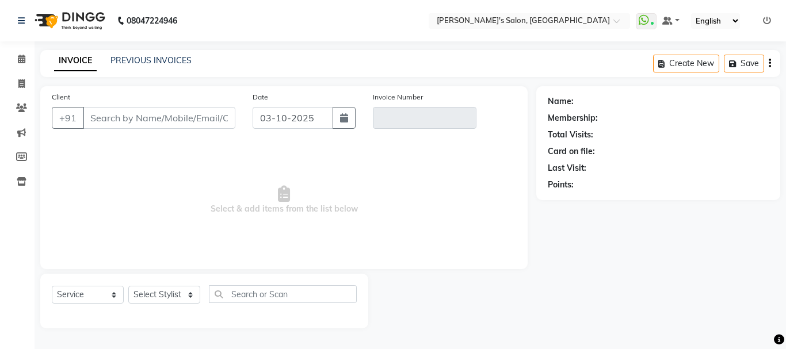
type input "11137000010"
type input "V/2025-26/0672"
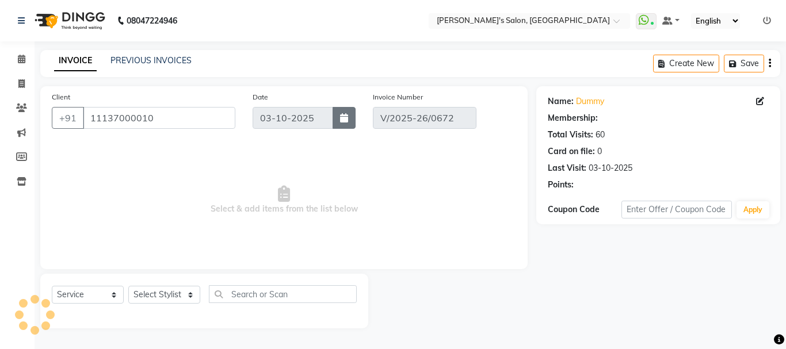
click at [342, 116] on icon "button" at bounding box center [344, 117] width 8 height 9
select select "10"
select select "2025"
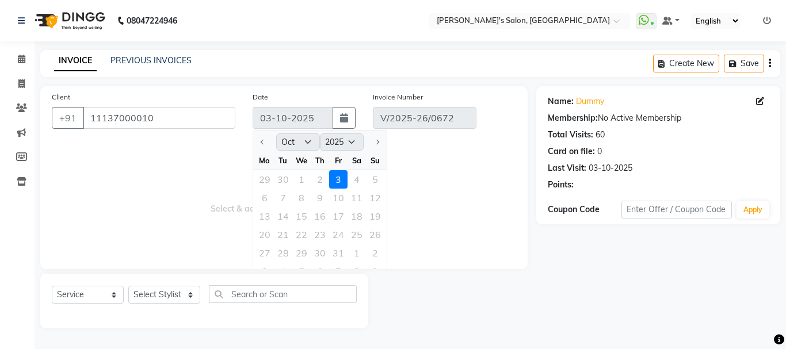
click at [318, 177] on div "29 30 1 2 3 4 5" at bounding box center [320, 179] width 134 height 18
select select "select"
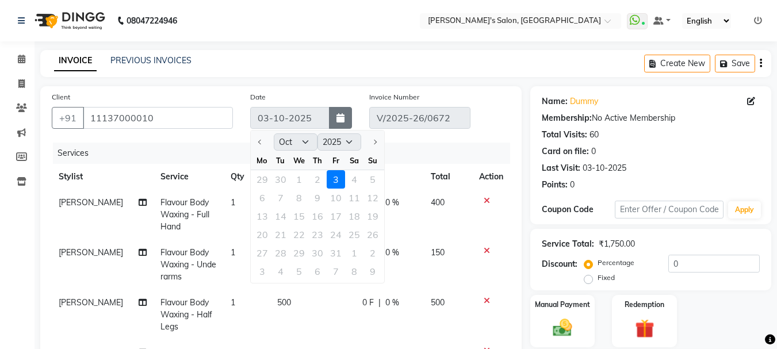
click at [339, 115] on icon "button" at bounding box center [341, 117] width 8 height 9
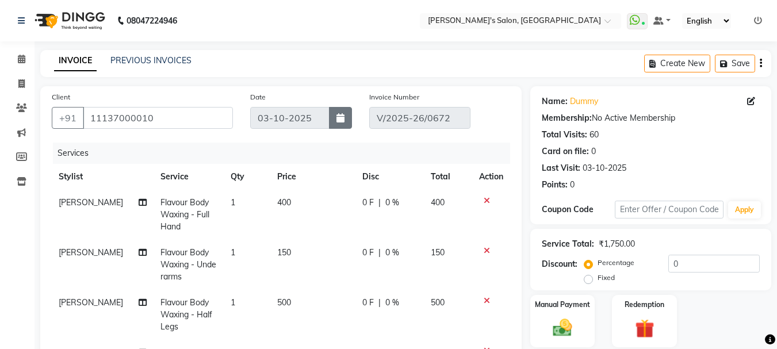
click at [333, 120] on button "button" at bounding box center [340, 118] width 23 height 22
select select "10"
select select "2025"
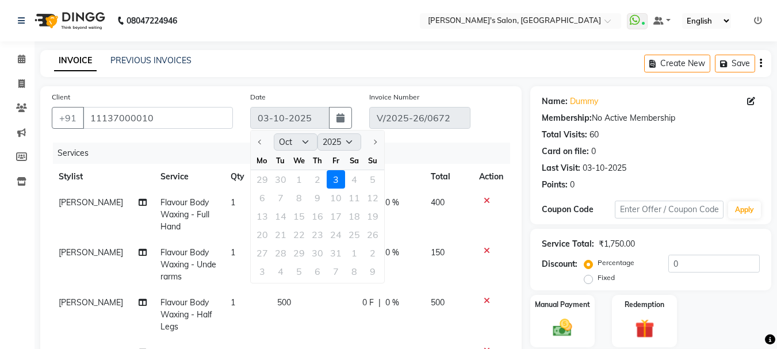
click at [318, 159] on div "Th" at bounding box center [317, 160] width 18 height 18
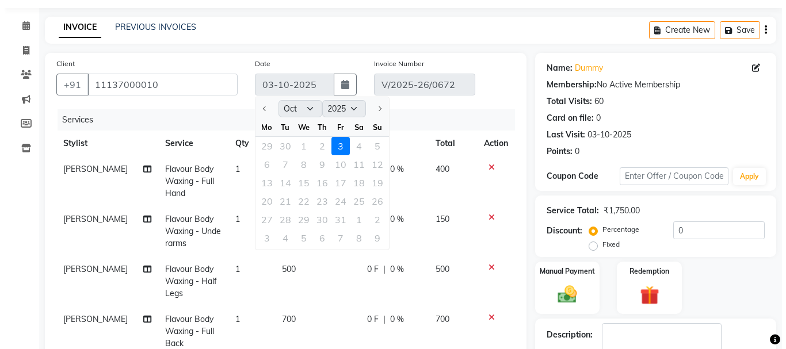
scroll to position [31, 0]
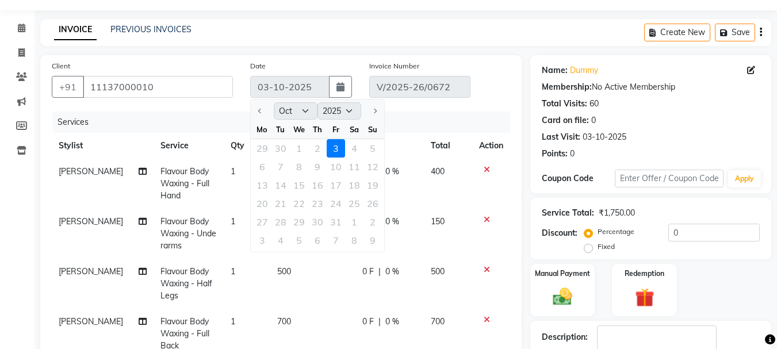
click at [590, 138] on div "03-10-2025" at bounding box center [605, 137] width 44 height 12
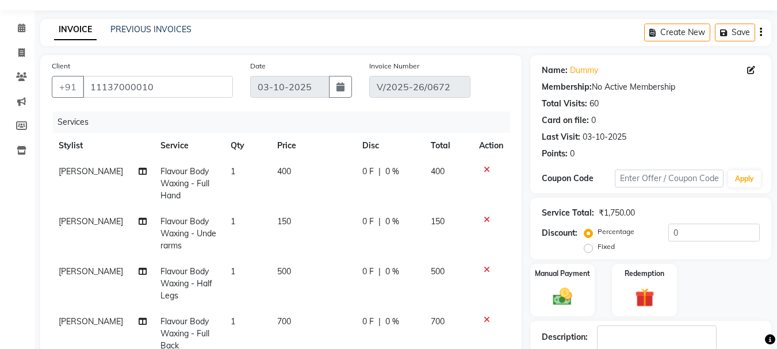
click at [590, 138] on div "03-10-2025" at bounding box center [605, 137] width 44 height 12
click at [592, 138] on div "03-10-2025" at bounding box center [605, 137] width 44 height 12
click at [591, 141] on div "03-10-2025" at bounding box center [605, 137] width 44 height 12
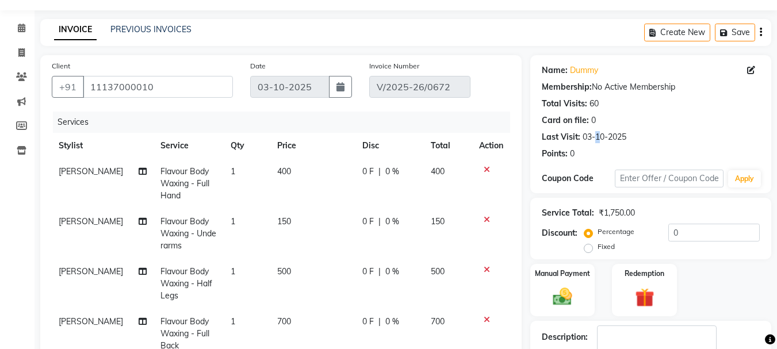
click at [591, 141] on div "03-10-2025" at bounding box center [605, 137] width 44 height 12
click at [588, 137] on div "03-10-2025" at bounding box center [605, 137] width 44 height 12
drag, startPoint x: 588, startPoint y: 137, endPoint x: 594, endPoint y: 136, distance: 6.4
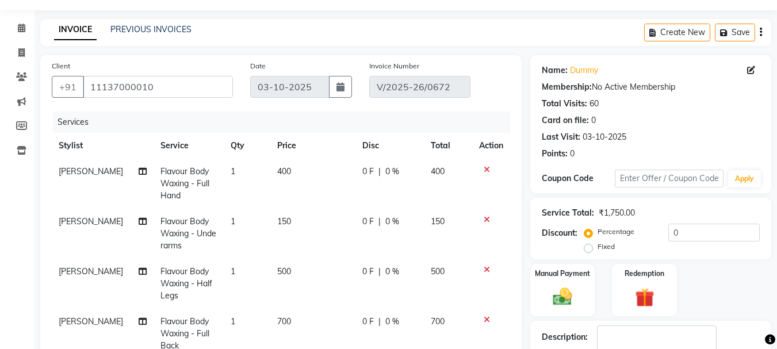
click at [593, 136] on div "03-10-2025" at bounding box center [605, 137] width 44 height 12
click at [588, 137] on div "03-10-2025" at bounding box center [605, 137] width 44 height 12
click at [749, 69] on icon at bounding box center [752, 70] width 8 height 8
select select "[DEMOGRAPHIC_DATA]"
select select
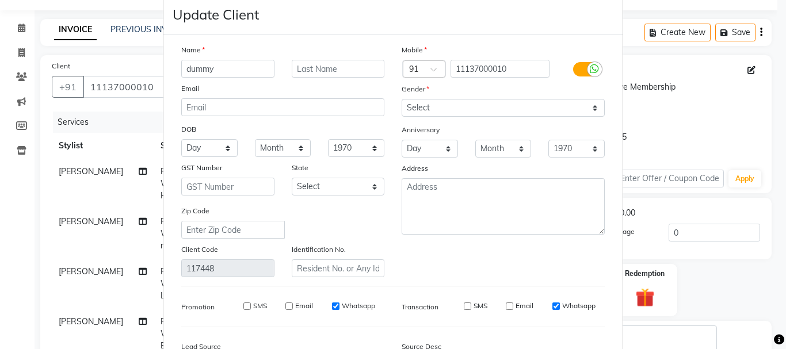
scroll to position [0, 0]
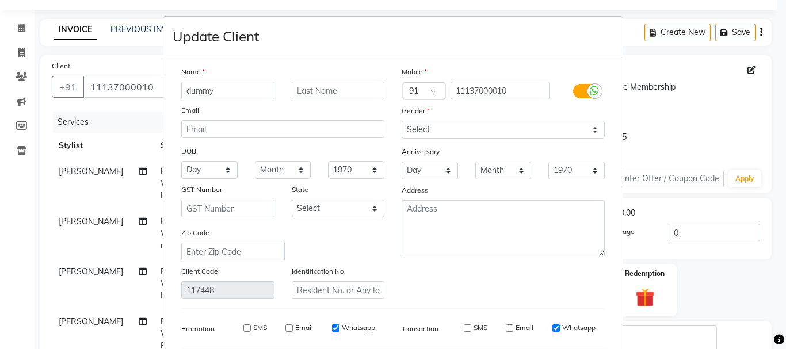
click at [731, 117] on ngb-modal-window "Update Client Name dummy Email DOB Day 01 02 03 04 05 06 07 08 09 10 11 12 13 1…" at bounding box center [393, 174] width 786 height 349
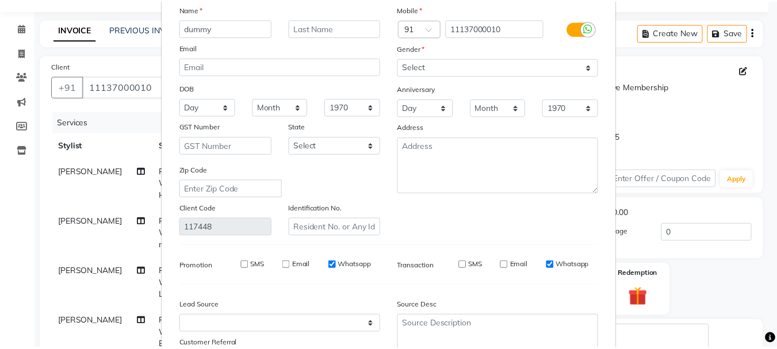
scroll to position [161, 0]
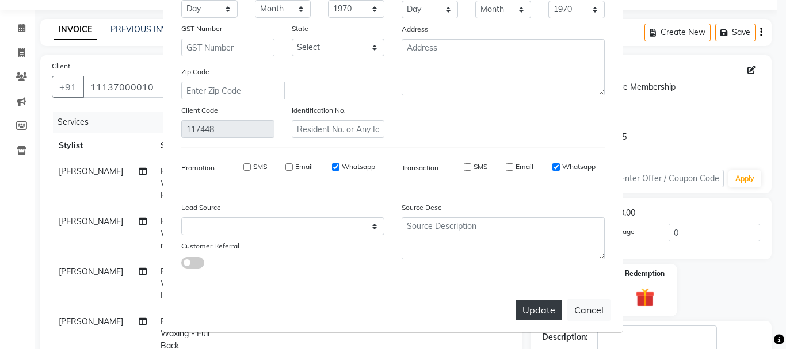
click at [532, 307] on button "Update" at bounding box center [539, 310] width 47 height 21
select select
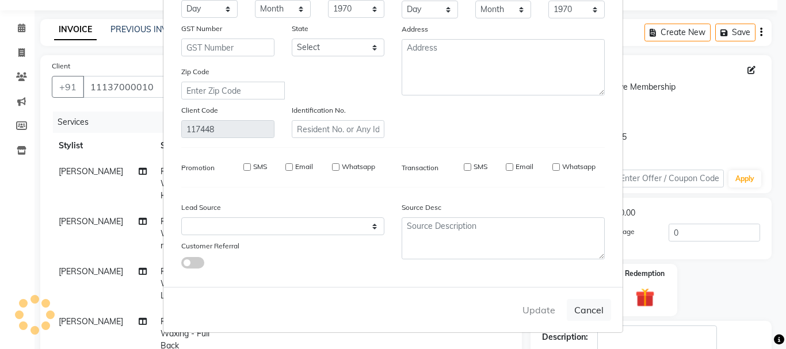
select select
checkbox input "false"
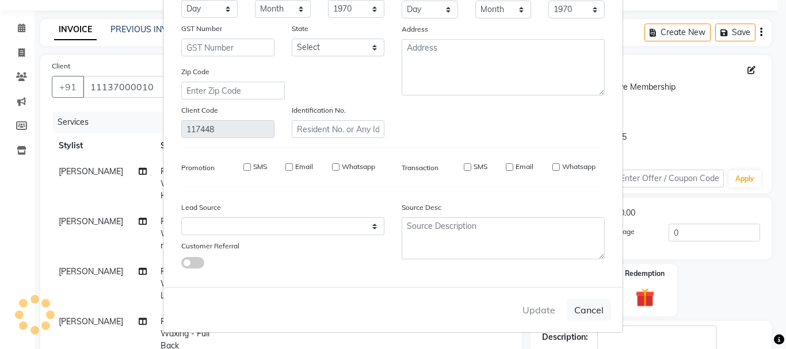
checkbox input "false"
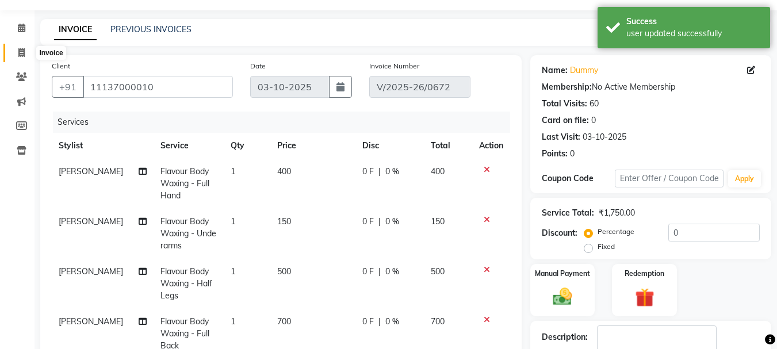
click at [24, 56] on icon at bounding box center [21, 52] width 6 height 9
select select "service"
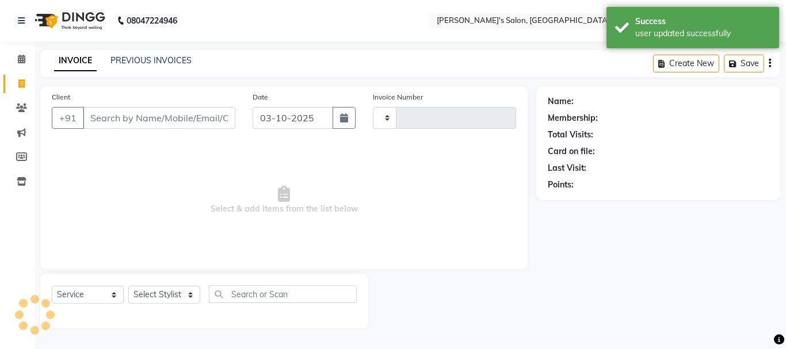
type input "0673"
select select "716"
click at [152, 127] on input "Client" at bounding box center [159, 118] width 152 height 22
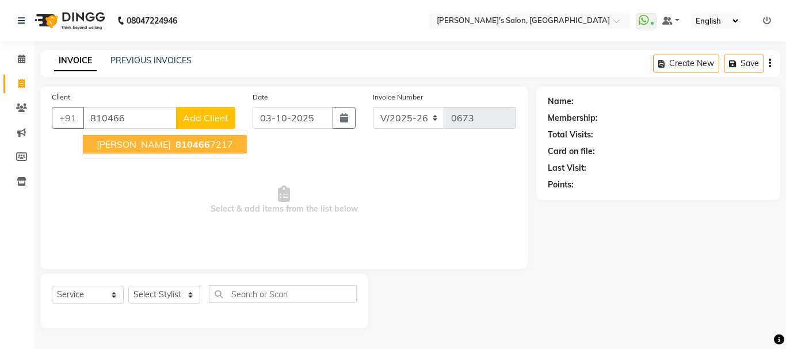
click at [157, 151] on button "harsha 810466 7217" at bounding box center [165, 144] width 164 height 18
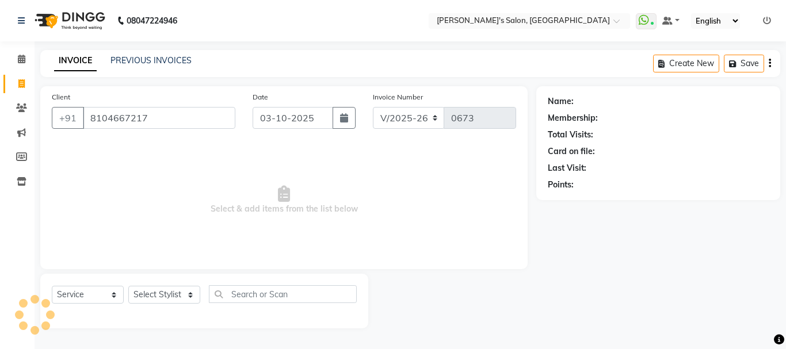
type input "8104667217"
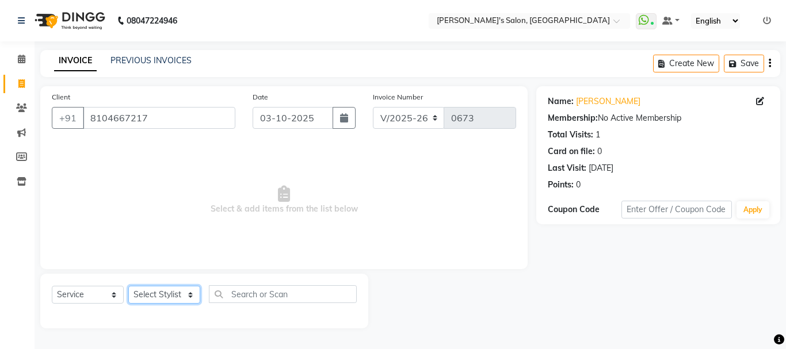
click at [174, 292] on select "Select Stylist [PERSON_NAME] [PERSON_NAME] [PERSON_NAME] [PERSON_NAME] [PERSON_…" at bounding box center [164, 295] width 72 height 18
click at [178, 293] on select "Select Stylist [PERSON_NAME] [PERSON_NAME] [PERSON_NAME] [PERSON_NAME] [PERSON_…" at bounding box center [164, 295] width 72 height 18
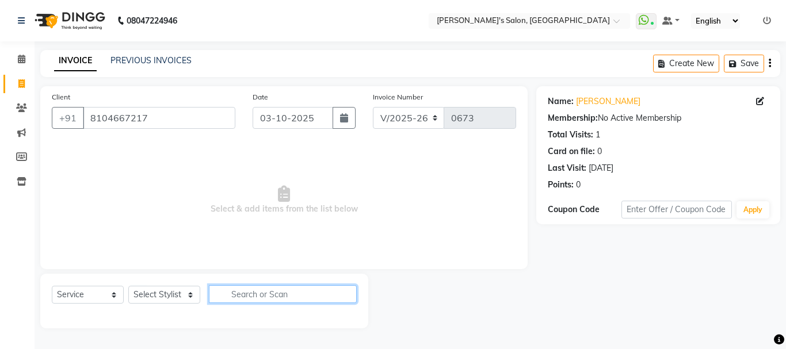
click at [237, 295] on input "text" at bounding box center [283, 294] width 148 height 18
type input "upp"
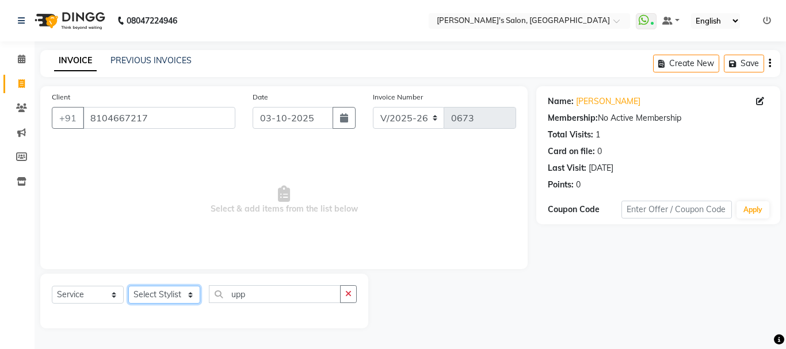
click at [184, 290] on select "Select Stylist [PERSON_NAME] [PERSON_NAME] [PERSON_NAME] [PERSON_NAME] [PERSON_…" at bounding box center [164, 295] width 72 height 18
select select "78839"
click at [128, 286] on select "Select Stylist [PERSON_NAME] [PERSON_NAME] [PERSON_NAME] [PERSON_NAME] [PERSON_…" at bounding box center [164, 295] width 72 height 18
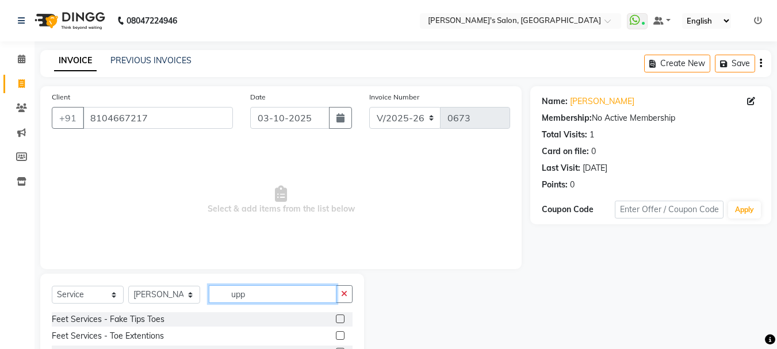
click at [252, 292] on input "upp" at bounding box center [273, 294] width 128 height 18
type input "uppe"
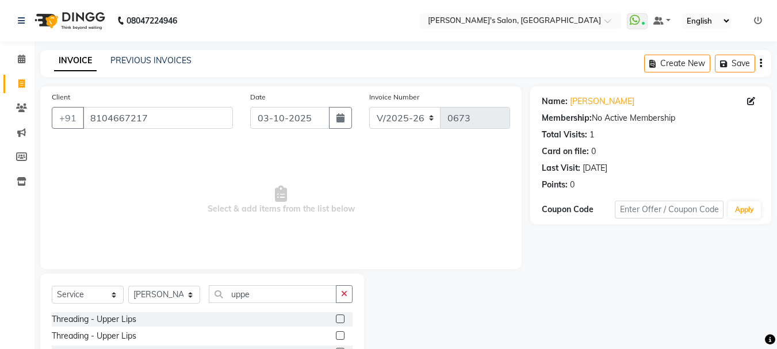
click at [340, 316] on label at bounding box center [340, 319] width 9 height 9
click at [340, 316] on input "checkbox" at bounding box center [339, 319] width 7 height 7
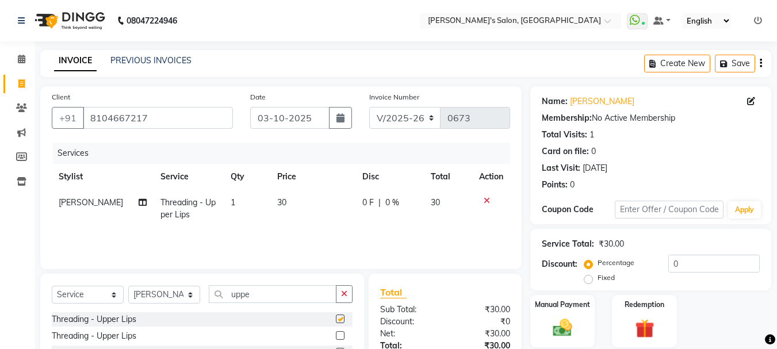
checkbox input "false"
click at [277, 202] on span "30" at bounding box center [281, 202] width 9 height 10
select select "78839"
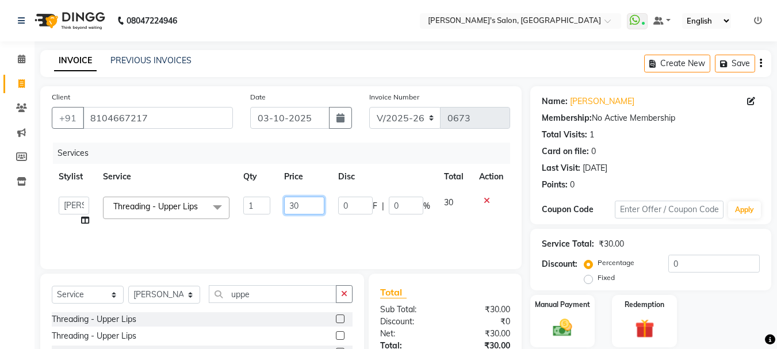
click at [292, 204] on input "30" at bounding box center [304, 206] width 40 height 18
type input "40"
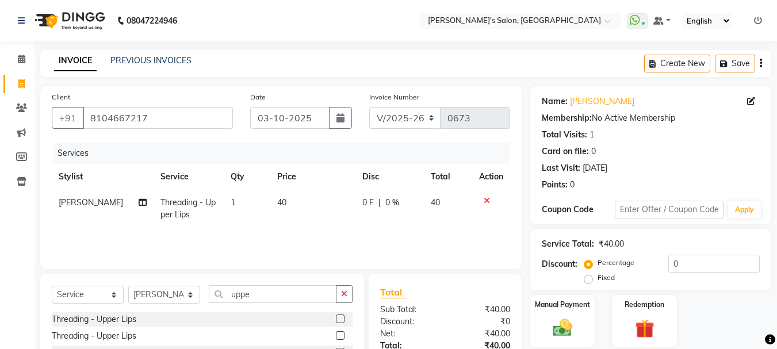
click at [299, 219] on td "40" at bounding box center [312, 209] width 85 height 38
select select "78839"
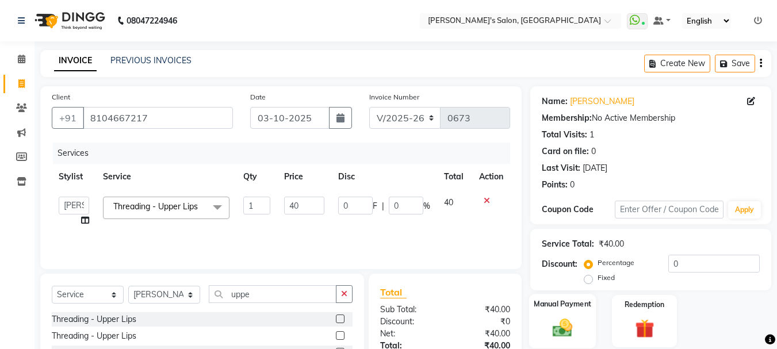
click at [575, 315] on div "Manual Payment" at bounding box center [562, 321] width 67 height 55
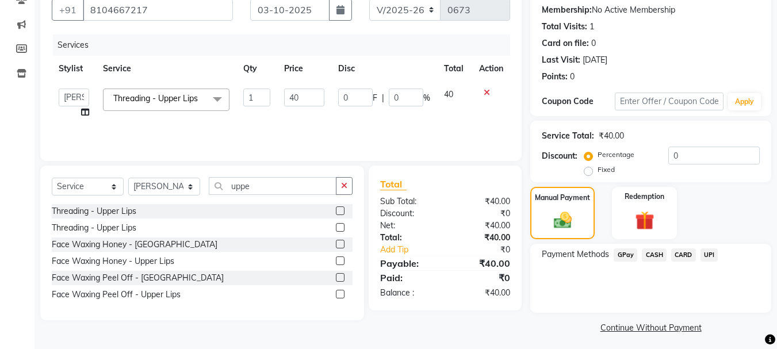
scroll to position [113, 0]
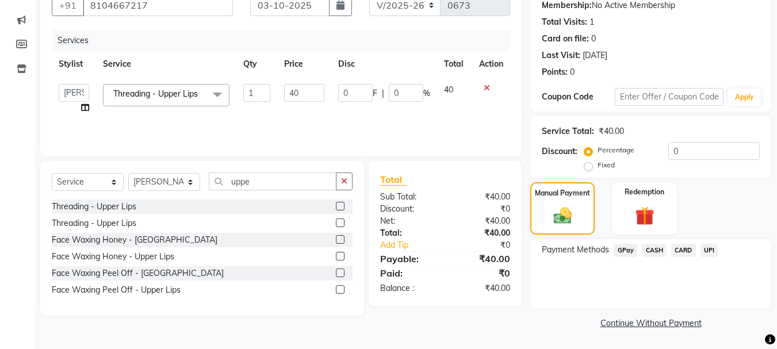
click at [650, 250] on span "CASH" at bounding box center [654, 250] width 25 height 13
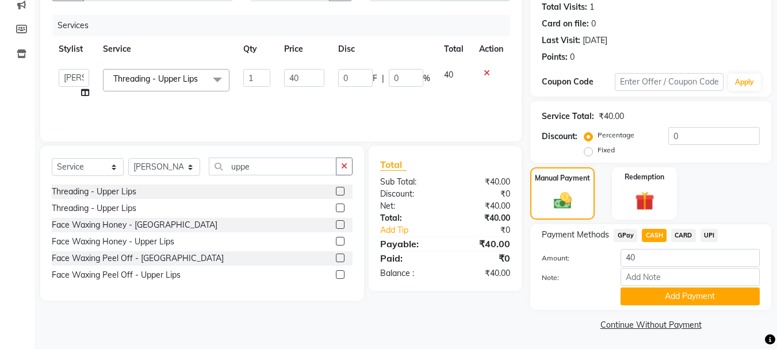
scroll to position [129, 0]
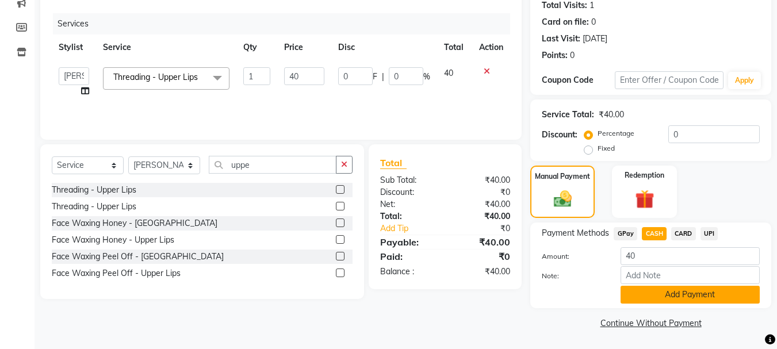
click at [676, 299] on button "Add Payment" at bounding box center [690, 295] width 139 height 18
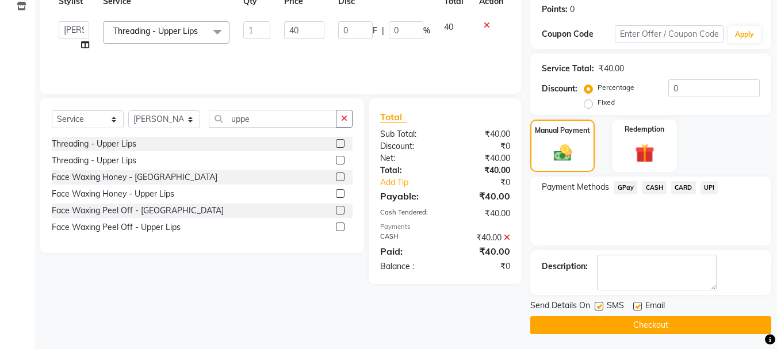
scroll to position [178, 0]
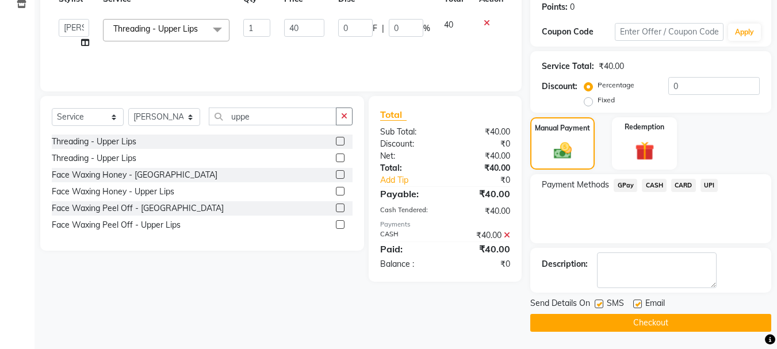
click at [676, 326] on button "Checkout" at bounding box center [651, 323] width 241 height 18
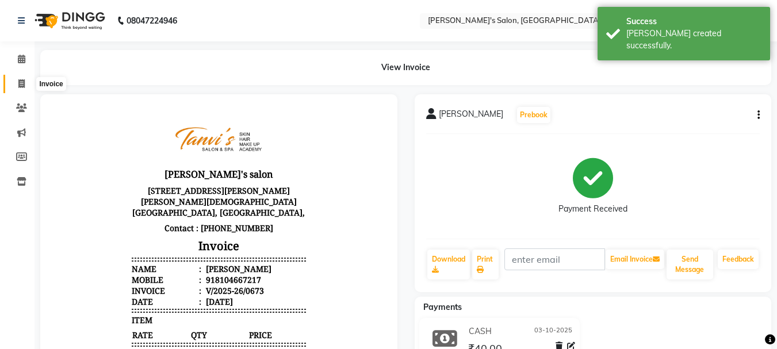
click at [22, 87] on icon at bounding box center [21, 83] width 6 height 9
select select "service"
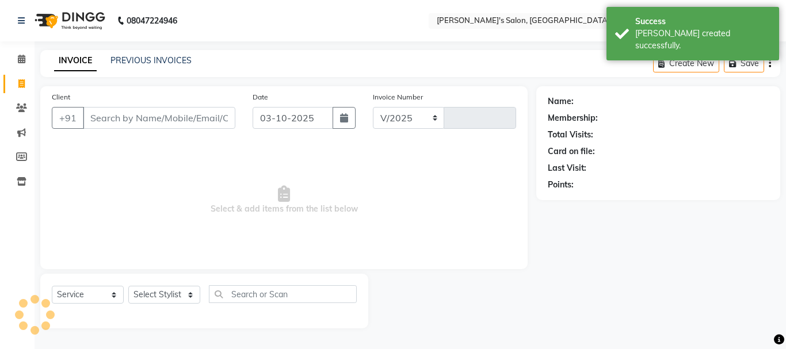
select select "716"
type input "0674"
click at [120, 125] on input "Client" at bounding box center [159, 118] width 152 height 22
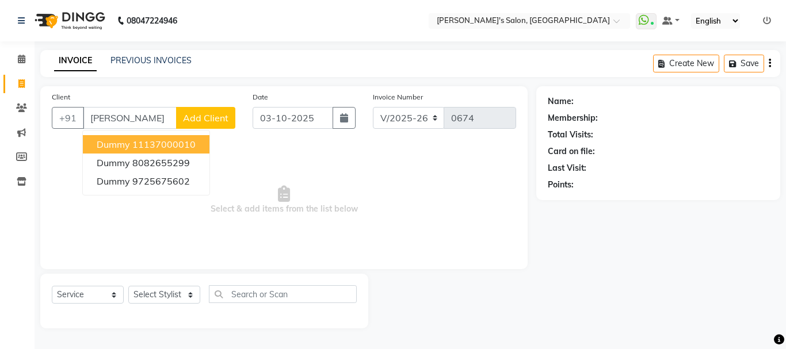
click at [131, 140] on button "dummy 11137000010" at bounding box center [146, 144] width 127 height 18
type input "11137000010"
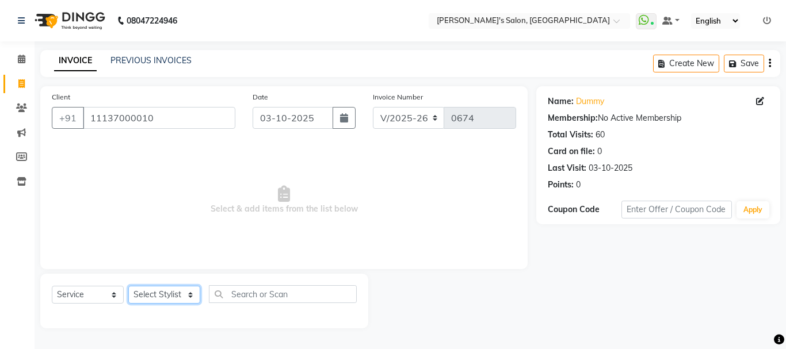
click at [158, 296] on select "Select Stylist [PERSON_NAME] [PERSON_NAME] [PERSON_NAME] [PERSON_NAME] [PERSON_…" at bounding box center [164, 295] width 72 height 18
select select "78839"
click at [128, 286] on select "Select Stylist [PERSON_NAME] [PERSON_NAME] [PERSON_NAME] [PERSON_NAME] [PERSON_…" at bounding box center [164, 295] width 72 height 18
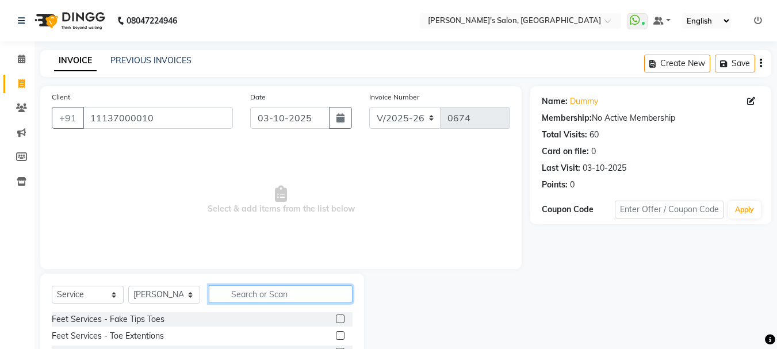
click at [243, 291] on input "text" at bounding box center [281, 294] width 144 height 18
type input "ey"
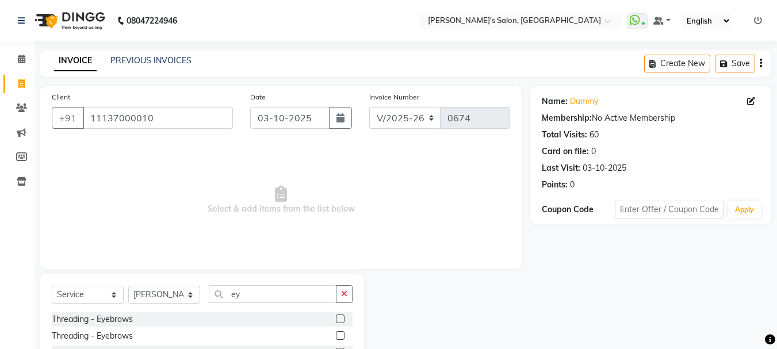
click at [336, 316] on label at bounding box center [340, 319] width 9 height 9
click at [336, 316] on input "checkbox" at bounding box center [339, 319] width 7 height 7
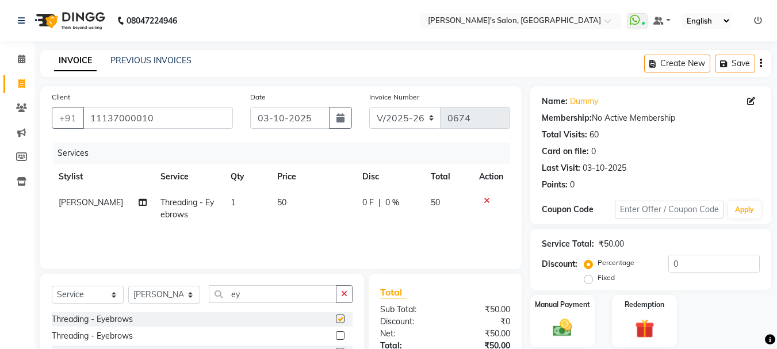
checkbox input "false"
click at [277, 201] on span "50" at bounding box center [281, 202] width 9 height 10
select select "78839"
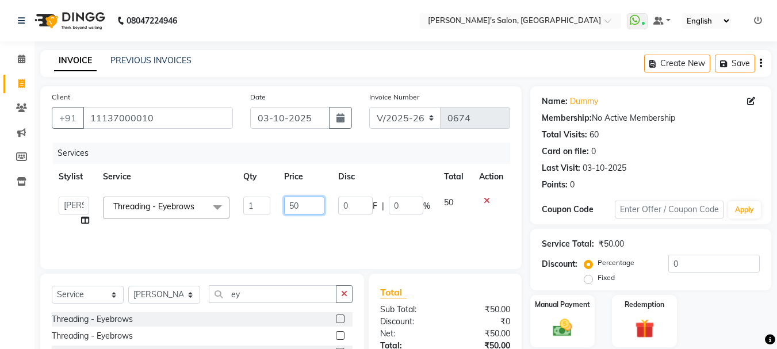
click at [292, 205] on input "50" at bounding box center [304, 206] width 40 height 18
click at [293, 206] on input "50" at bounding box center [304, 206] width 40 height 18
type input "70"
click at [294, 221] on td "70" at bounding box center [304, 212] width 54 height 44
select select "78839"
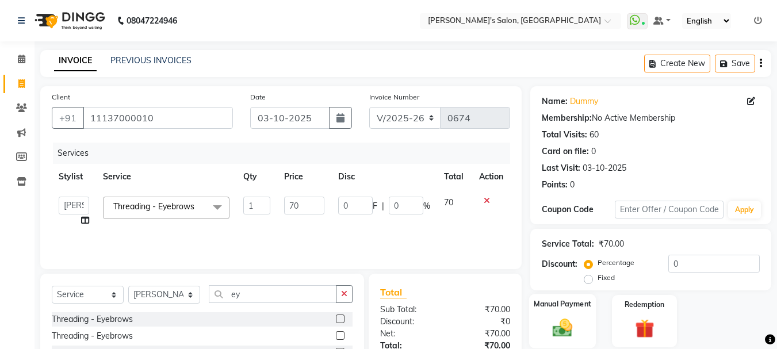
click at [566, 322] on img at bounding box center [563, 327] width 32 height 23
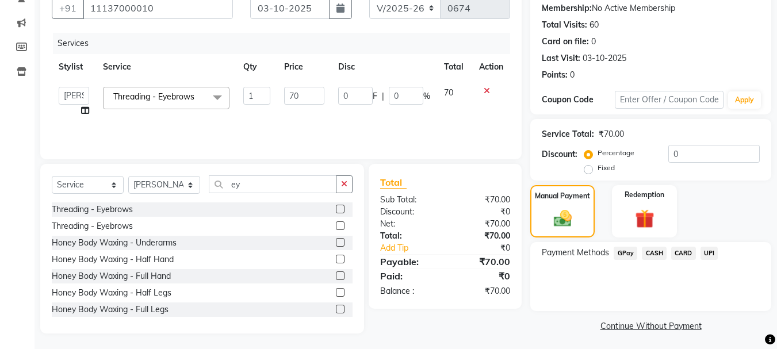
scroll to position [113, 0]
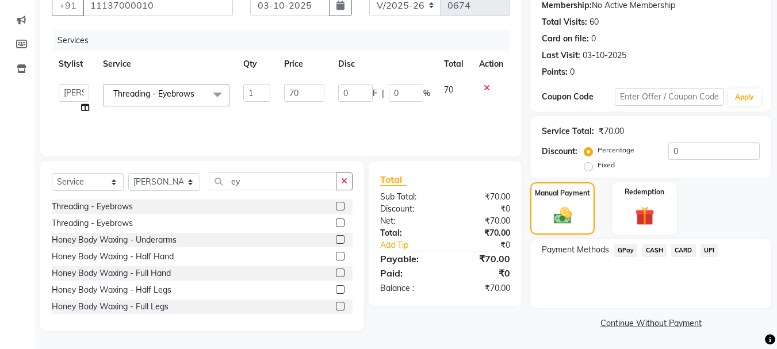
click at [653, 253] on span "CASH" at bounding box center [654, 250] width 25 height 13
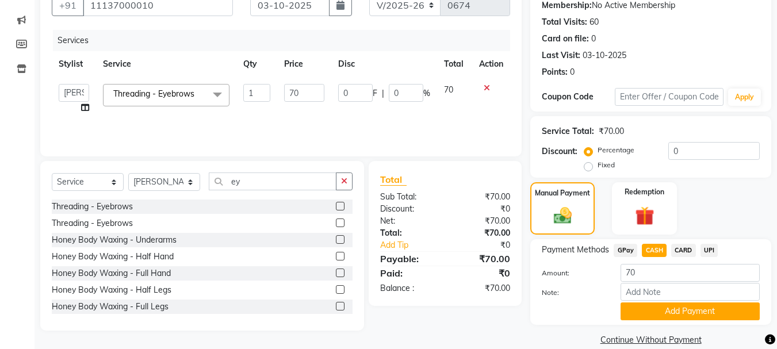
click at [670, 331] on div "Name: Dummy Membership: No Active Membership Total Visits: 60 Card on file: 0 L…" at bounding box center [656, 161] width 250 height 375
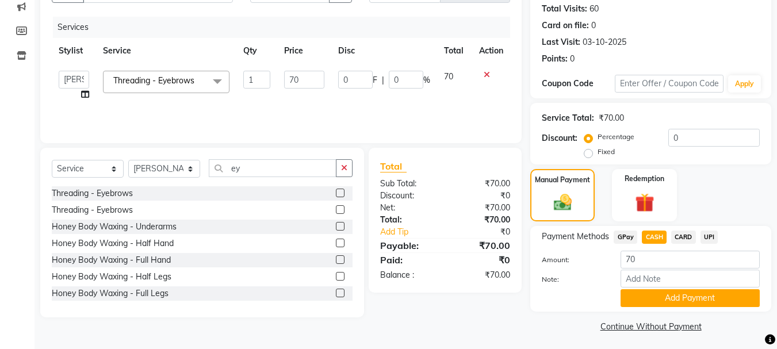
scroll to position [129, 0]
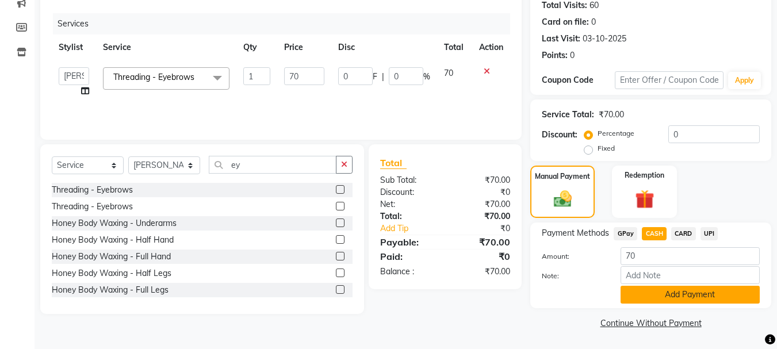
click at [677, 302] on button "Add Payment" at bounding box center [690, 295] width 139 height 18
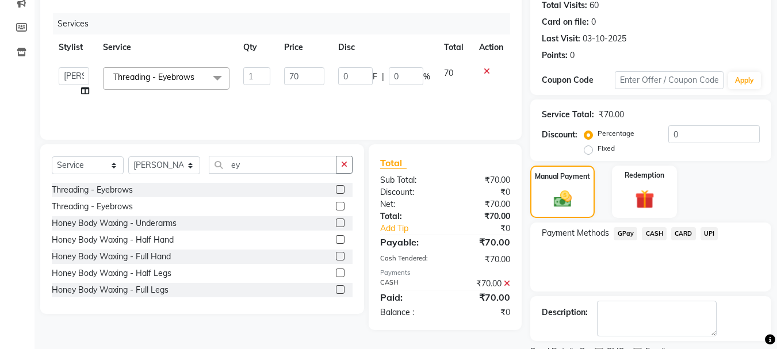
scroll to position [178, 0]
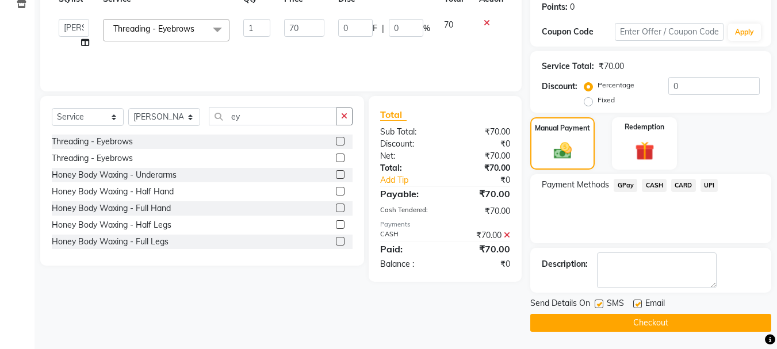
click at [660, 322] on button "Checkout" at bounding box center [651, 323] width 241 height 18
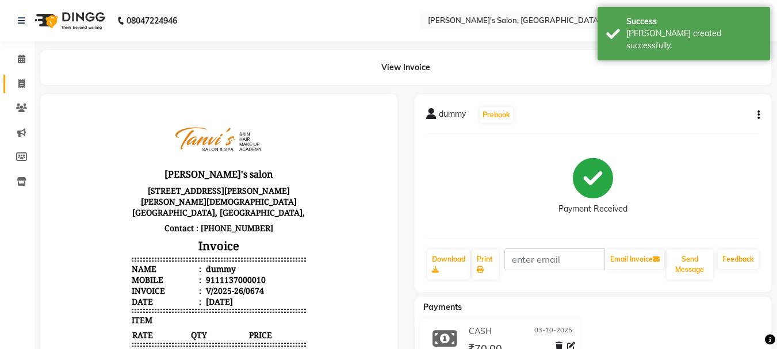
click at [22, 77] on link "Invoice" at bounding box center [17, 84] width 28 height 19
select select "service"
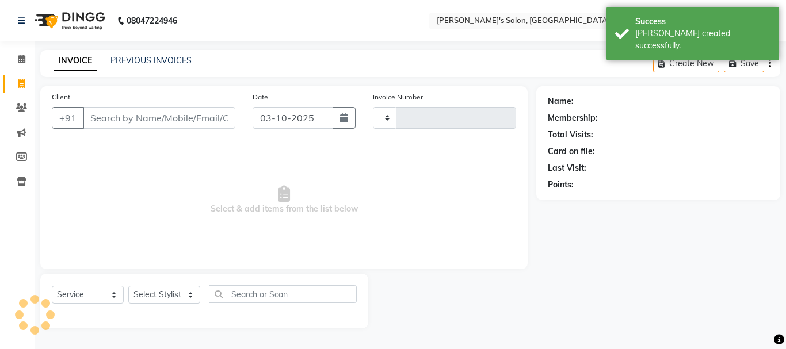
type input "0675"
select select "716"
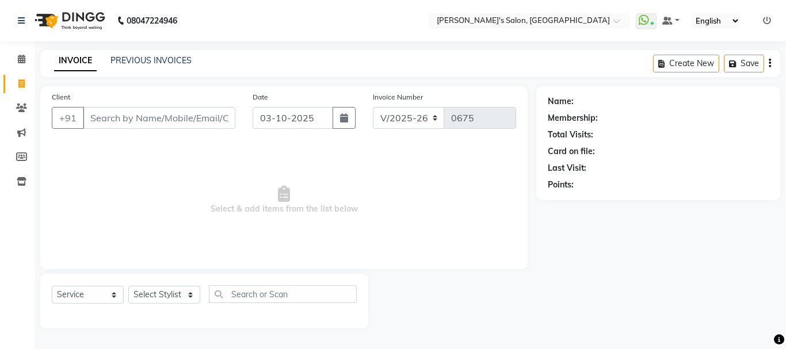
click at [147, 113] on input "Client" at bounding box center [159, 118] width 152 height 22
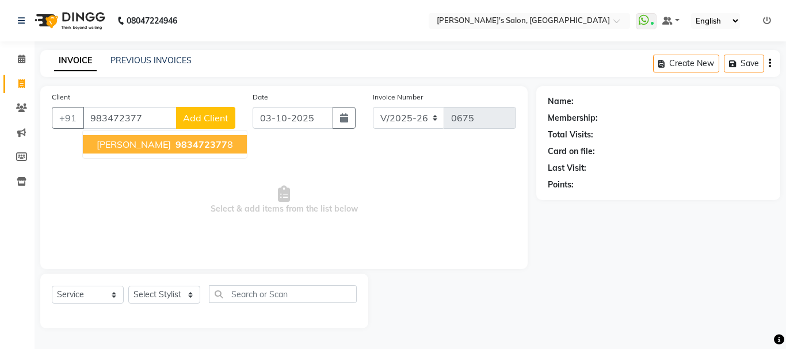
click at [151, 140] on span "sayali dhayalkar" at bounding box center [134, 145] width 74 height 12
type input "9834723778"
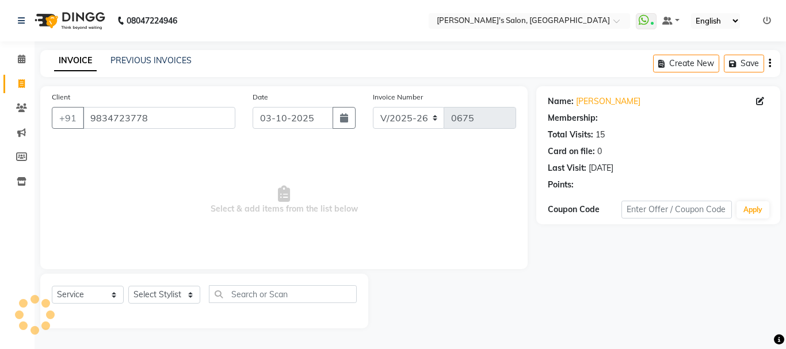
select select "1: Object"
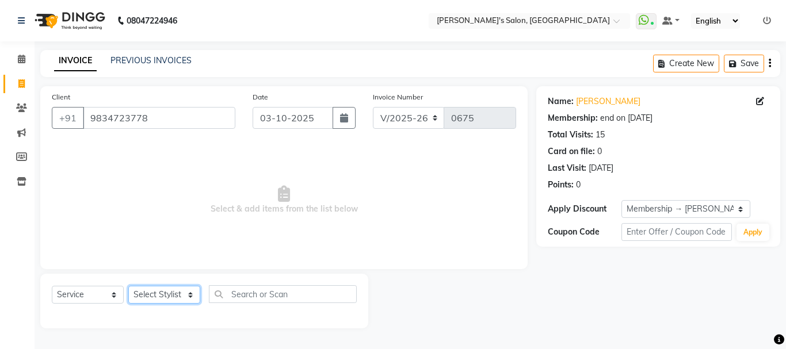
click at [174, 296] on select "Select Stylist [PERSON_NAME] [PERSON_NAME] [PERSON_NAME] [PERSON_NAME] [PERSON_…" at bounding box center [164, 295] width 72 height 18
select select "78839"
click at [128, 286] on select "Select Stylist [PERSON_NAME] [PERSON_NAME] [PERSON_NAME] [PERSON_NAME] [PERSON_…" at bounding box center [164, 295] width 72 height 18
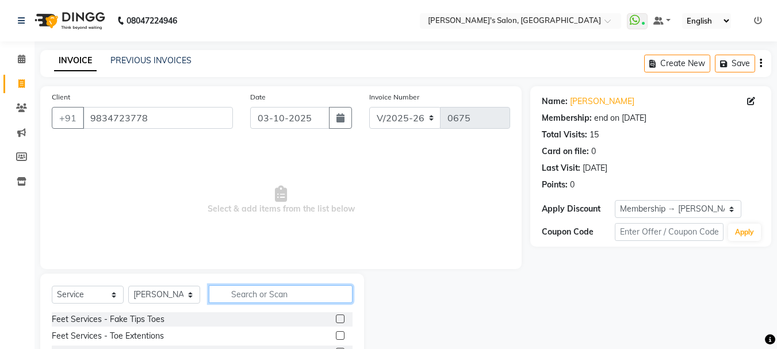
click at [251, 290] on input "text" at bounding box center [281, 294] width 144 height 18
type input "hair was"
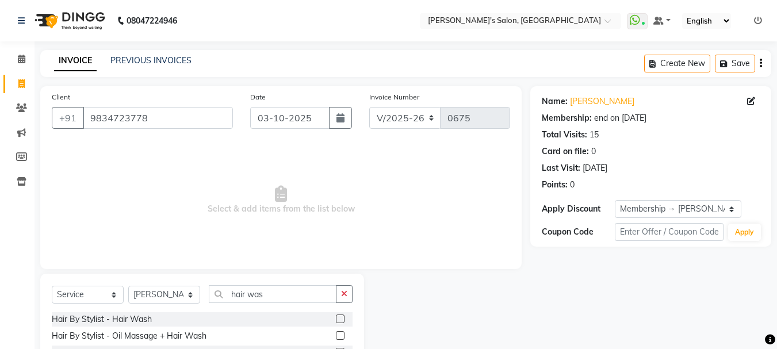
click at [341, 325] on div at bounding box center [339, 321] width 7 height 12
click at [338, 318] on label at bounding box center [340, 319] width 9 height 9
click at [338, 318] on input "checkbox" at bounding box center [339, 319] width 7 height 7
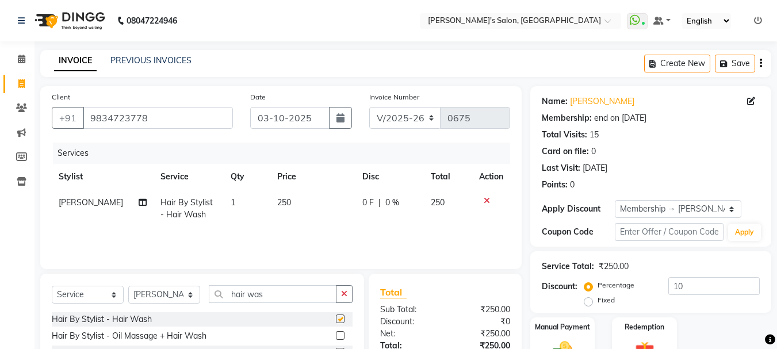
checkbox input "false"
click at [345, 295] on icon "button" at bounding box center [344, 294] width 6 height 8
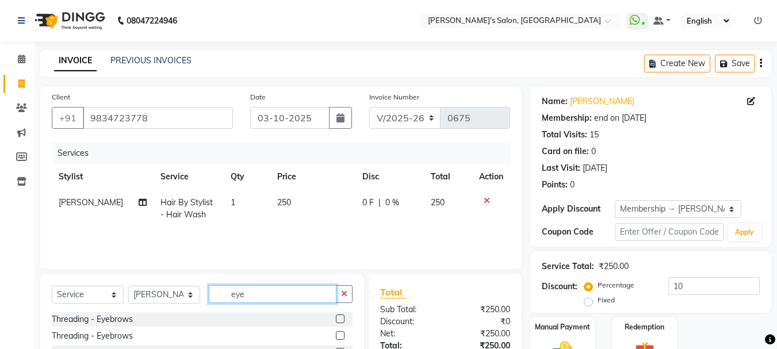
type input "eye"
click at [341, 321] on label at bounding box center [340, 319] width 9 height 9
click at [341, 321] on input "checkbox" at bounding box center [339, 319] width 7 height 7
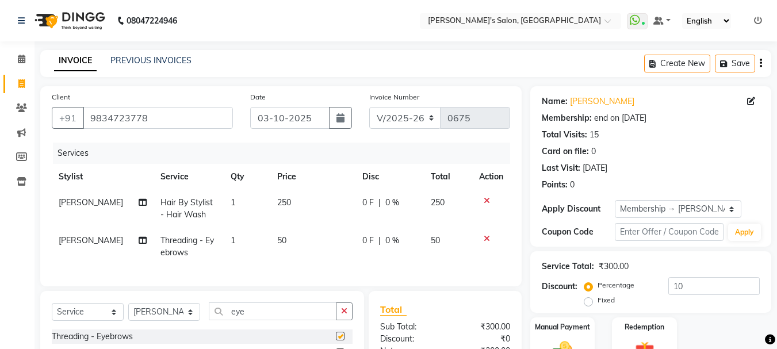
checkbox input "false"
click at [344, 315] on icon "button" at bounding box center [344, 311] width 6 height 8
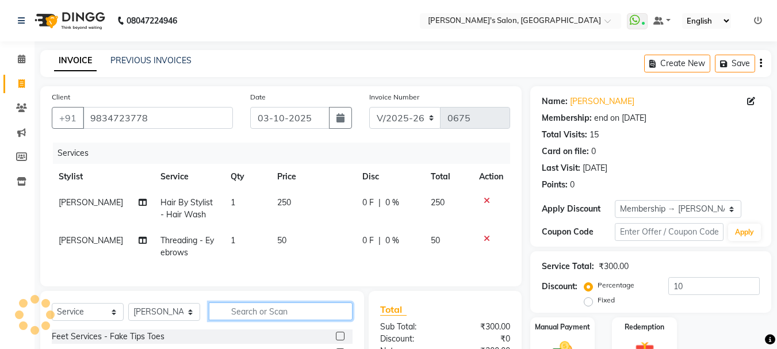
scroll to position [58, 0]
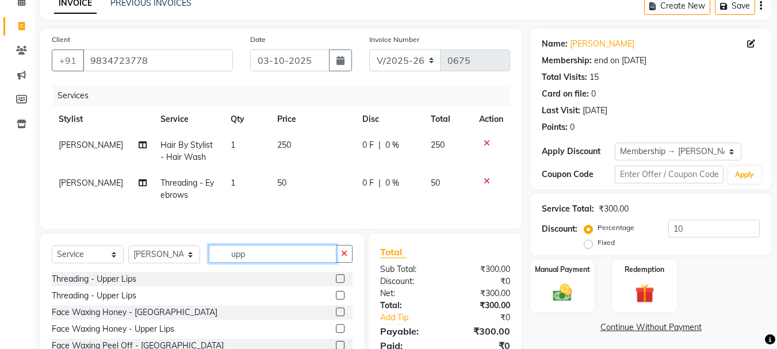
type input "upp"
click at [338, 283] on label at bounding box center [340, 278] width 9 height 9
click at [338, 283] on input "checkbox" at bounding box center [339, 279] width 7 height 7
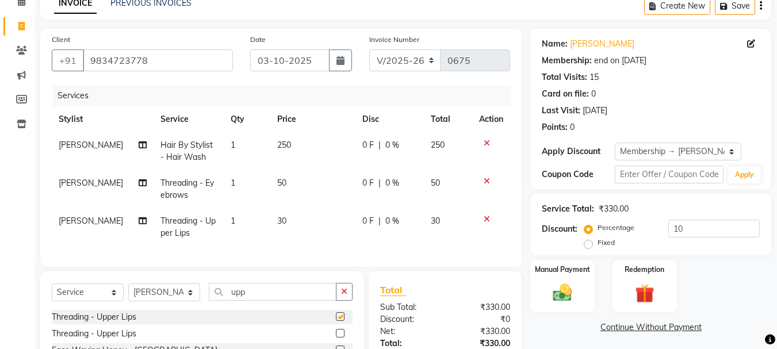
checkbox input "false"
click at [277, 222] on span "30" at bounding box center [281, 221] width 9 height 10
select select "78839"
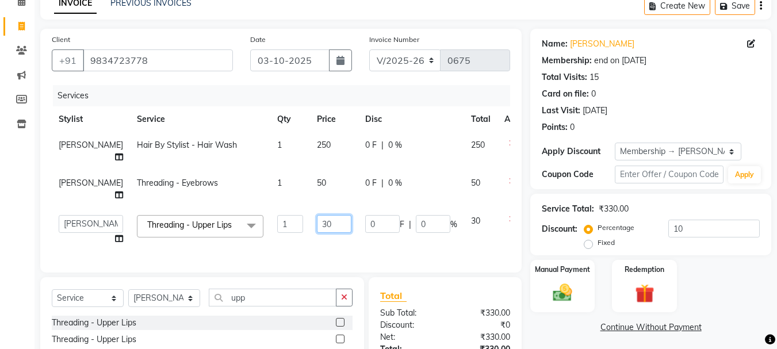
click at [317, 233] on input "30" at bounding box center [334, 224] width 35 height 18
type input "40"
click at [310, 196] on td "50" at bounding box center [334, 189] width 48 height 38
select select "78839"
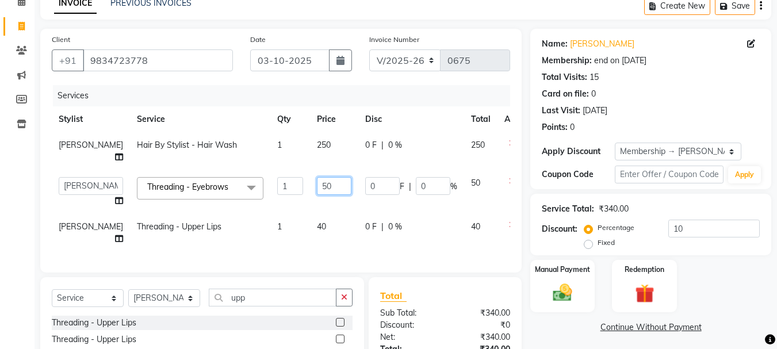
click at [317, 195] on input "50" at bounding box center [334, 186] width 35 height 18
type input "70"
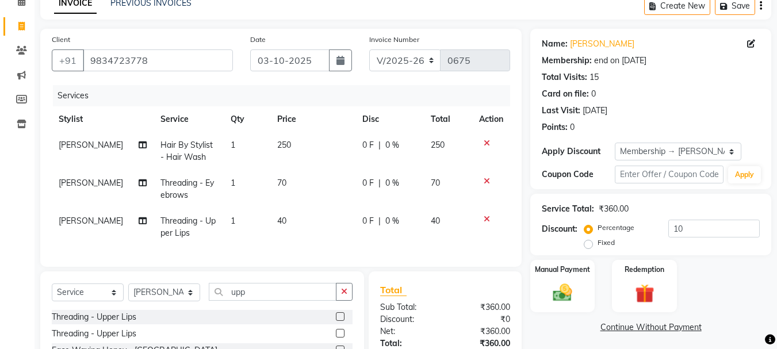
click at [303, 217] on tbody "Tanvi Masurkar Hair By Stylist - Hair Wash 1 250 0 F | 0 % 250 Tanvi Masurkar T…" at bounding box center [281, 189] width 459 height 114
click at [279, 148] on span "250" at bounding box center [284, 145] width 14 height 10
select select "78839"
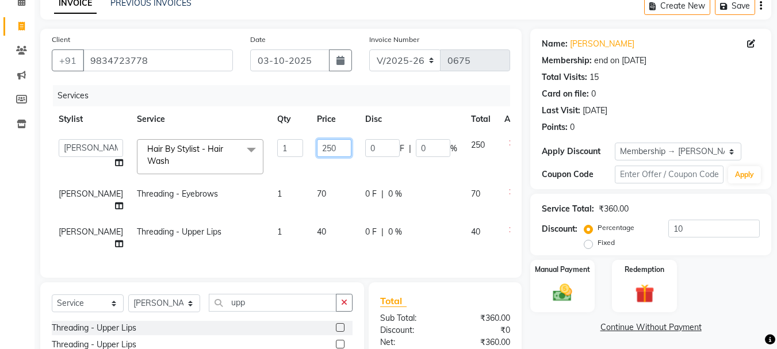
click at [317, 147] on input "250" at bounding box center [334, 148] width 35 height 18
type input "600"
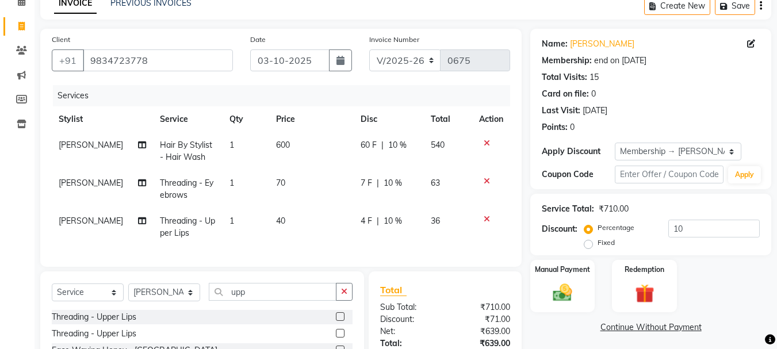
click at [306, 169] on td "600" at bounding box center [311, 151] width 85 height 38
select select "78839"
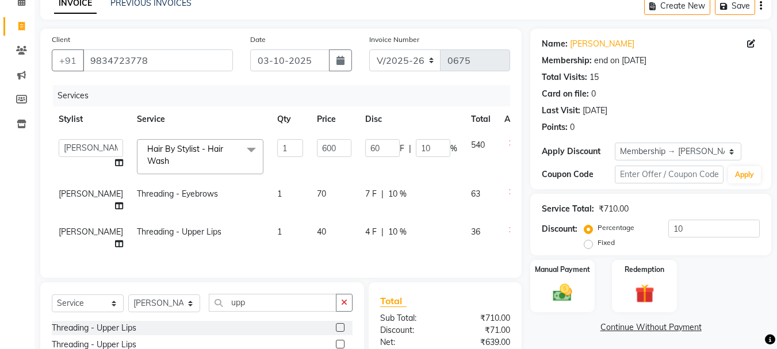
click at [317, 199] on span "70" at bounding box center [321, 194] width 9 height 10
select select "78839"
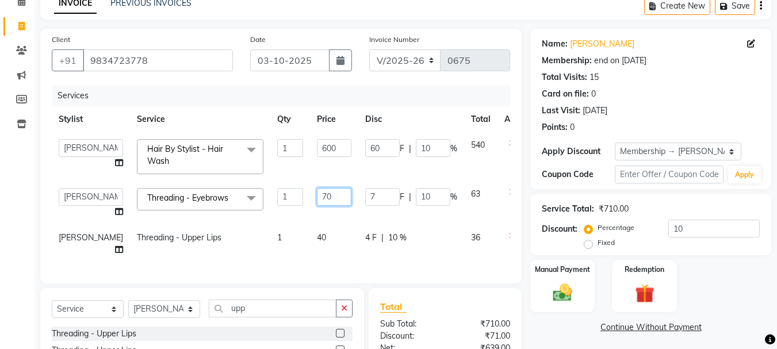
click at [317, 199] on input "70" at bounding box center [334, 197] width 35 height 18
type input "7"
type input "50"
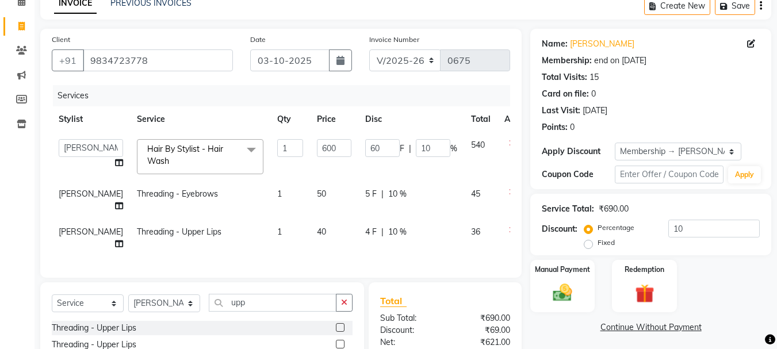
click at [390, 238] on div "4 F | 10 %" at bounding box center [411, 232] width 92 height 12
select select "78839"
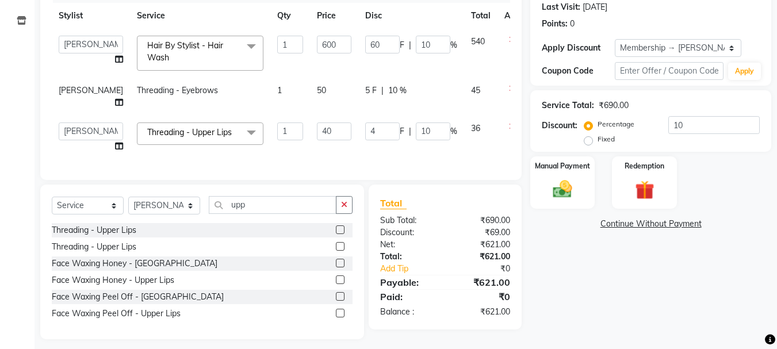
scroll to position [189, 0]
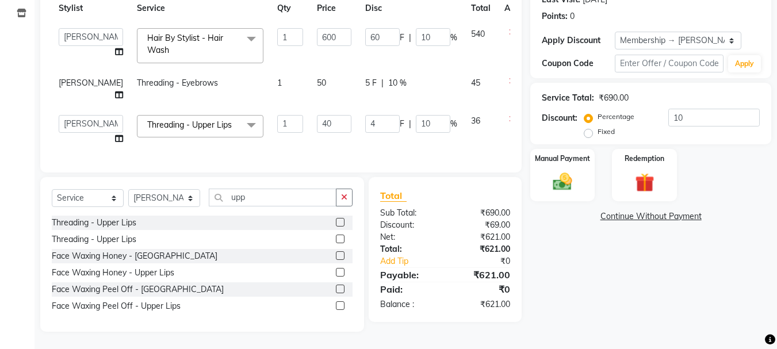
click at [498, 128] on td at bounding box center [517, 130] width 38 height 44
click at [588, 274] on div "Name: Sayali Dhayalkar Membership: end on 23-11-2025 Total Visits: 15 Card on f…" at bounding box center [656, 125] width 250 height 414
click at [509, 77] on icon at bounding box center [512, 81] width 6 height 8
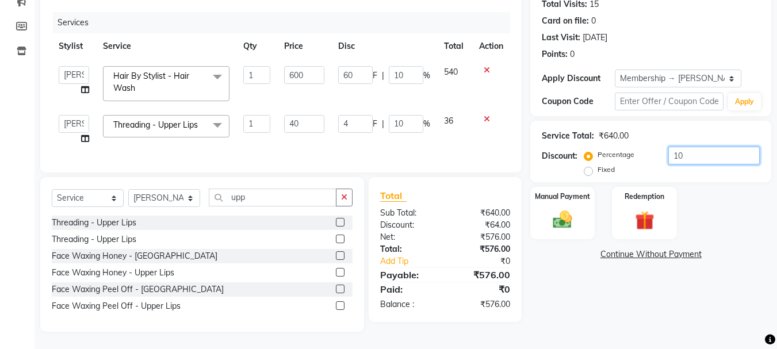
click at [694, 148] on input "10" at bounding box center [714, 156] width 91 height 18
type input "1"
type input "6"
type input "1"
type input "0.4"
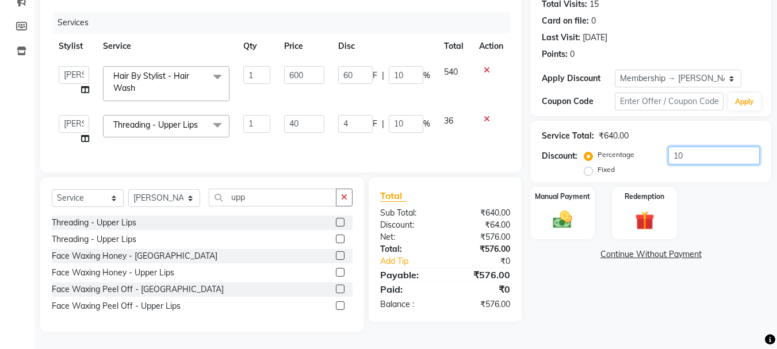
type input "1"
type input "0"
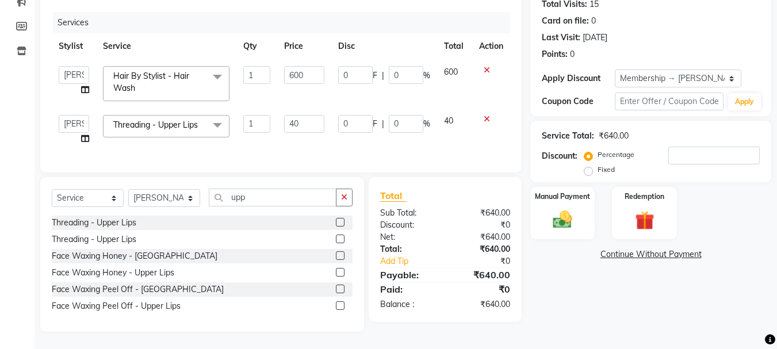
click at [343, 197] on icon "button" at bounding box center [344, 197] width 6 height 8
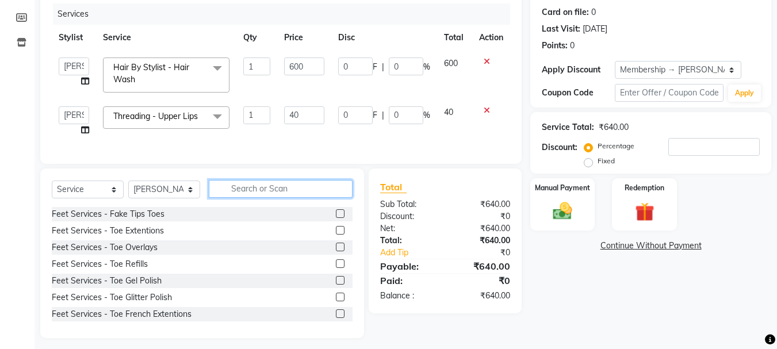
type input "u"
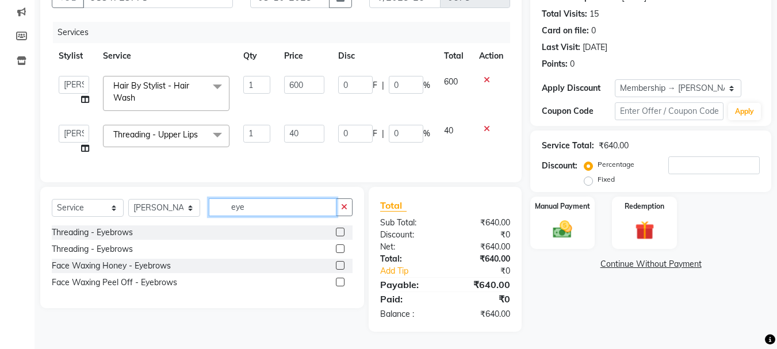
scroll to position [129, 0]
type input "eye"
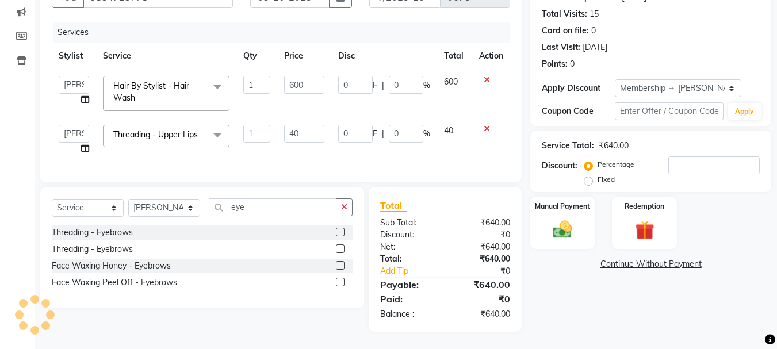
click at [340, 228] on label at bounding box center [340, 232] width 9 height 9
click at [340, 229] on input "checkbox" at bounding box center [339, 232] width 7 height 7
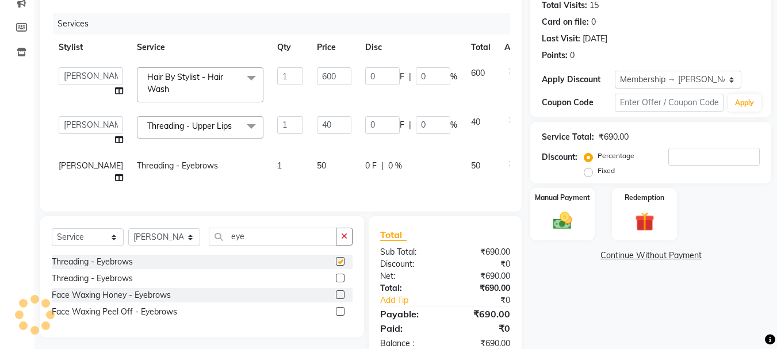
checkbox input "false"
click at [548, 208] on div "Manual Payment" at bounding box center [562, 214] width 67 height 55
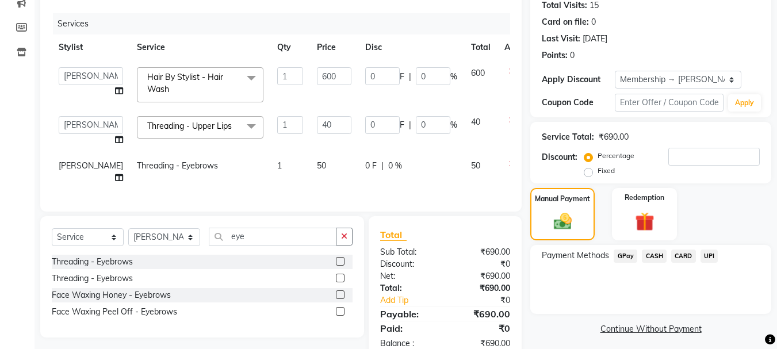
click at [628, 258] on span "GPay" at bounding box center [626, 256] width 24 height 13
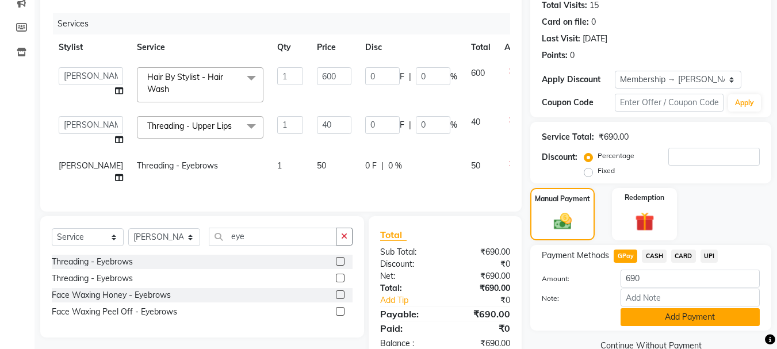
click at [646, 322] on button "Add Payment" at bounding box center [690, 317] width 139 height 18
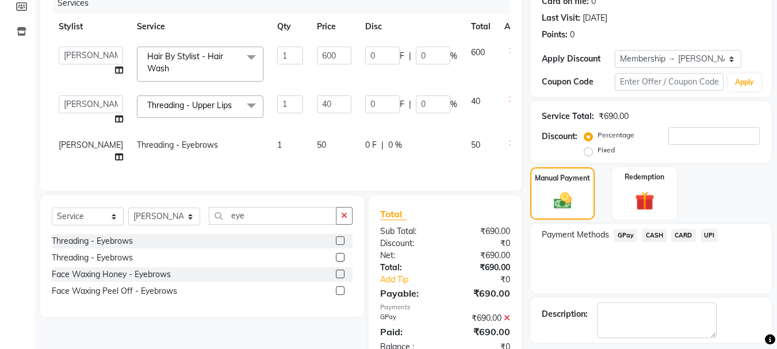
scroll to position [204, 0]
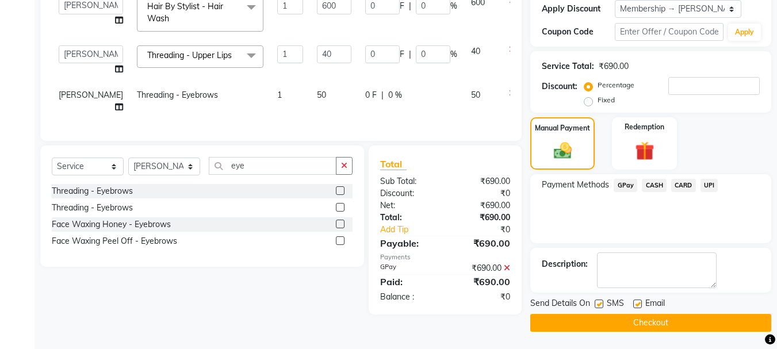
click at [644, 322] on button "Checkout" at bounding box center [651, 323] width 241 height 18
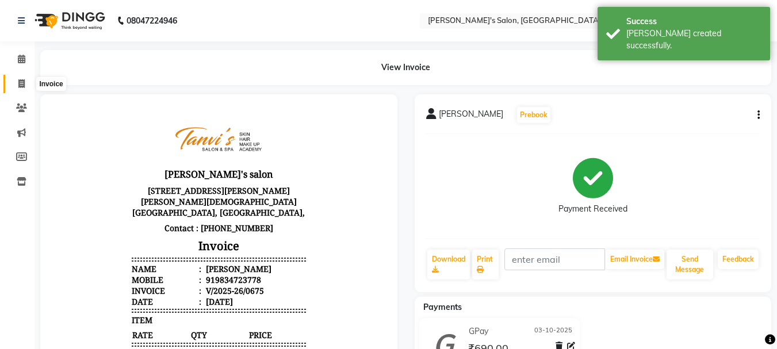
click at [22, 81] on icon at bounding box center [21, 83] width 6 height 9
select select "service"
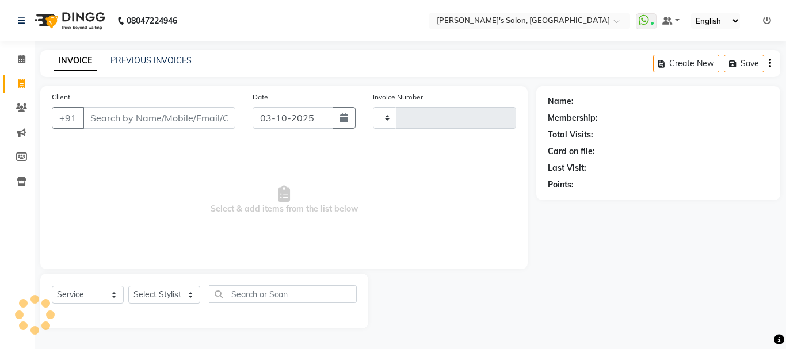
click at [110, 127] on input "Client" at bounding box center [159, 118] width 152 height 22
type input "9"
type input "0676"
select select "716"
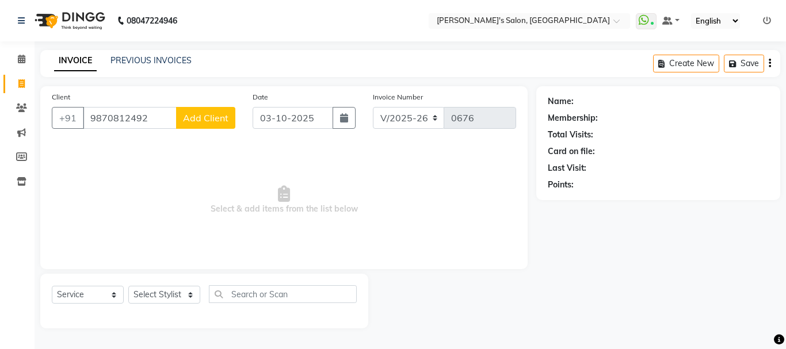
type input "9870812492"
click at [170, 298] on select "Select Stylist [PERSON_NAME] [PERSON_NAME] [PERSON_NAME] [PERSON_NAME] [PERSON_…" at bounding box center [164, 295] width 72 height 18
select select "85925"
click at [128, 286] on select "Select Stylist [PERSON_NAME] [PERSON_NAME] [PERSON_NAME] [PERSON_NAME] [PERSON_…" at bounding box center [164, 295] width 72 height 18
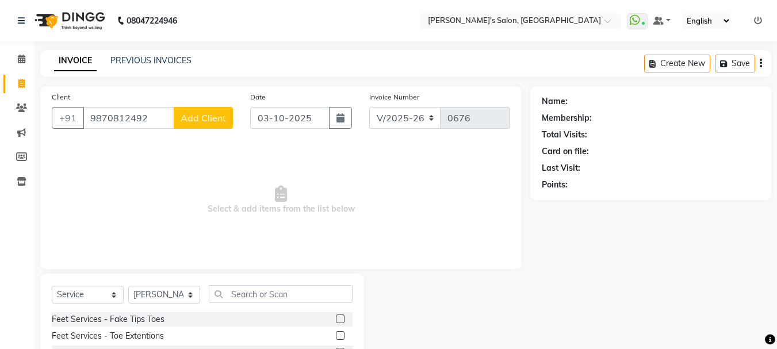
click at [208, 126] on button "Add Client" at bounding box center [203, 118] width 59 height 22
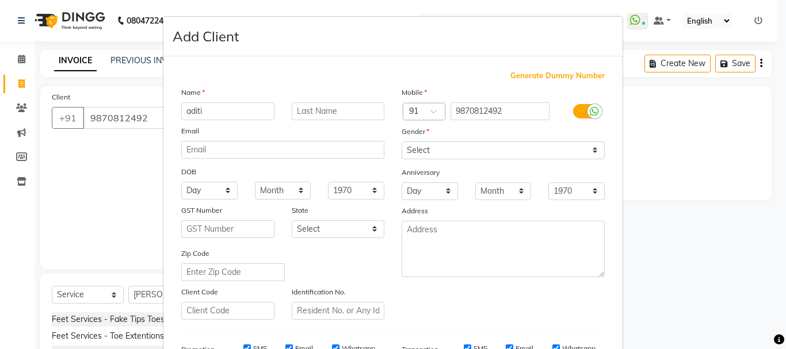
type input "aditi"
click at [409, 155] on select "Select [DEMOGRAPHIC_DATA] [DEMOGRAPHIC_DATA] Other Prefer Not To Say" at bounding box center [503, 151] width 203 height 18
select select "[DEMOGRAPHIC_DATA]"
click at [402, 142] on select "Select [DEMOGRAPHIC_DATA] [DEMOGRAPHIC_DATA] Other Prefer Not To Say" at bounding box center [503, 151] width 203 height 18
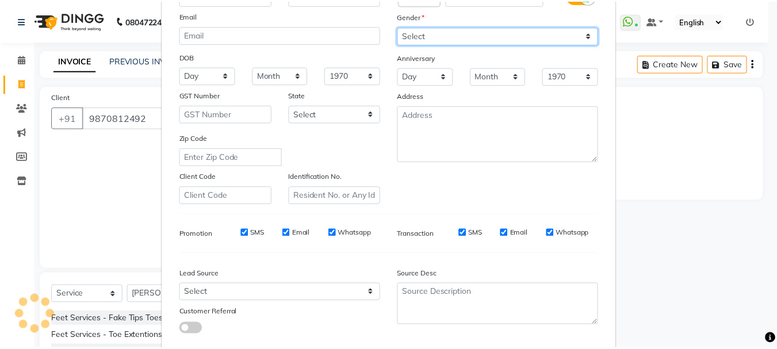
scroll to position [182, 0]
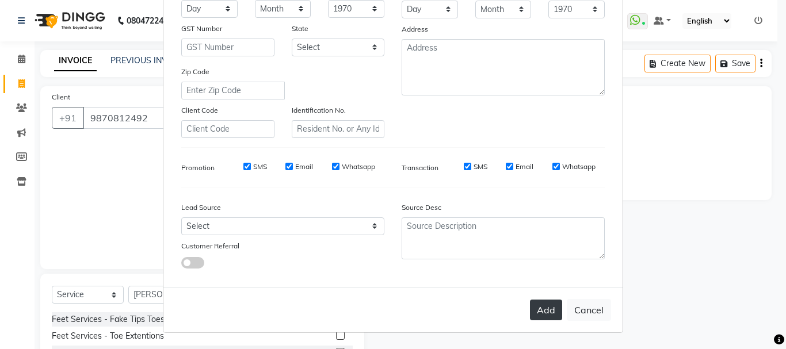
click at [547, 317] on button "Add" at bounding box center [546, 310] width 32 height 21
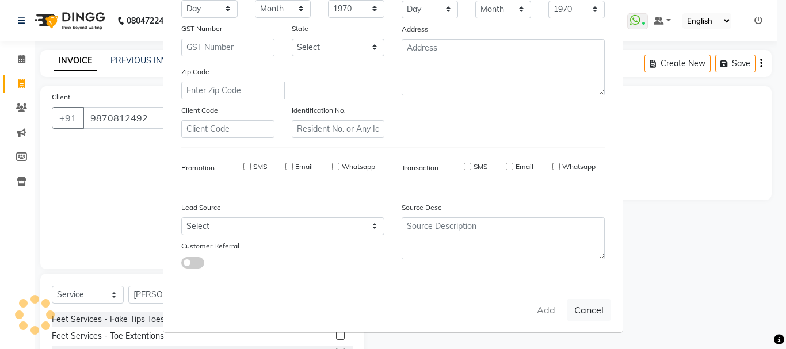
select select
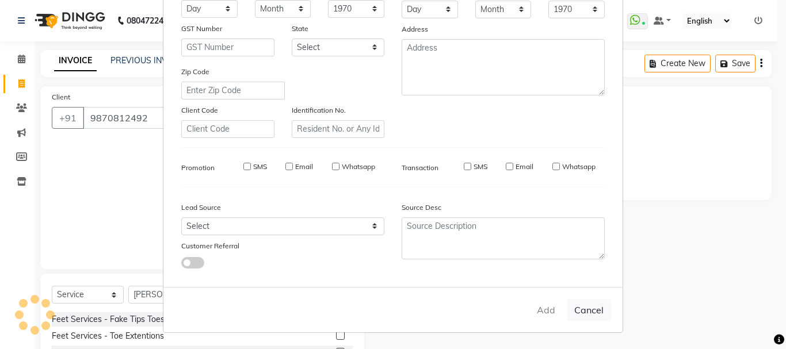
select select
checkbox input "false"
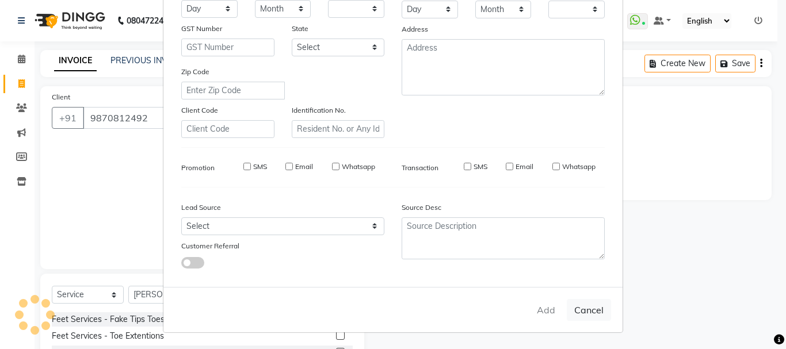
checkbox input "false"
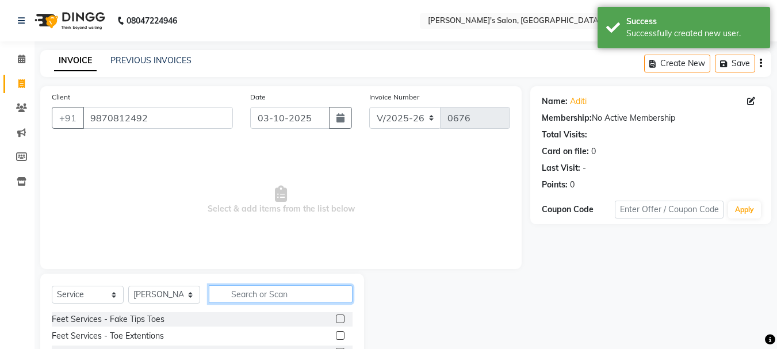
click at [307, 303] on input "text" at bounding box center [281, 294] width 144 height 18
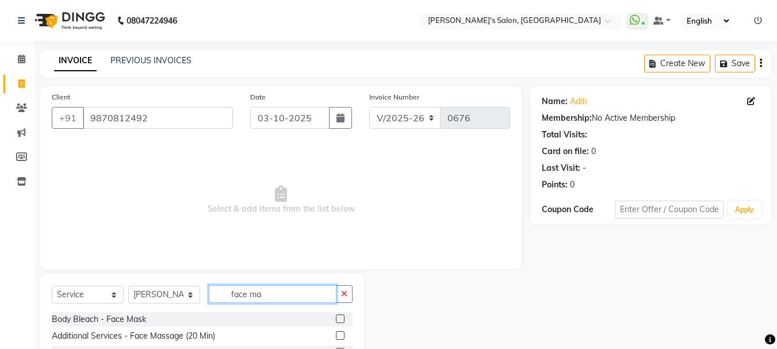
type input "face ma"
click at [338, 335] on label at bounding box center [340, 335] width 9 height 9
click at [338, 335] on input "checkbox" at bounding box center [339, 336] width 7 height 7
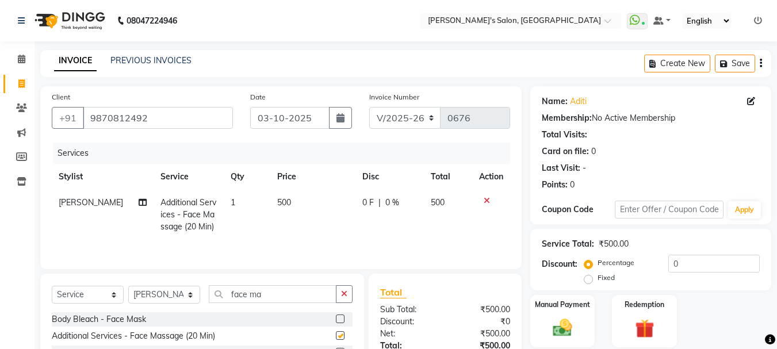
checkbox input "false"
click at [346, 295] on icon "button" at bounding box center [344, 294] width 6 height 8
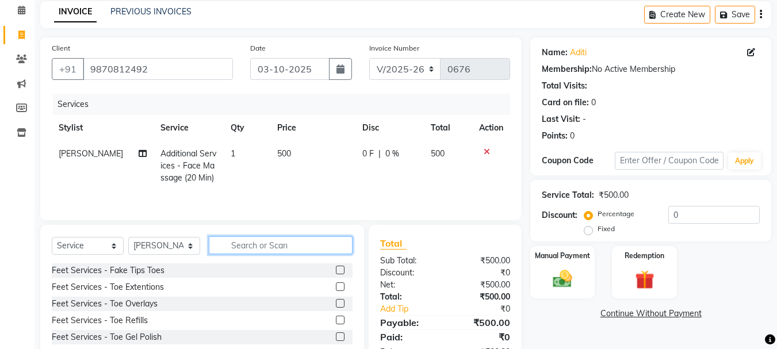
scroll to position [112, 0]
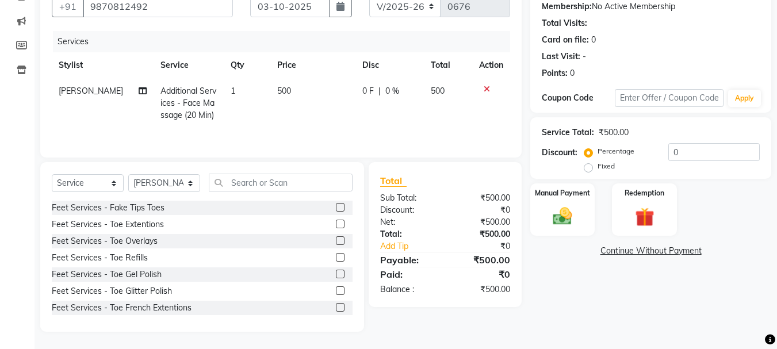
click at [565, 236] on div "Name: Aditi Membership: No Active Membership Total Visits: Card on file: 0 Last…" at bounding box center [656, 153] width 250 height 357
click at [572, 216] on img at bounding box center [563, 216] width 32 height 23
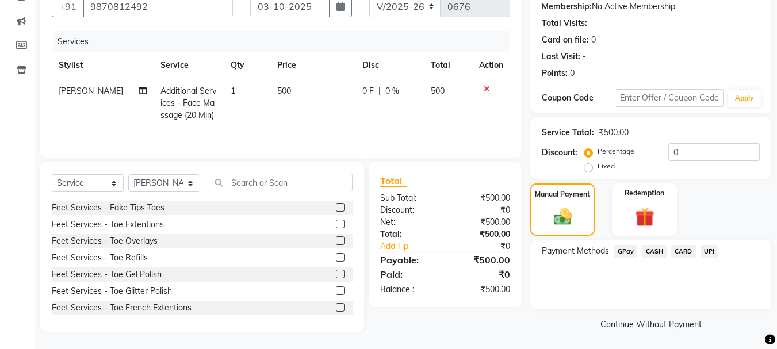
click at [654, 256] on span "CASH" at bounding box center [654, 251] width 25 height 13
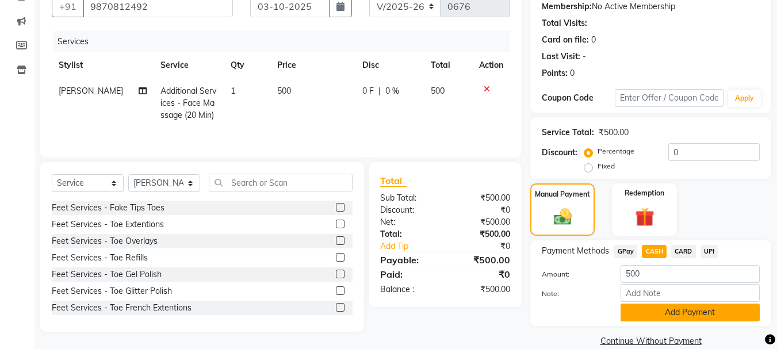
click at [674, 314] on button "Add Payment" at bounding box center [690, 313] width 139 height 18
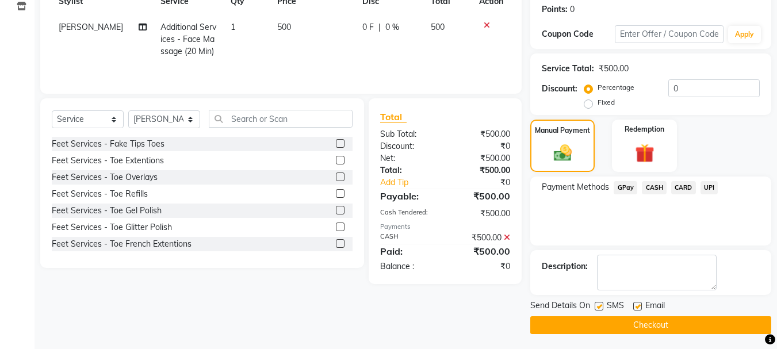
scroll to position [178, 0]
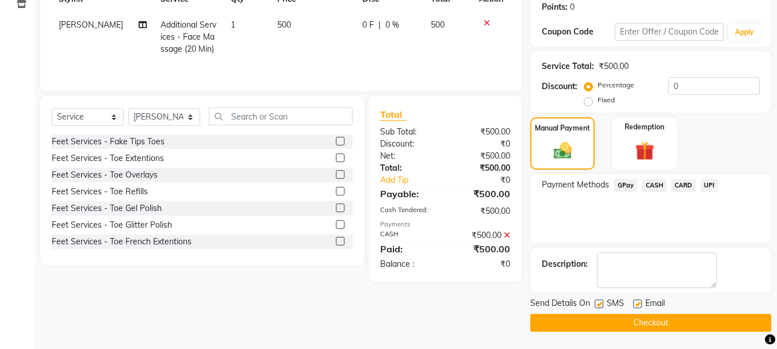
click at [670, 319] on button "Checkout" at bounding box center [651, 323] width 241 height 18
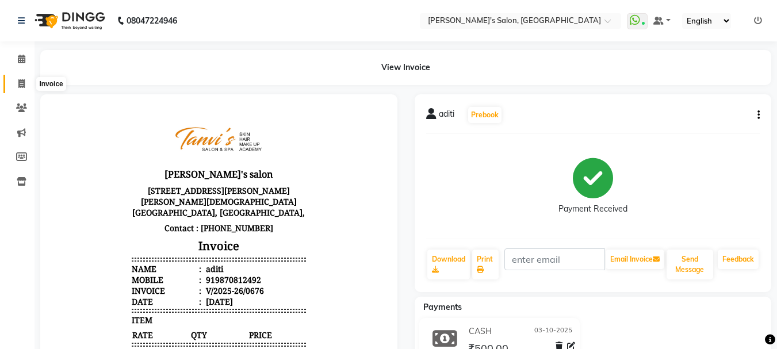
click at [22, 82] on icon at bounding box center [21, 83] width 6 height 9
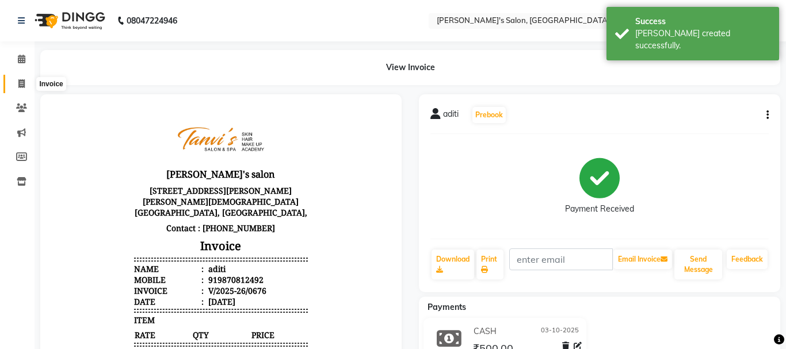
select select "service"
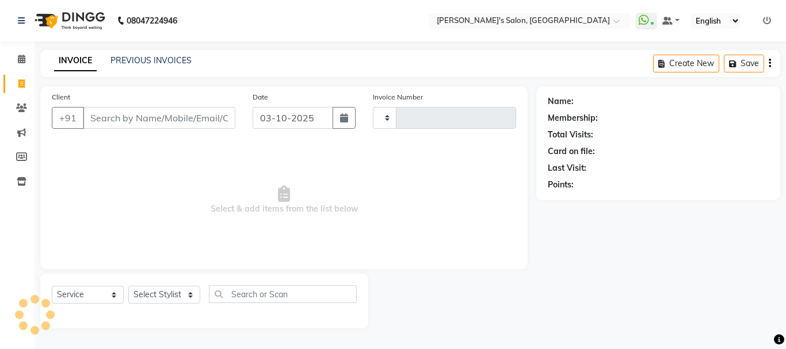
type input "0677"
select select "716"
click at [104, 117] on input "Client" at bounding box center [159, 118] width 152 height 22
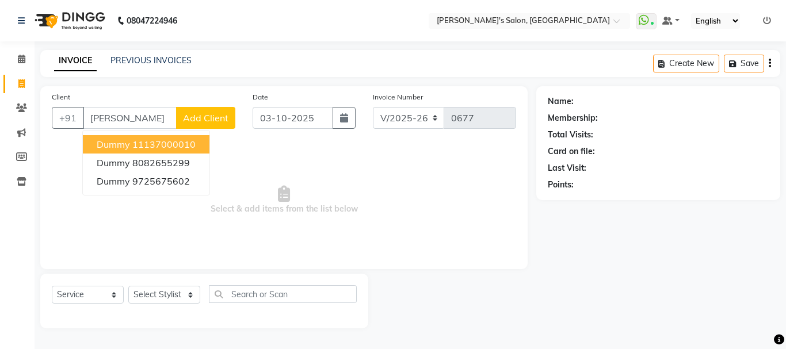
click at [113, 136] on button "dummy 11137000010" at bounding box center [146, 144] width 127 height 18
type input "11137000010"
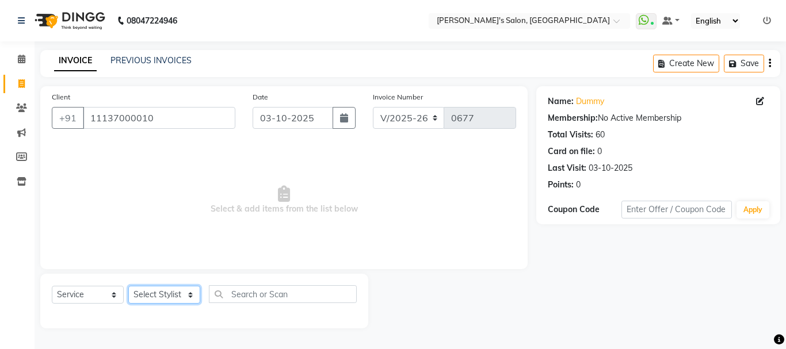
click at [171, 295] on select "Select Stylist [PERSON_NAME] [PERSON_NAME] [PERSON_NAME] [PERSON_NAME] [PERSON_…" at bounding box center [164, 295] width 72 height 18
select select "78839"
click at [128, 286] on select "Select Stylist [PERSON_NAME] [PERSON_NAME] [PERSON_NAME] [PERSON_NAME] [PERSON_…" at bounding box center [164, 295] width 72 height 18
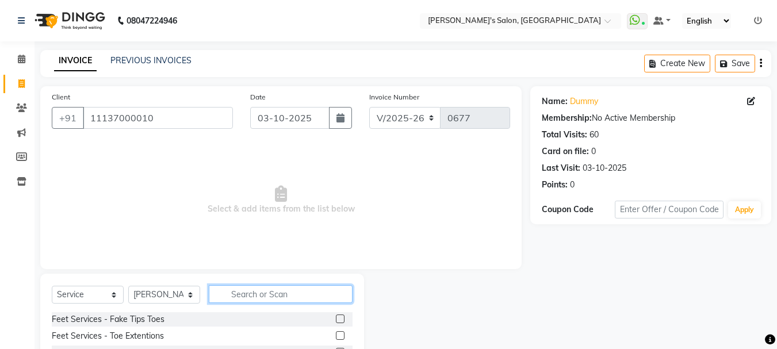
click at [247, 296] on input "text" at bounding box center [281, 294] width 144 height 18
type input "eye"
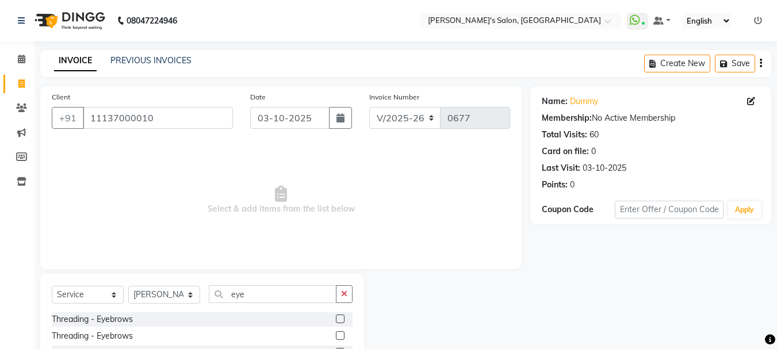
click at [340, 319] on label at bounding box center [340, 319] width 9 height 9
click at [340, 319] on input "checkbox" at bounding box center [339, 319] width 7 height 7
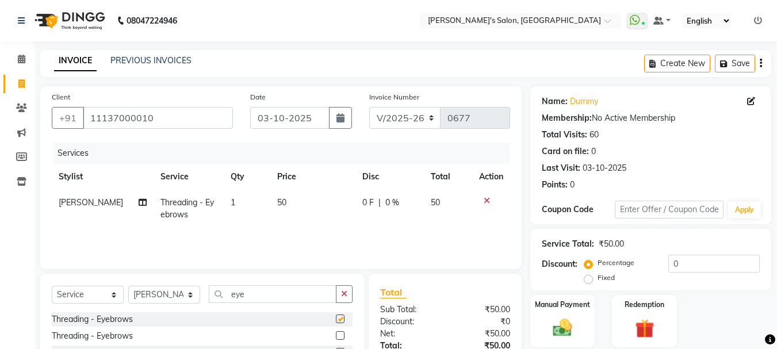
checkbox input "false"
click at [342, 297] on icon "button" at bounding box center [344, 294] width 6 height 8
type input "for"
click at [338, 315] on label at bounding box center [340, 319] width 9 height 9
click at [338, 316] on input "checkbox" at bounding box center [339, 319] width 7 height 7
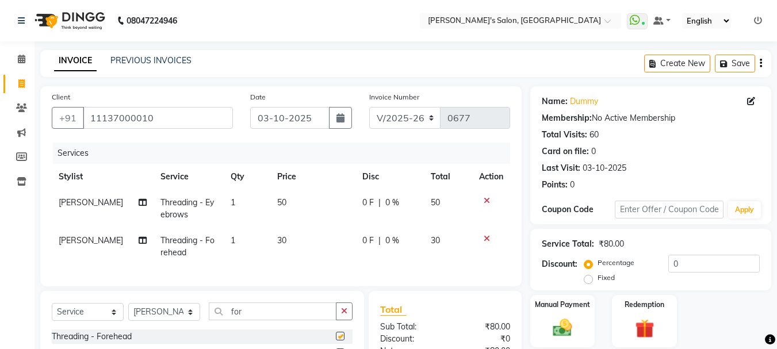
checkbox input "false"
click at [277, 200] on span "50" at bounding box center [281, 202] width 9 height 10
select select "78839"
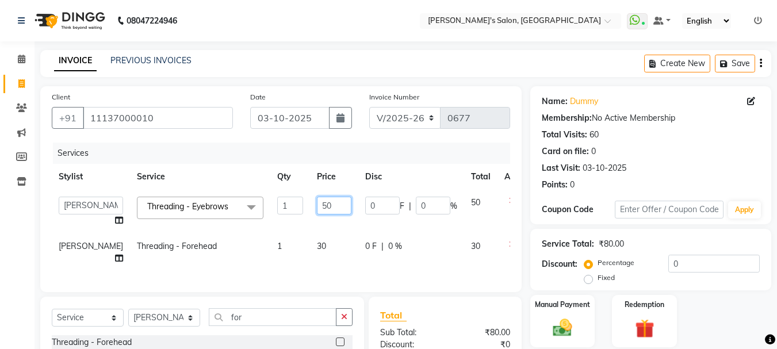
click at [317, 205] on input "50" at bounding box center [334, 206] width 35 height 18
type input "70"
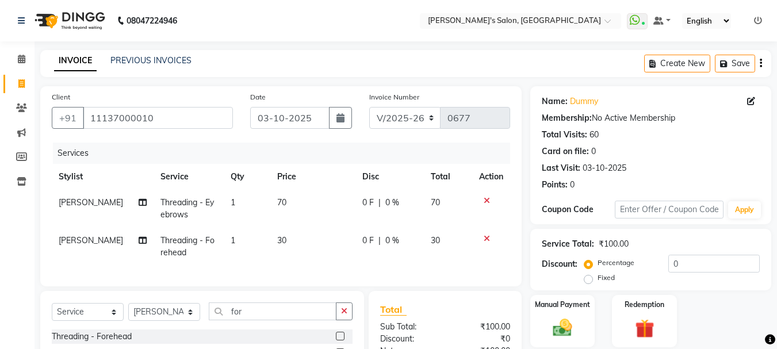
click at [293, 247] on td "30" at bounding box center [312, 247] width 85 height 38
select select "78839"
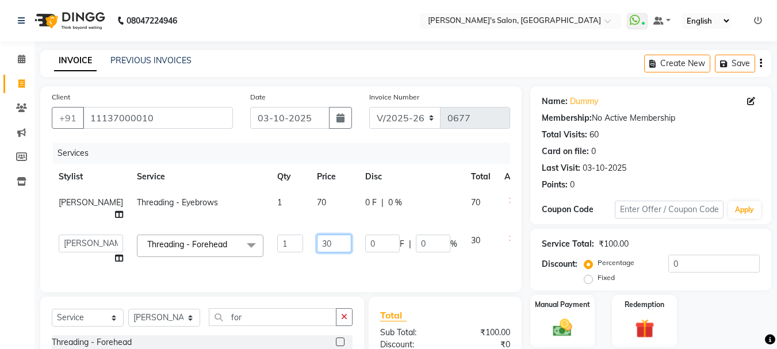
click at [317, 253] on input "30" at bounding box center [334, 244] width 35 height 18
type input "40"
click at [301, 281] on div "Services Stylist Service Qty Price Disc Total Action Tanvi Masurkar Threading -…" at bounding box center [281, 212] width 459 height 138
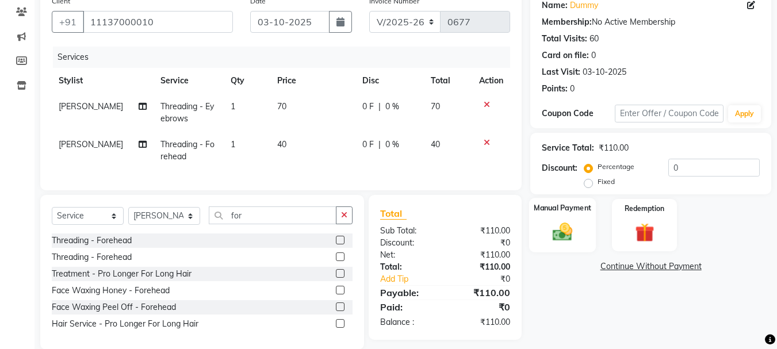
scroll to position [123, 0]
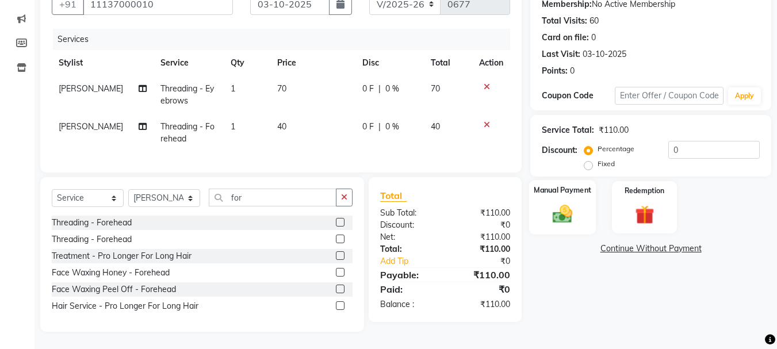
click at [563, 203] on img at bounding box center [563, 214] width 32 height 23
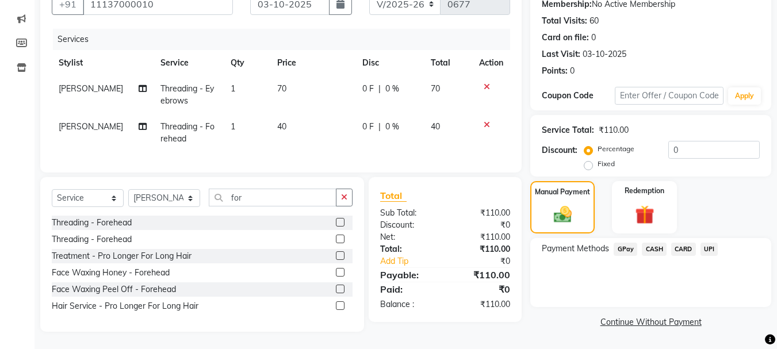
click at [626, 243] on span "GPay" at bounding box center [626, 249] width 24 height 13
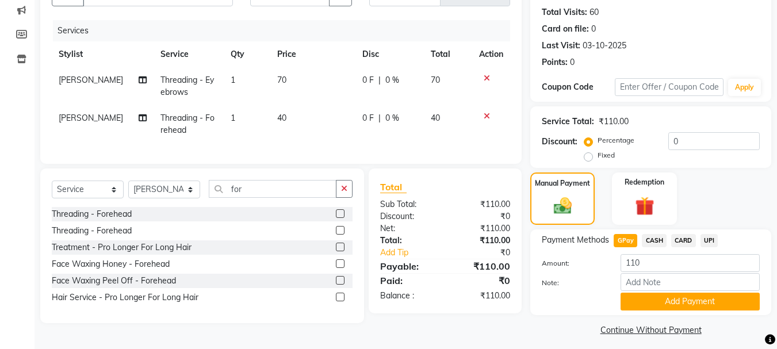
scroll to position [129, 0]
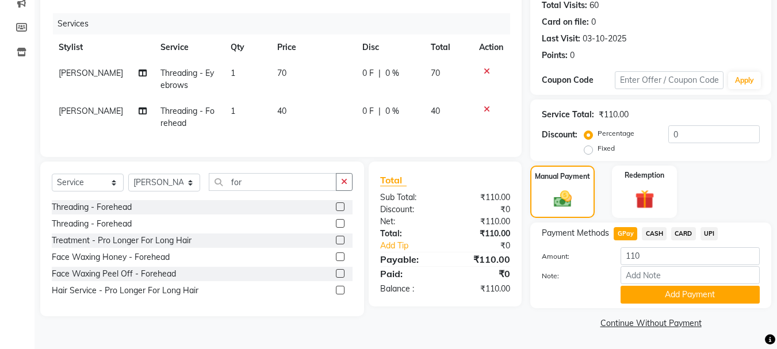
click at [655, 288] on button "Add Payment" at bounding box center [690, 295] width 139 height 18
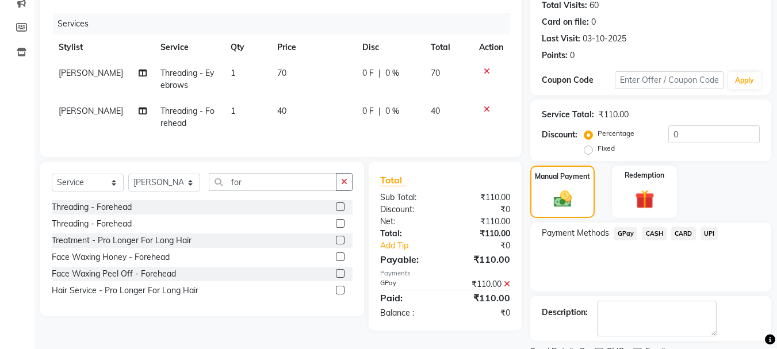
scroll to position [178, 0]
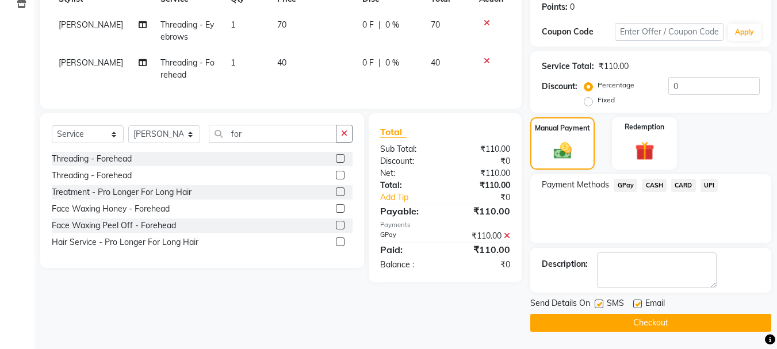
click at [659, 316] on button "Checkout" at bounding box center [651, 323] width 241 height 18
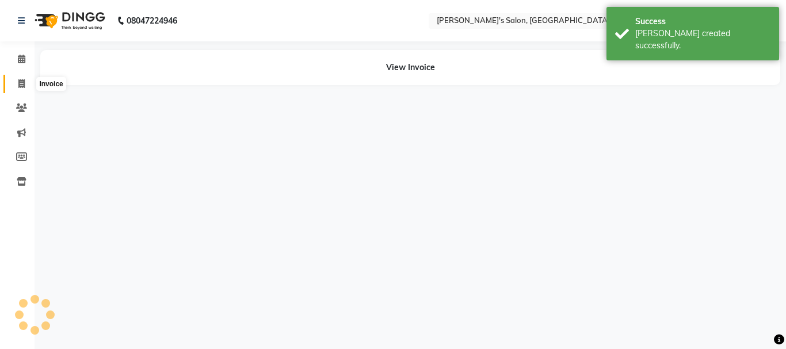
click at [21, 81] on icon at bounding box center [21, 83] width 6 height 9
click at [24, 81] on icon at bounding box center [21, 83] width 6 height 9
click at [21, 83] on icon at bounding box center [21, 83] width 6 height 9
select select "service"
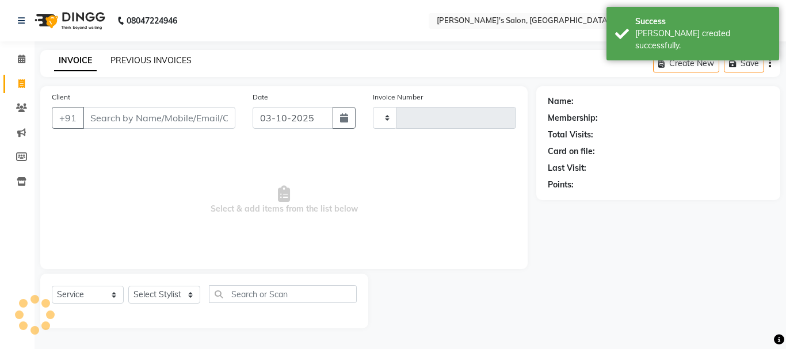
click at [159, 57] on link "PREVIOUS INVOICES" at bounding box center [150, 60] width 81 height 10
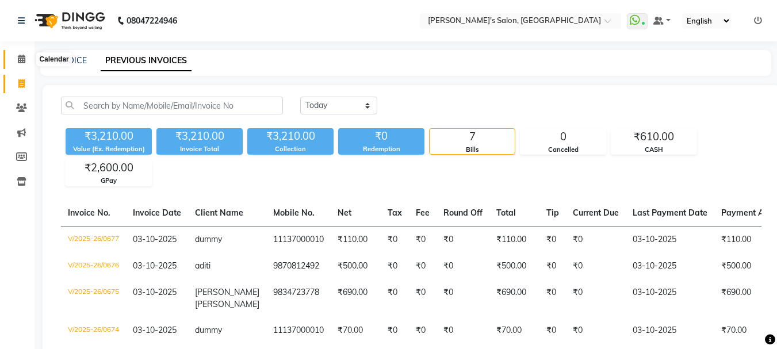
click at [19, 60] on icon at bounding box center [21, 59] width 7 height 9
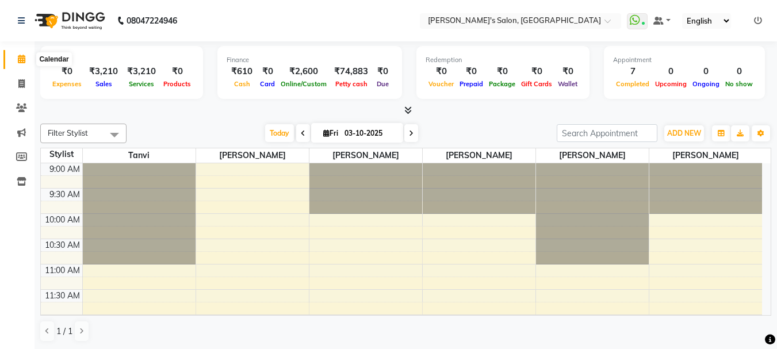
click at [19, 62] on icon at bounding box center [21, 59] width 7 height 9
click at [18, 81] on icon at bounding box center [21, 83] width 6 height 9
select select "service"
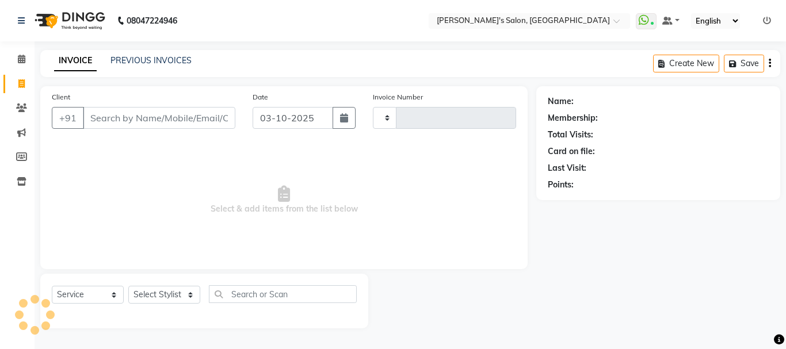
type input "0678"
select select "716"
